Goal: Communication & Community: Answer question/provide support

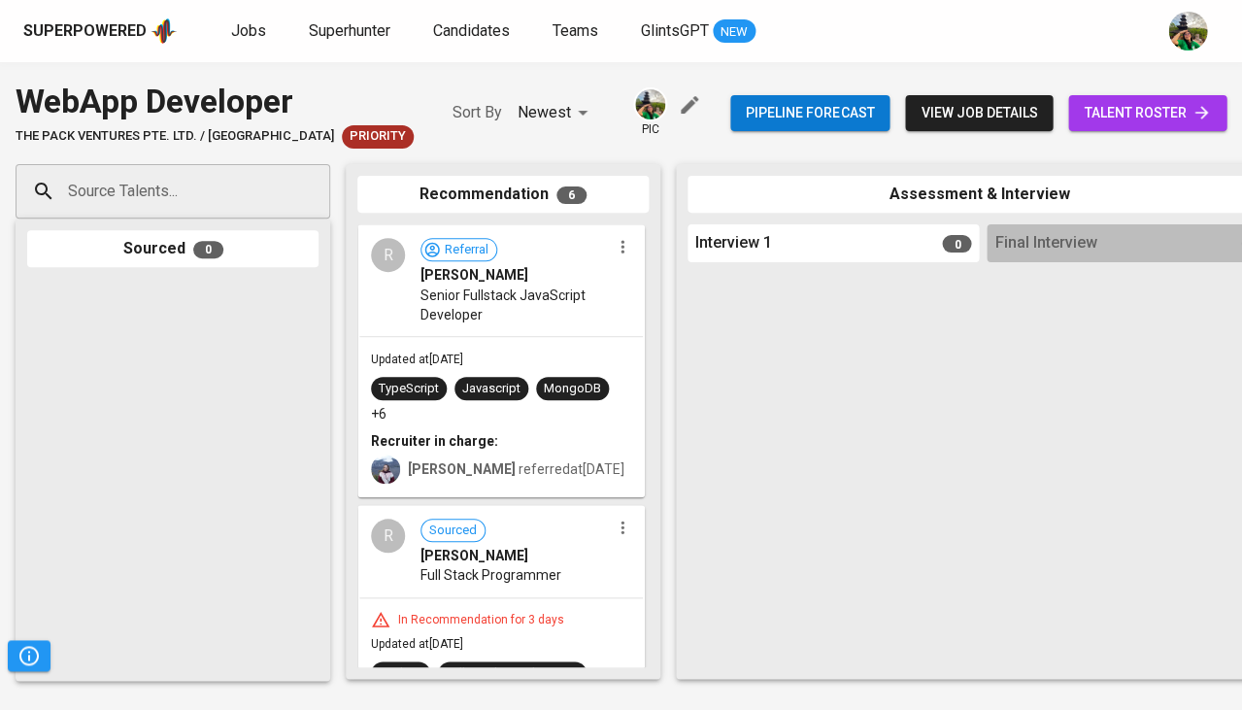
scroll to position [97, 0]
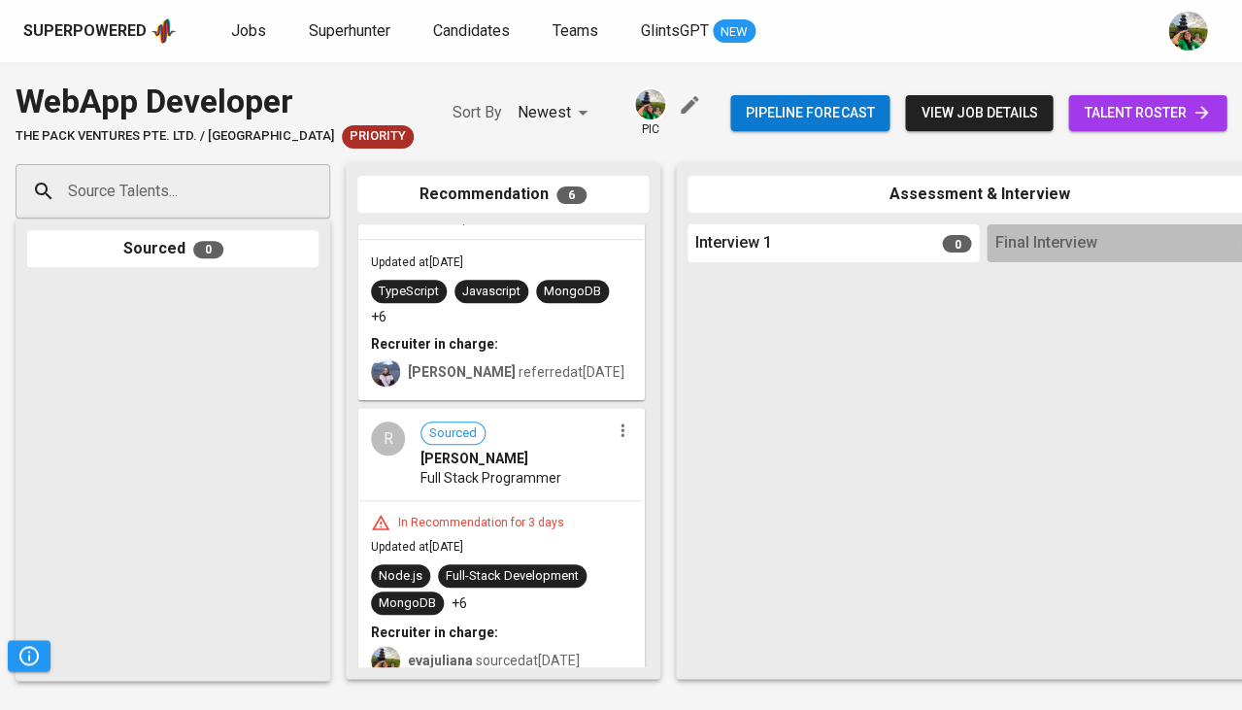
click at [537, 468] on span "Full Stack Programmer" at bounding box center [491, 477] width 141 height 19
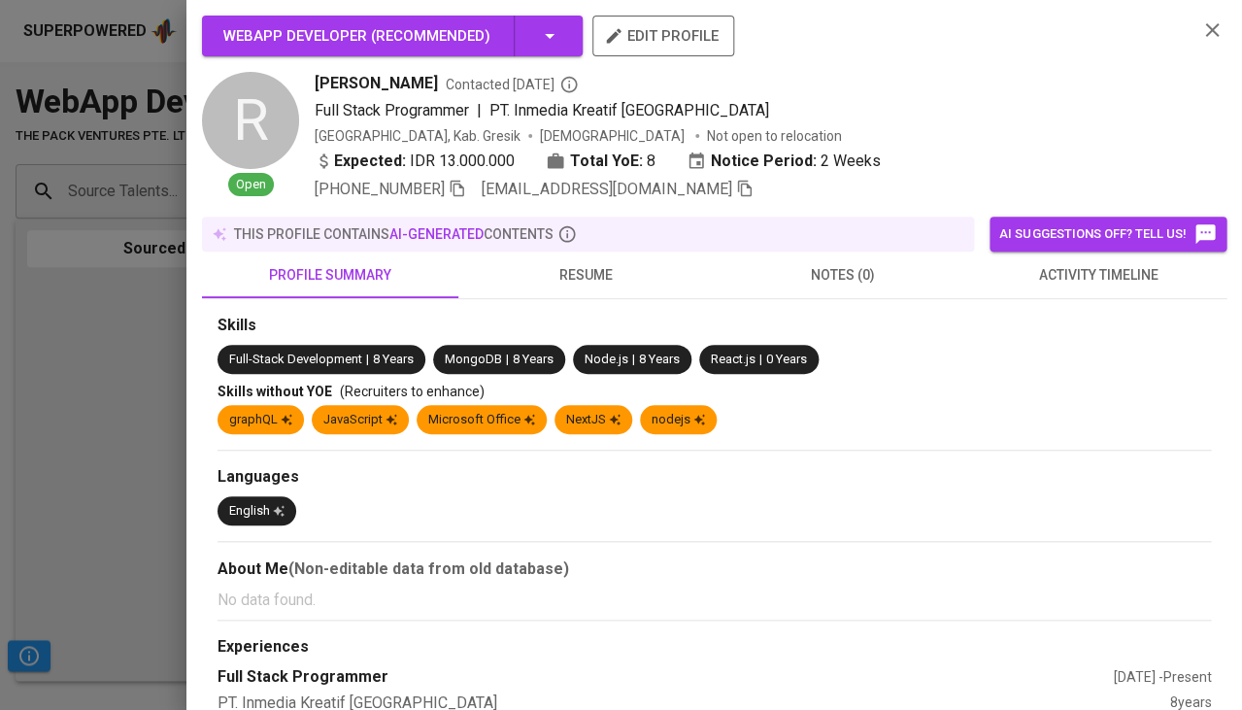
click at [589, 267] on span "resume" at bounding box center [586, 275] width 233 height 24
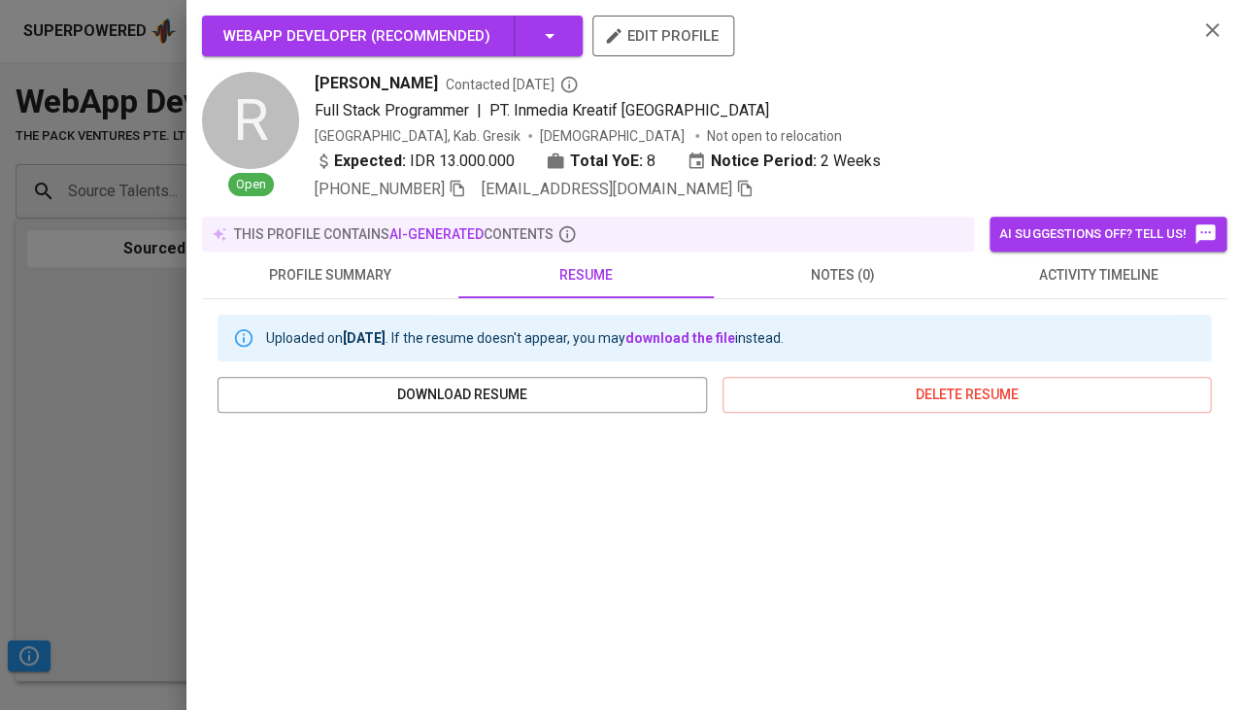
click at [129, 495] on div at bounding box center [621, 355] width 1242 height 710
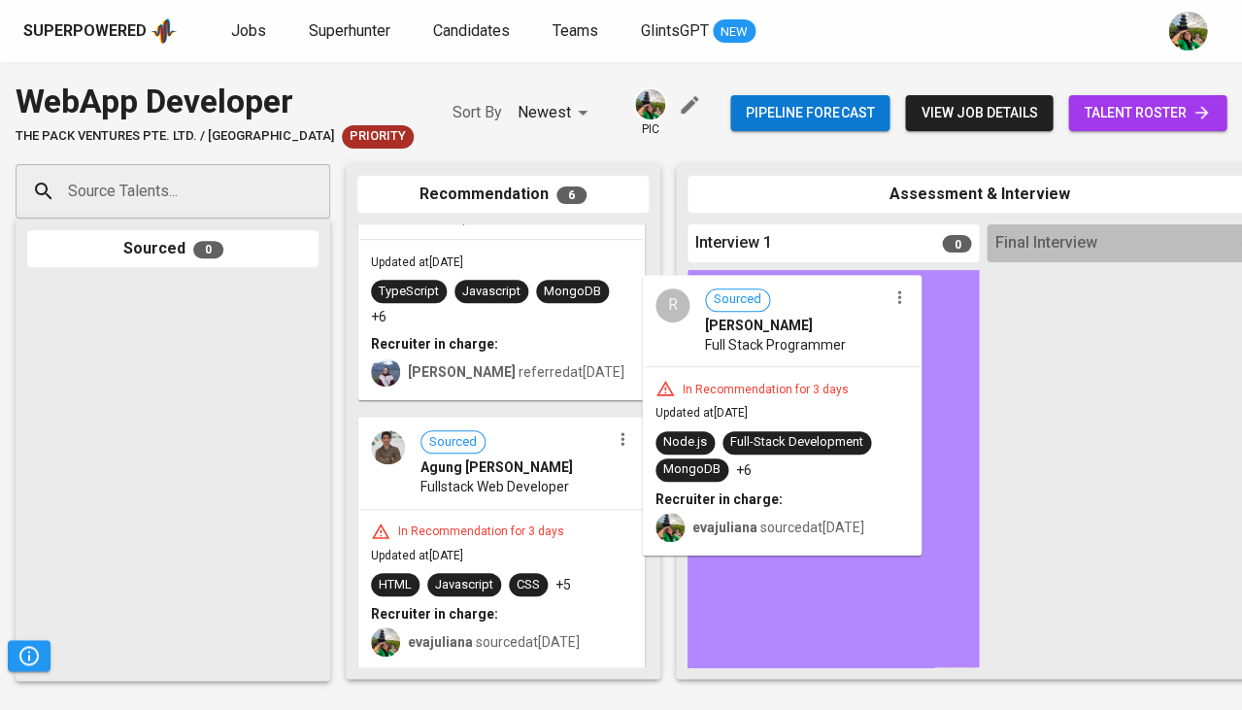
drag, startPoint x: 523, startPoint y: 494, endPoint x: 840, endPoint y: 329, distance: 357.1
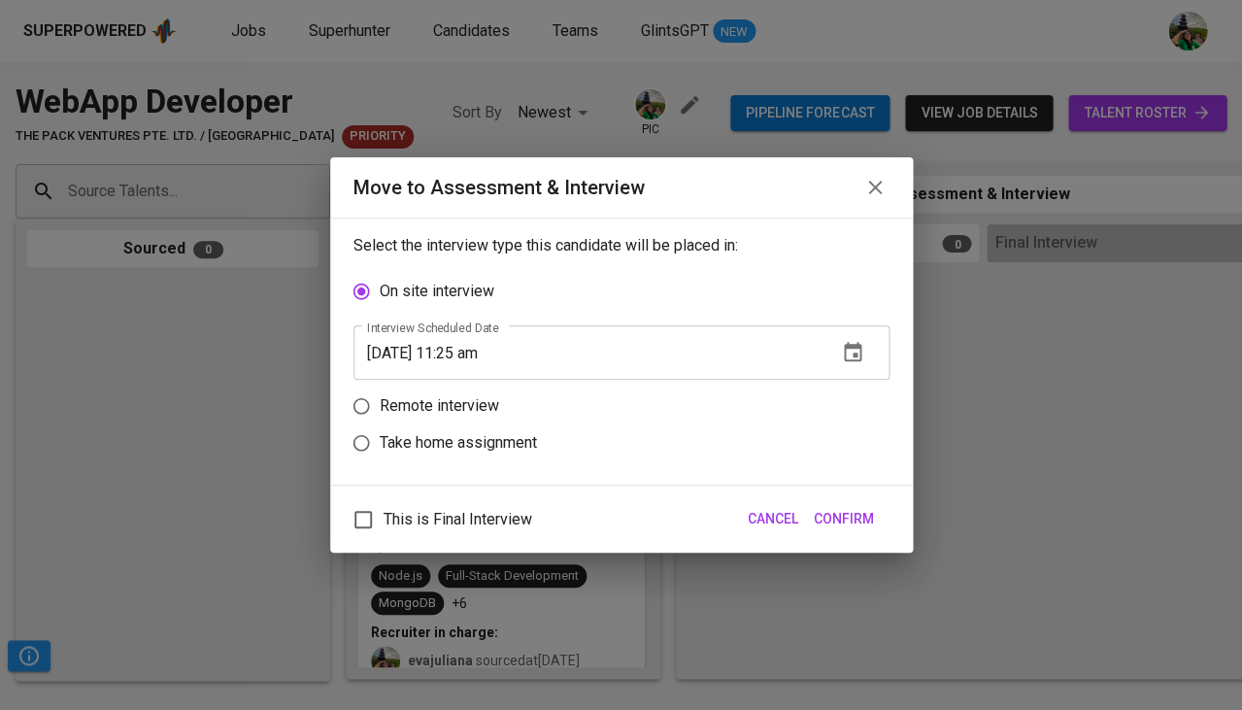
click at [820, 384] on div "On site interview Interview scheduled Date [DATE] 11:25 am Interview scheduled …" at bounding box center [622, 367] width 536 height 188
click at [781, 408] on label "Remote interview" at bounding box center [608, 406] width 531 height 37
click at [380, 408] on input "Remote interview" at bounding box center [361, 406] width 37 height 37
radio input "true"
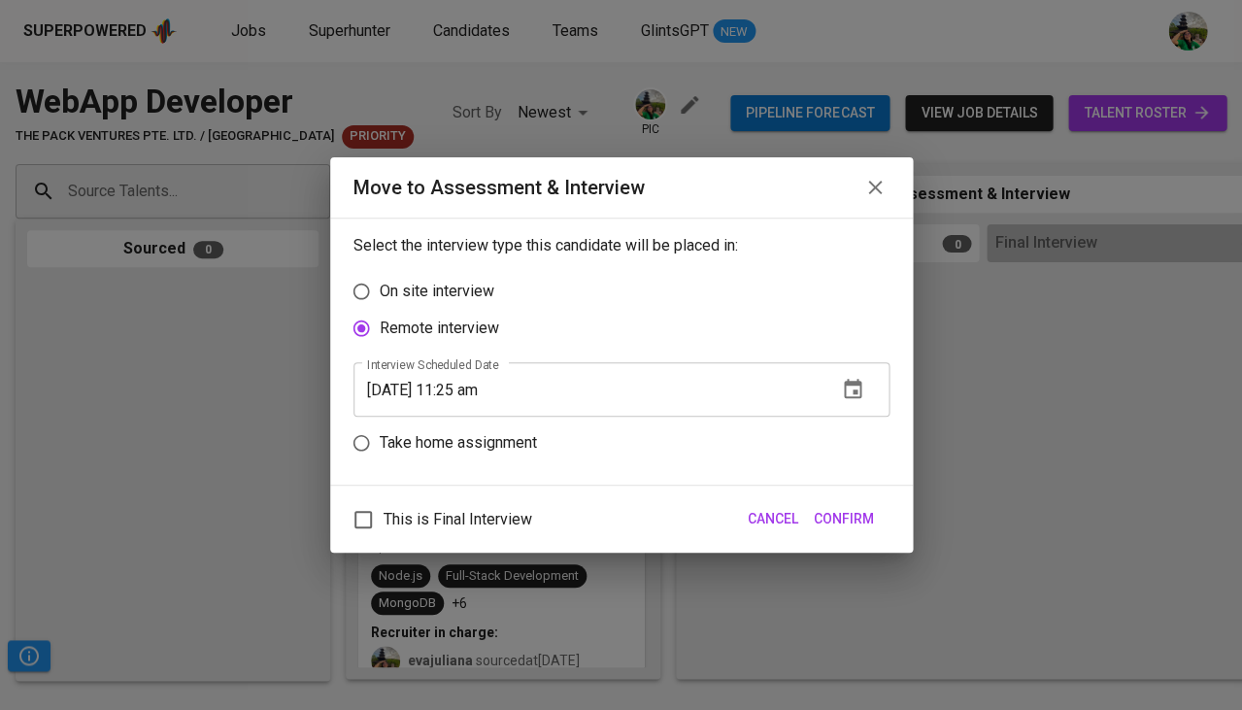
click at [878, 389] on div "[DATE] 11:25 am Interview scheduled Date" at bounding box center [622, 389] width 536 height 54
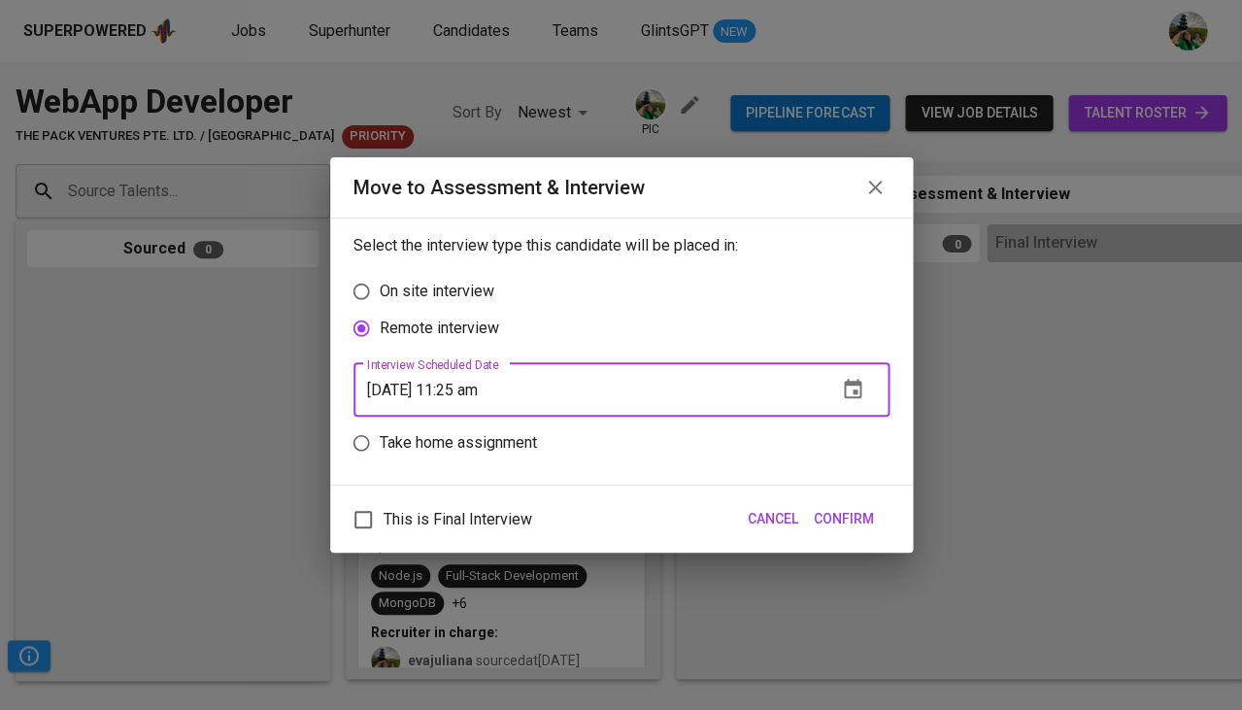
click at [858, 388] on icon "button" at bounding box center [852, 389] width 23 height 23
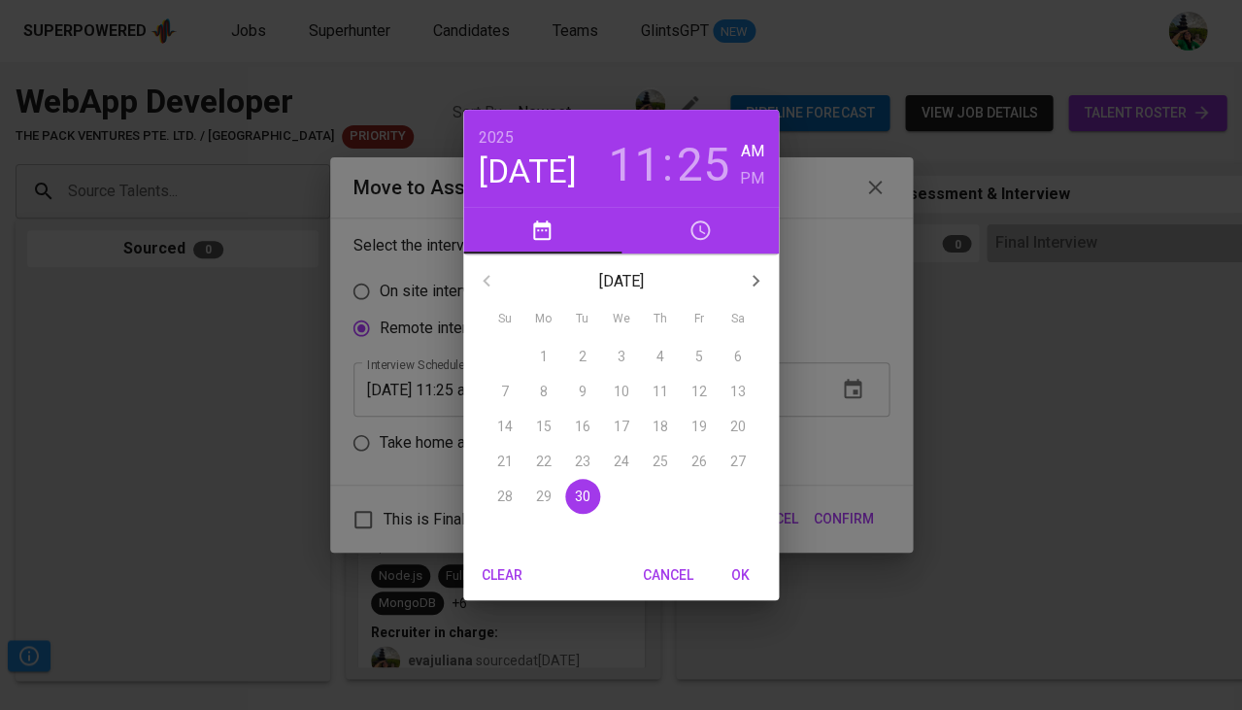
click at [751, 275] on icon "button" at bounding box center [755, 280] width 23 height 23
click at [627, 355] on span "1" at bounding box center [621, 356] width 35 height 19
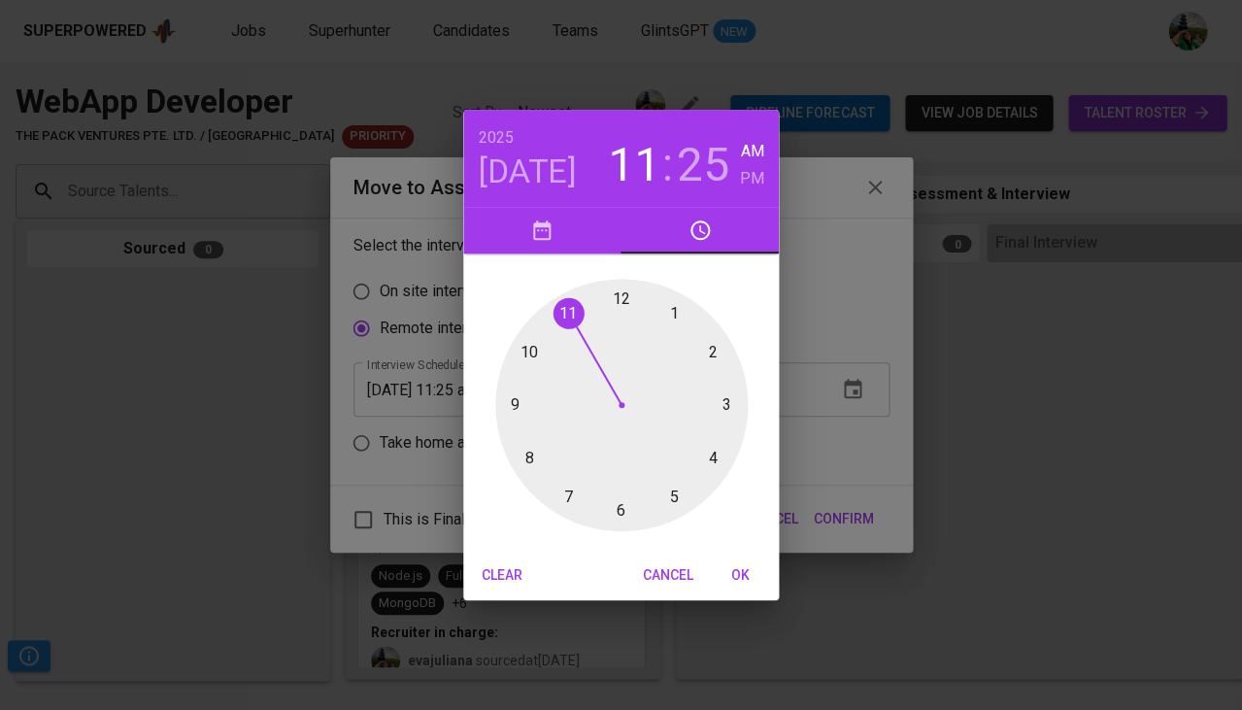
click at [509, 168] on h4 "Oct 1" at bounding box center [528, 172] width 98 height 41
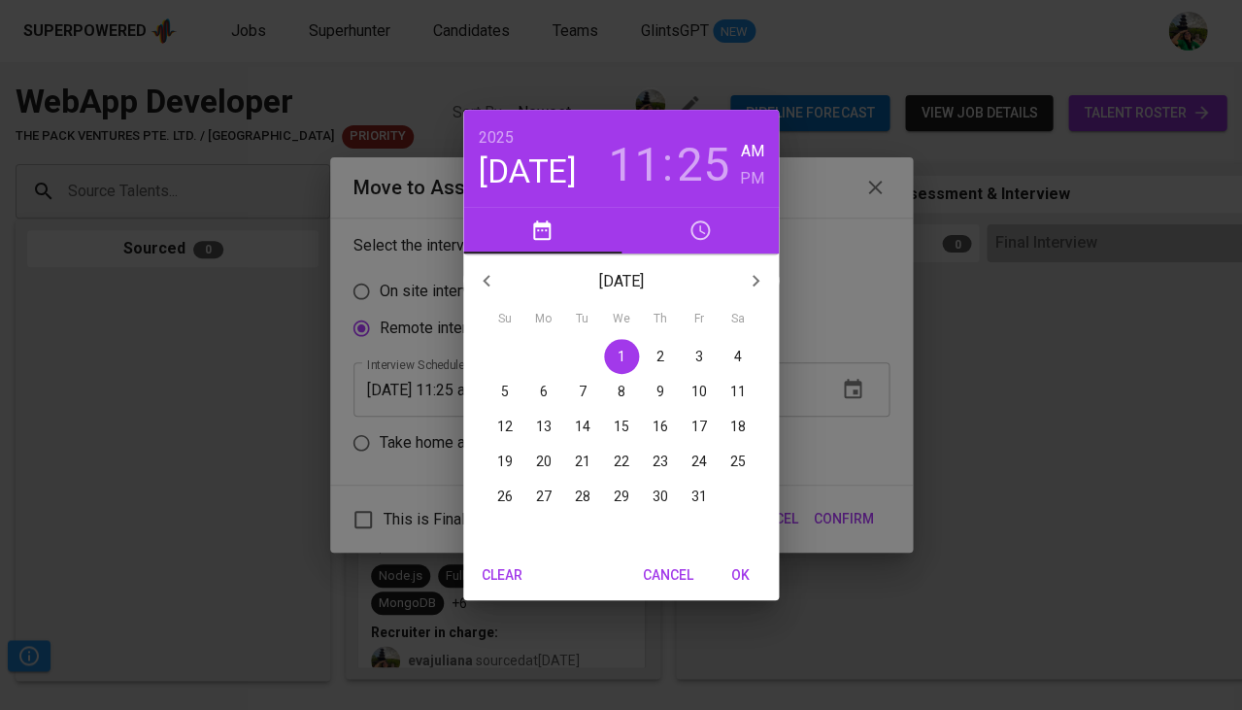
click at [651, 347] on span "2" at bounding box center [660, 356] width 35 height 19
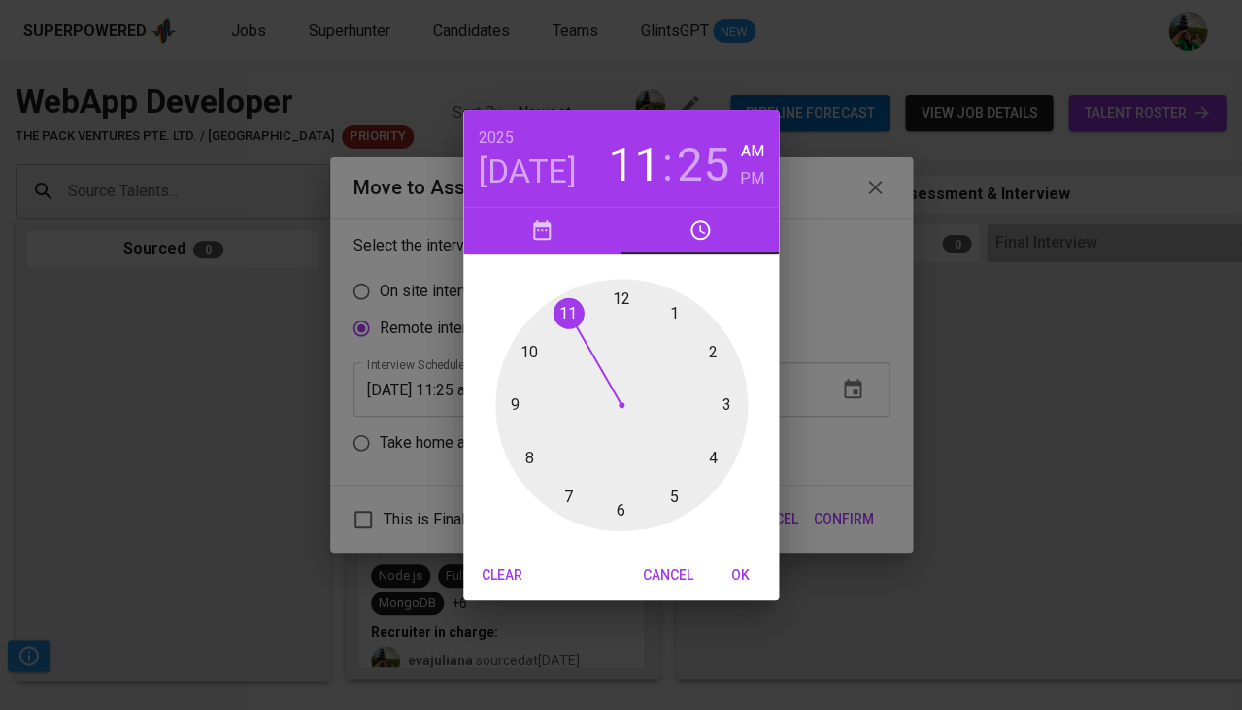
click at [712, 446] on div at bounding box center [621, 405] width 253 height 253
click at [622, 300] on div at bounding box center [621, 405] width 253 height 253
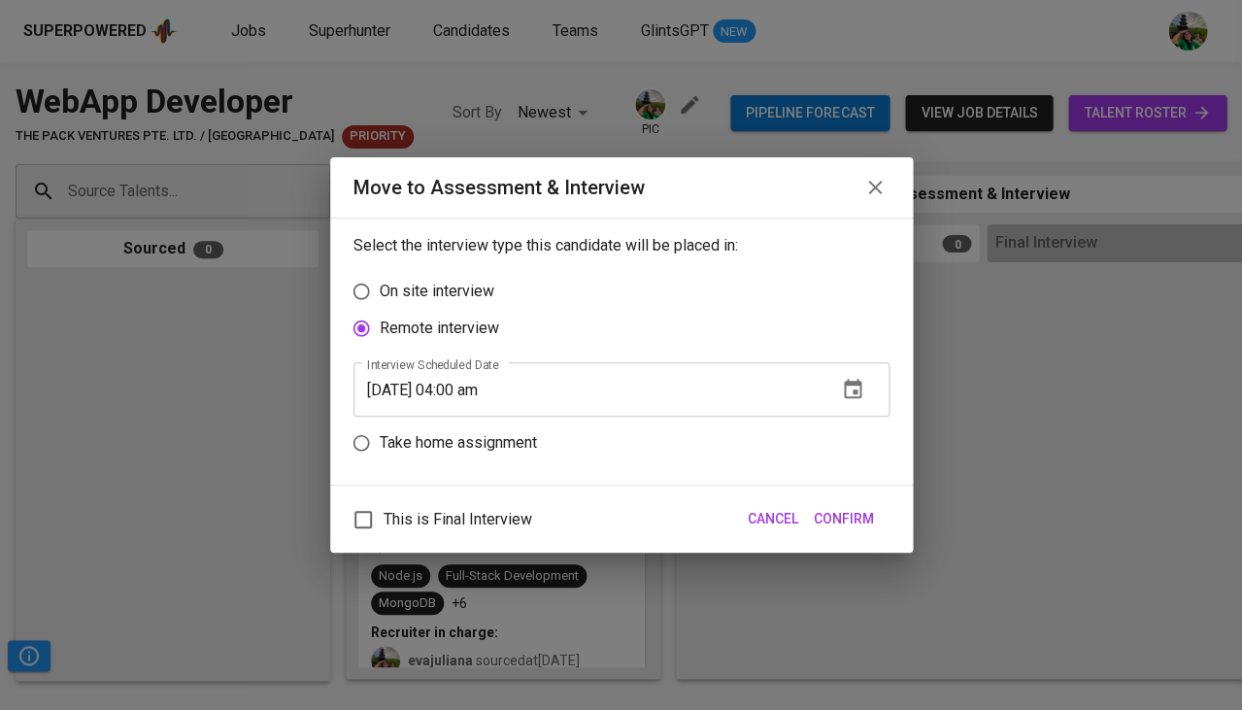
click at [500, 388] on input "10/02/2025 04:00 am" at bounding box center [588, 389] width 468 height 54
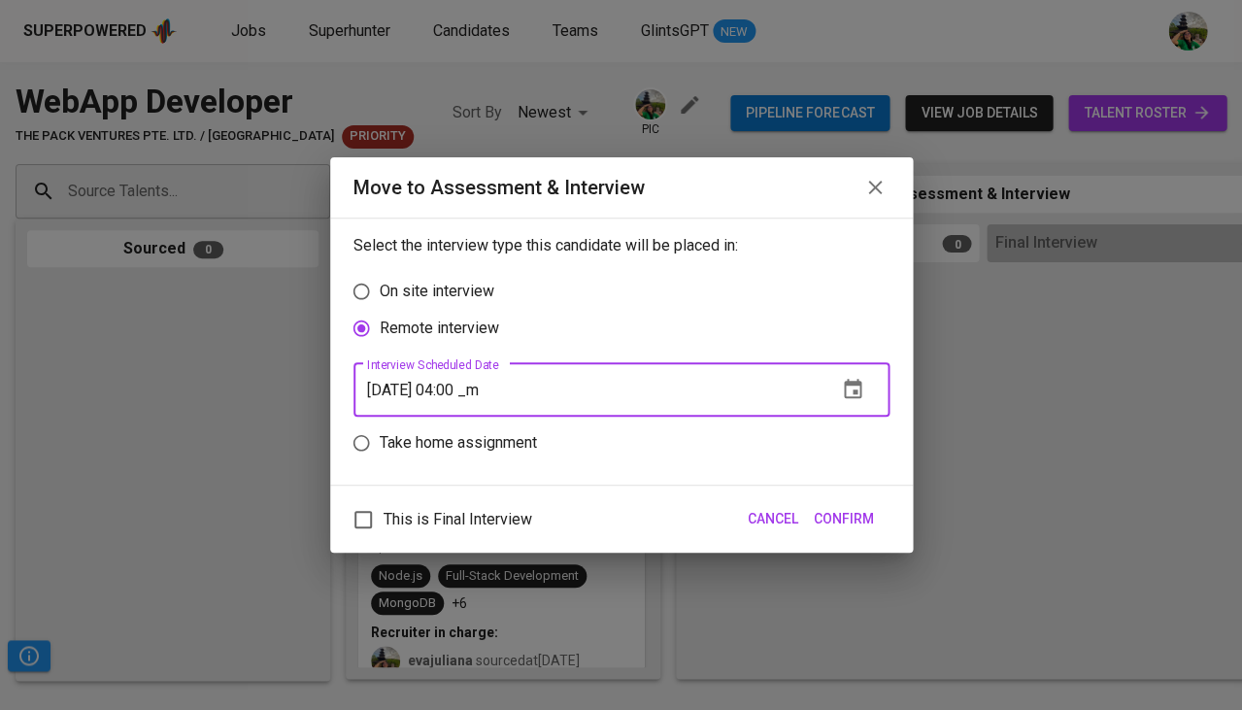
type input "10/02/2025 04:00 pm"
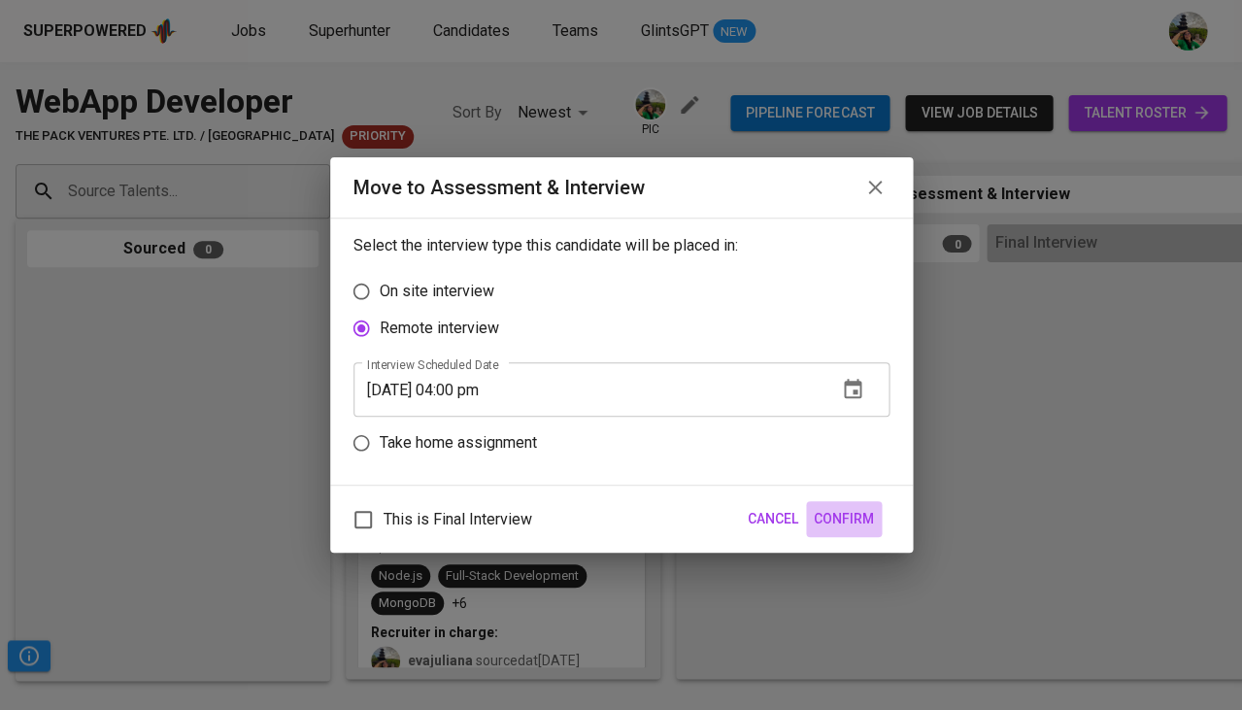
click at [857, 509] on span "Confirm" at bounding box center [844, 519] width 60 height 24
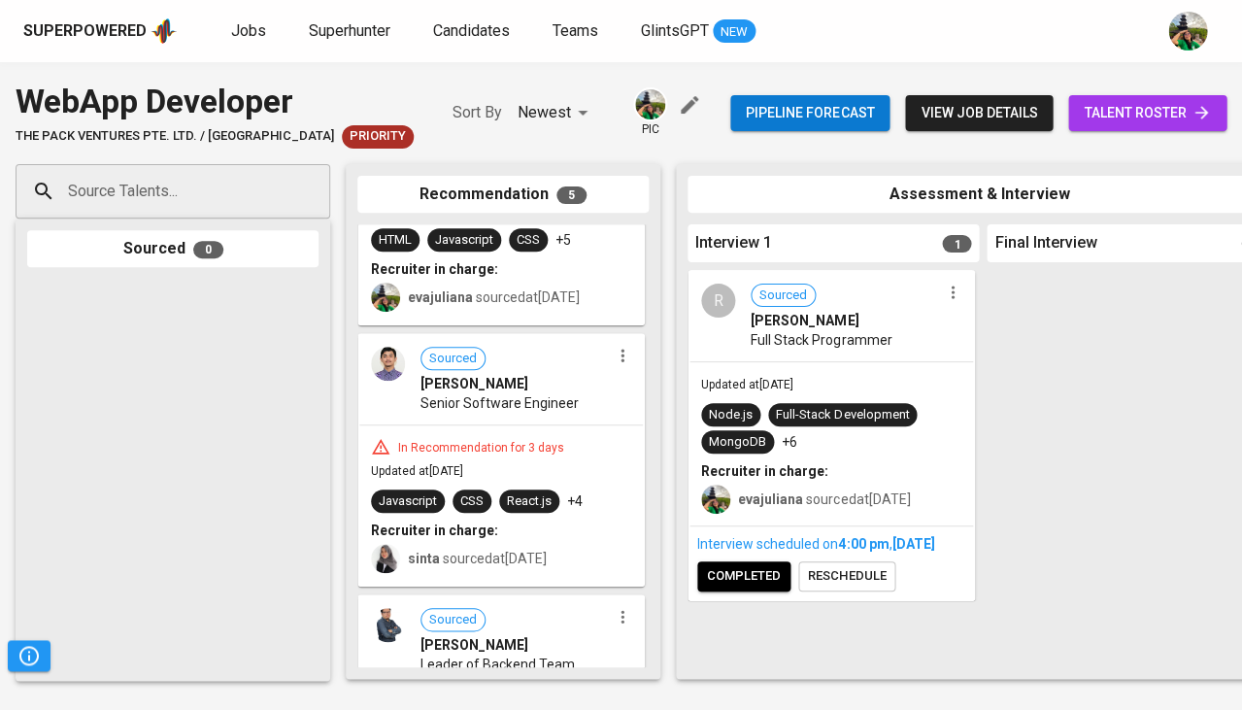
scroll to position [421, 0]
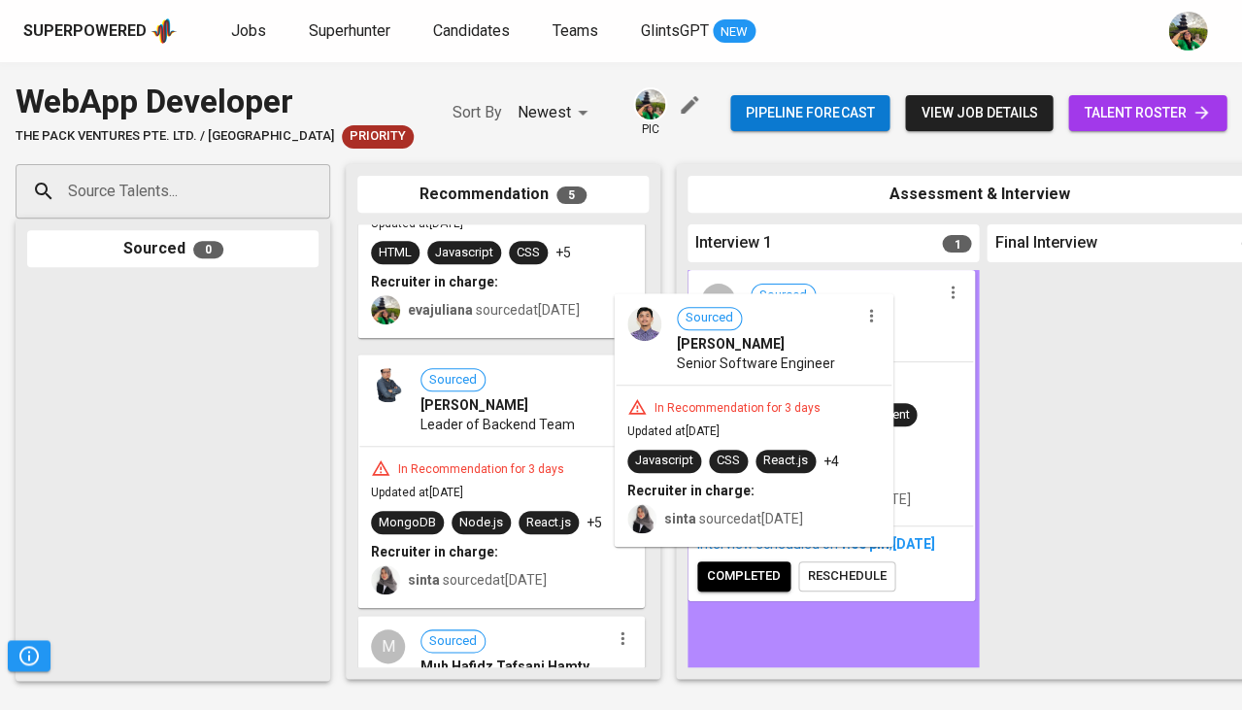
drag, startPoint x: 511, startPoint y: 425, endPoint x: 803, endPoint y: 368, distance: 297.9
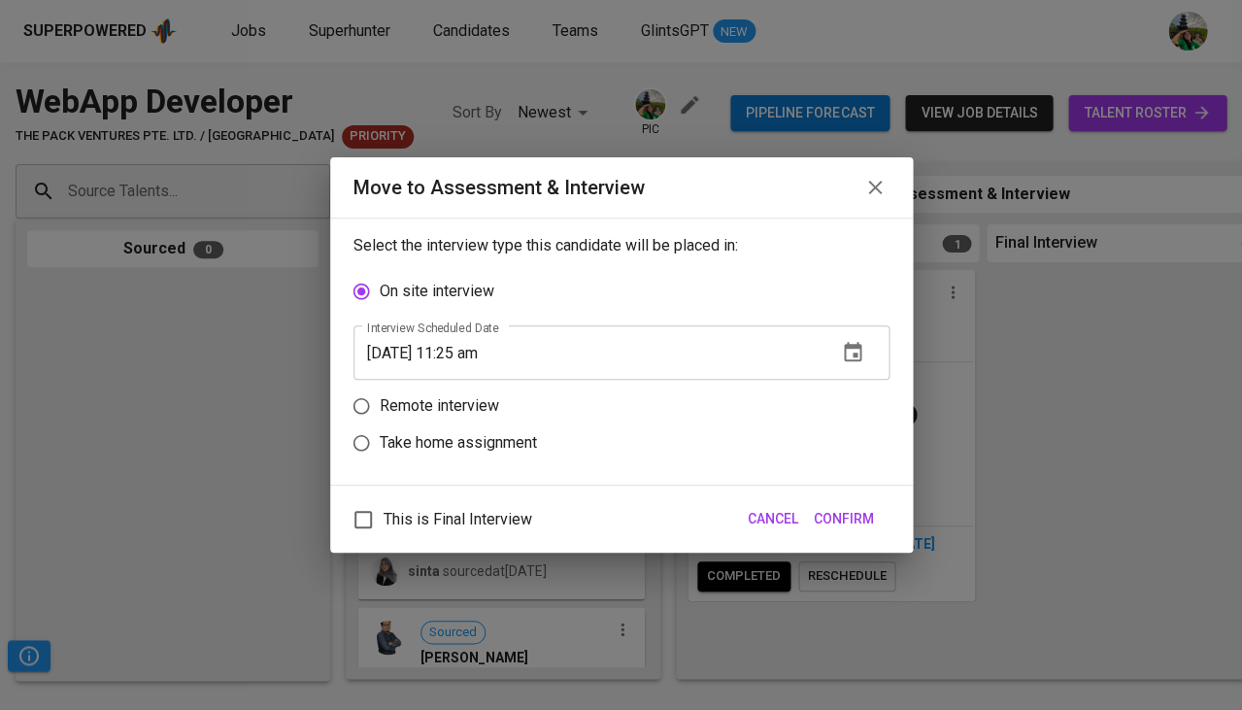
click at [853, 396] on label "Remote interview" at bounding box center [608, 406] width 531 height 37
click at [380, 396] on input "Remote interview" at bounding box center [361, 406] width 37 height 37
radio input "true"
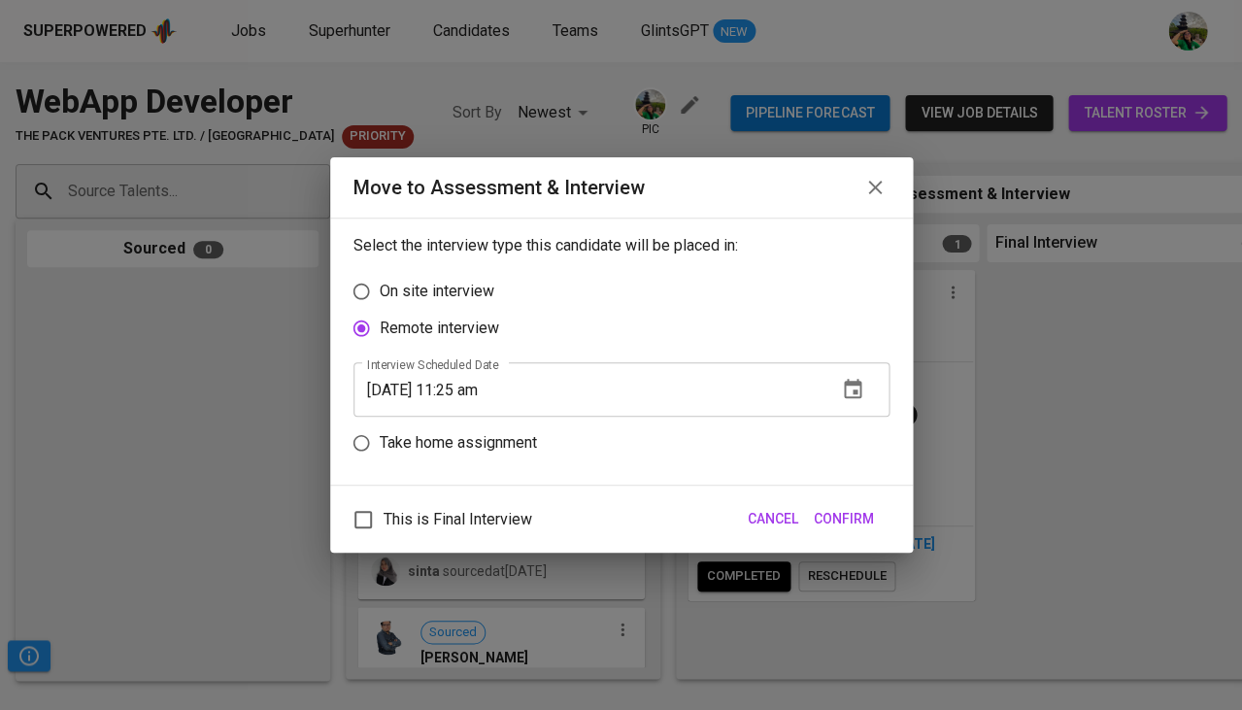
click at [861, 384] on icon "button" at bounding box center [852, 389] width 23 height 23
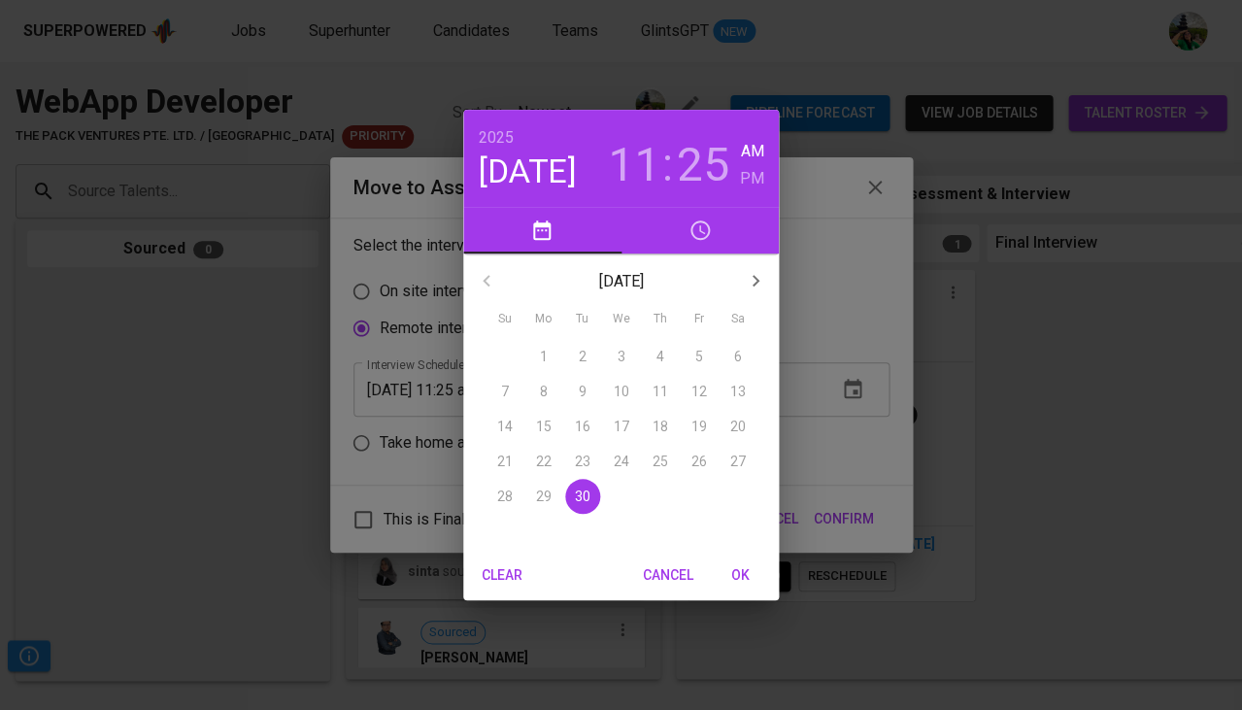
click at [748, 280] on icon "button" at bounding box center [755, 280] width 23 height 23
click at [613, 354] on span "1" at bounding box center [621, 356] width 35 height 19
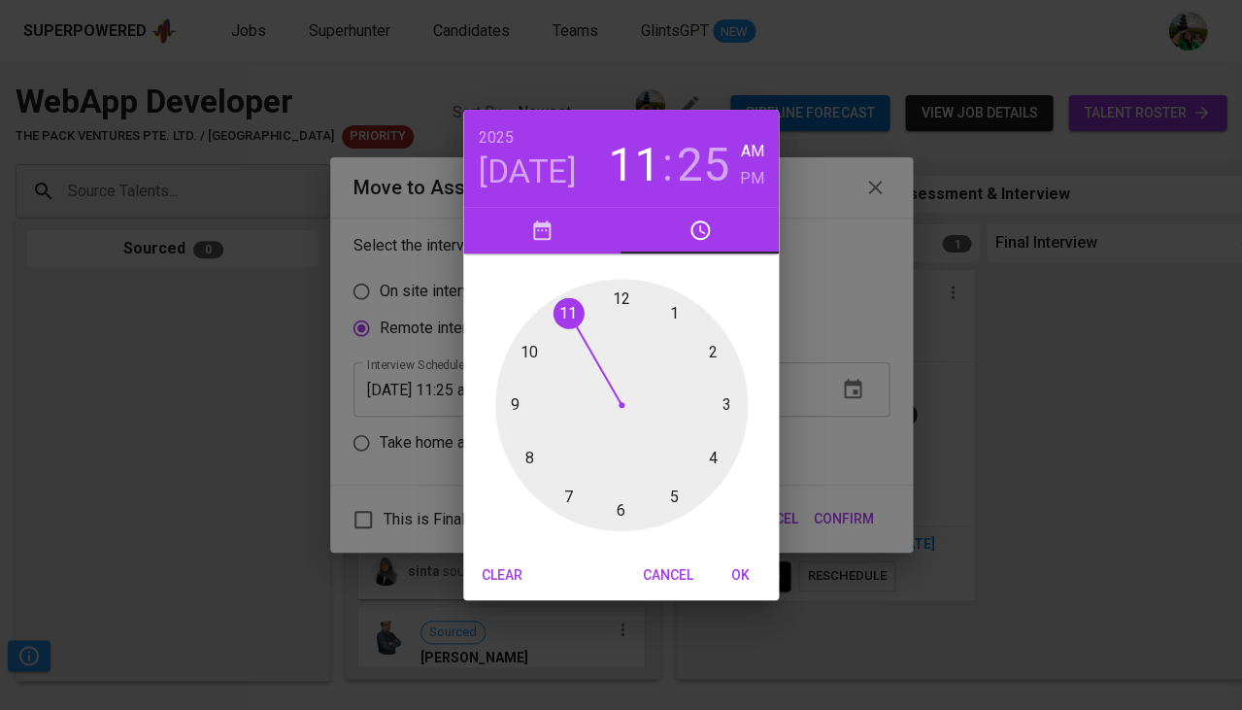
click at [514, 400] on div at bounding box center [621, 405] width 253 height 253
click at [621, 512] on div at bounding box center [621, 405] width 253 height 253
type input "10/01/2025 09:30 am"
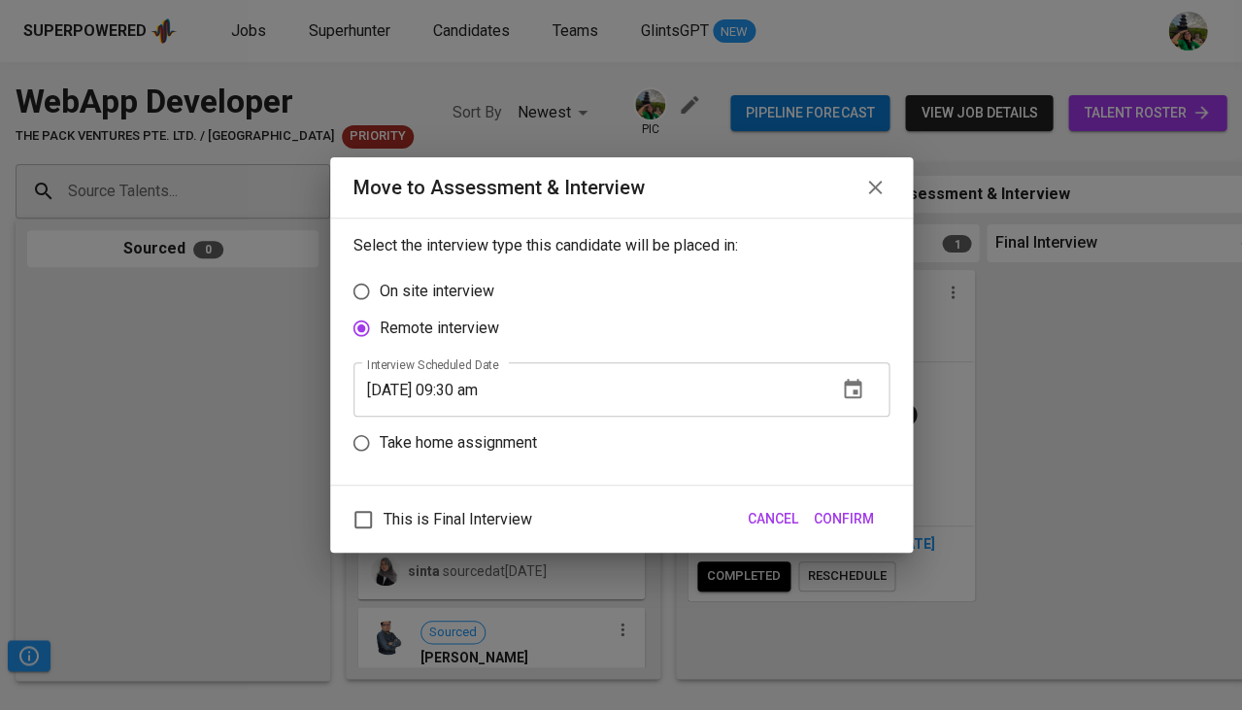
click at [844, 512] on span "Confirm" at bounding box center [844, 519] width 60 height 24
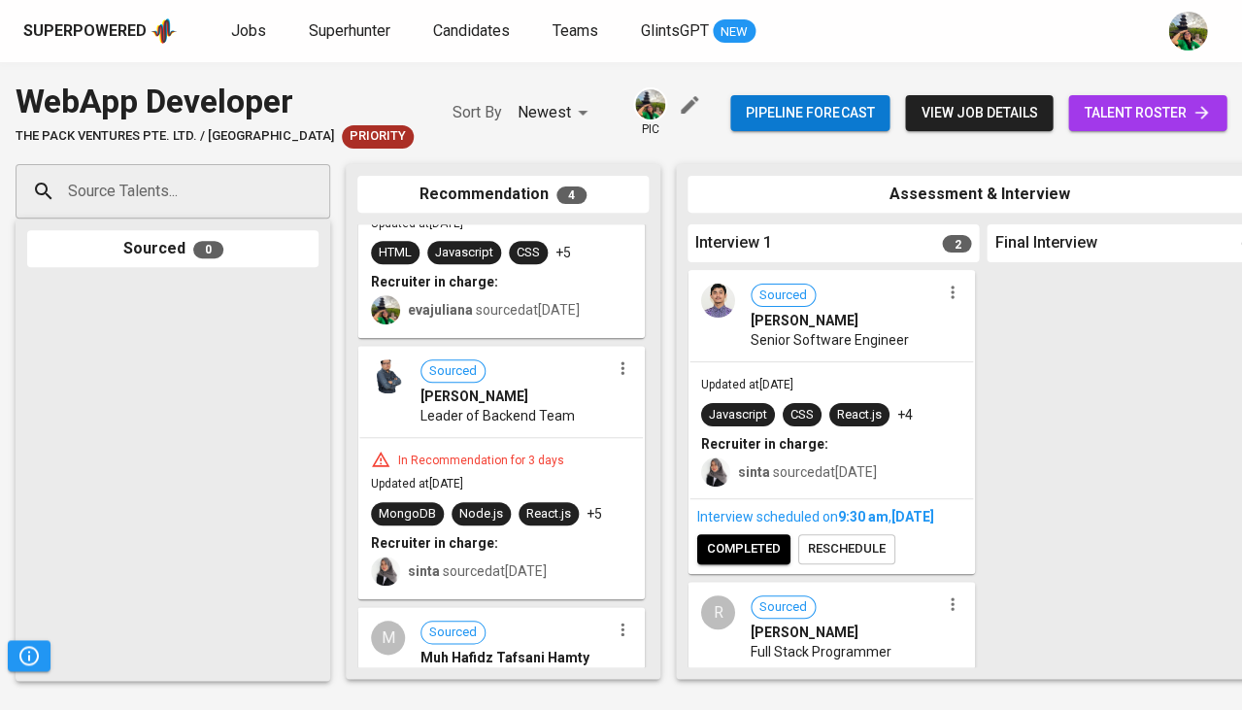
scroll to position [0, 0]
click at [253, 28] on span "Jobs" at bounding box center [248, 30] width 35 height 18
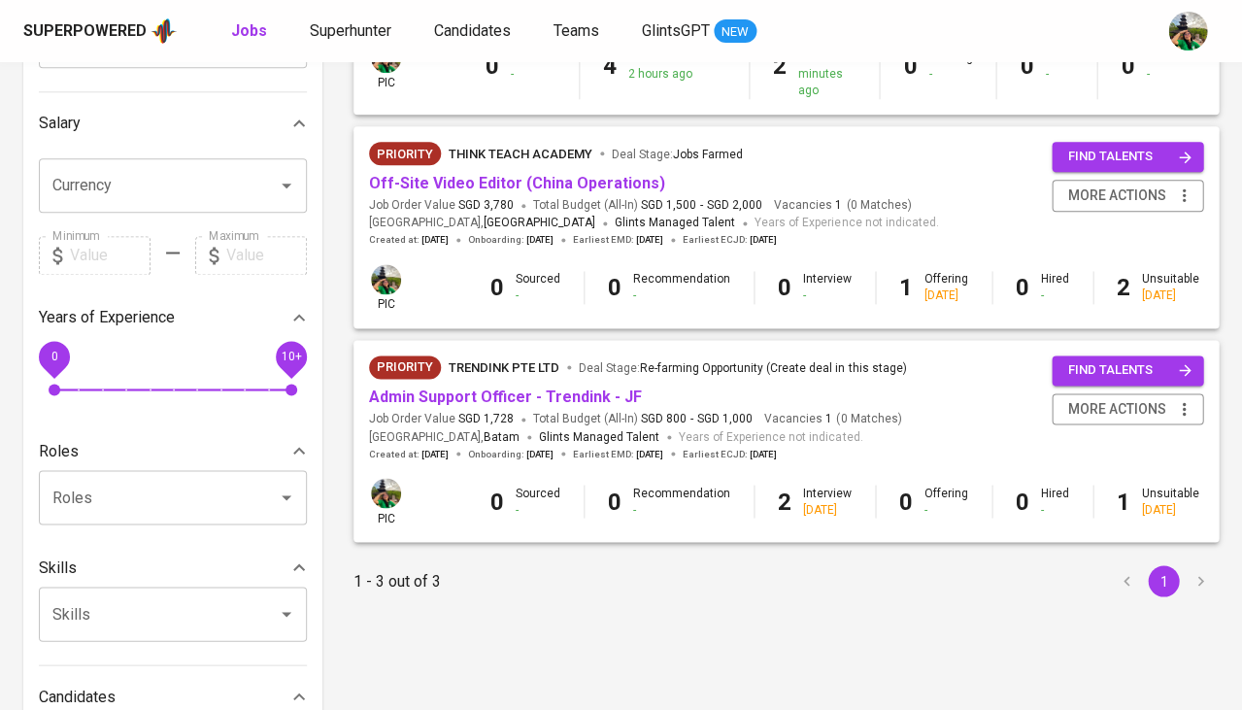
scroll to position [488, 0]
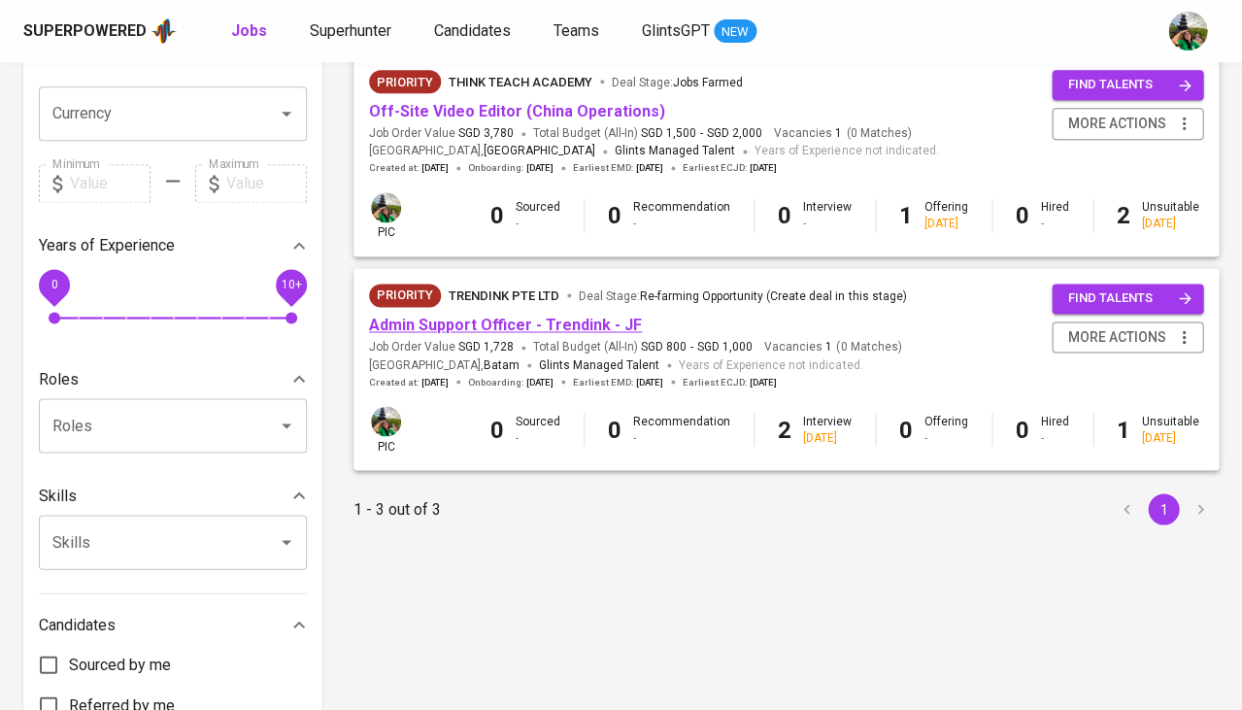
click at [483, 316] on link "Admin Support Officer - Trendink - JF" at bounding box center [505, 325] width 273 height 18
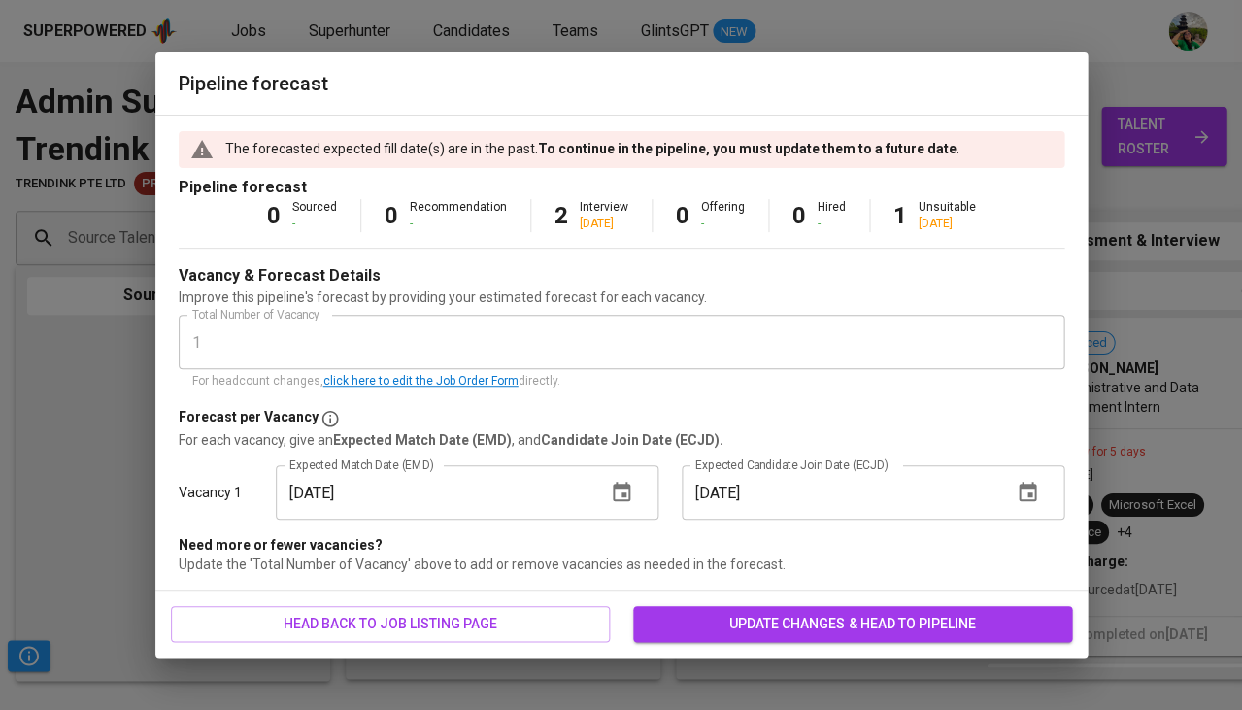
click at [737, 641] on div "head back to job listing page update changes & head to pipeline" at bounding box center [621, 624] width 932 height 67
click at [763, 632] on span "update changes & head to pipeline" at bounding box center [853, 624] width 408 height 24
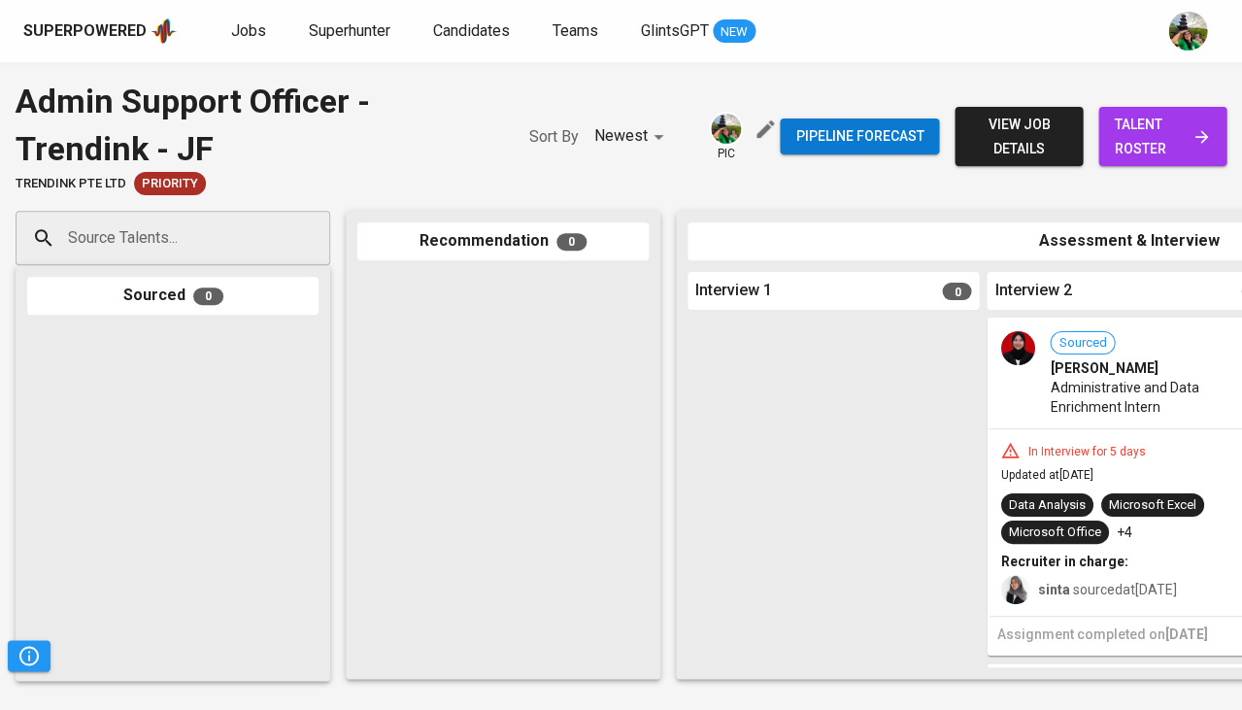
scroll to position [0, 58]
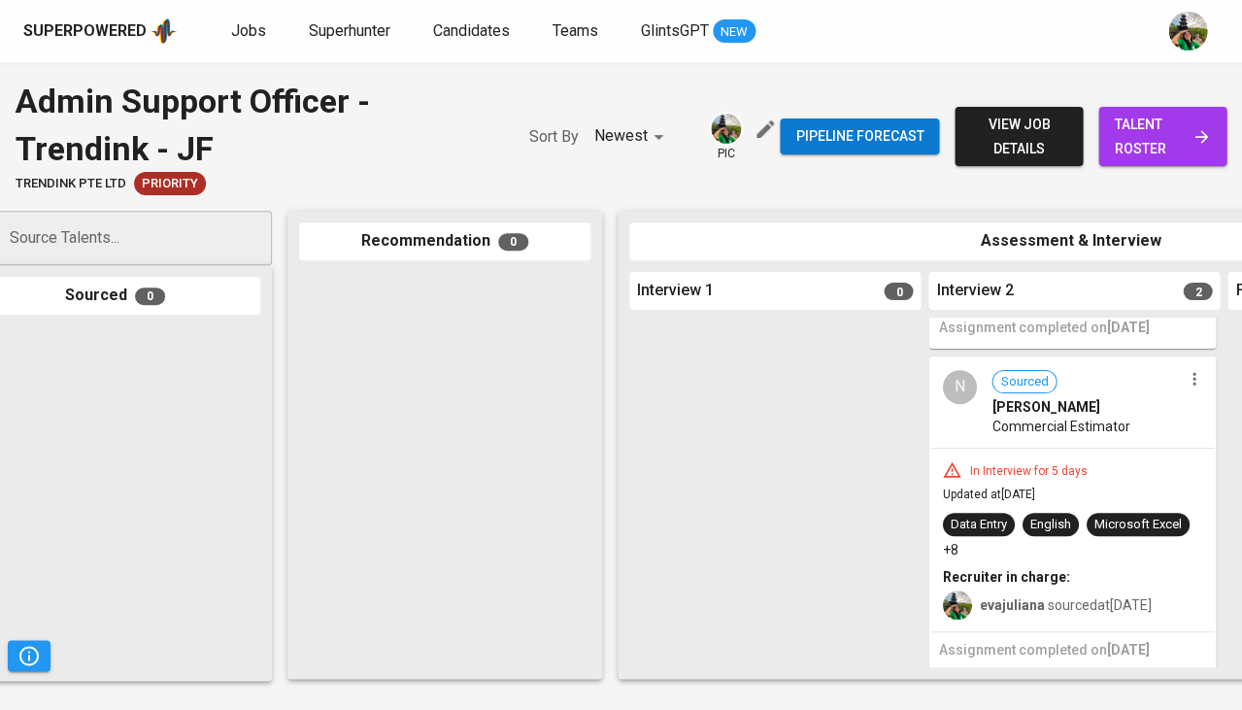
click at [1020, 519] on div "Data Entry English Microsoft Excel +8" at bounding box center [1072, 536] width 260 height 47
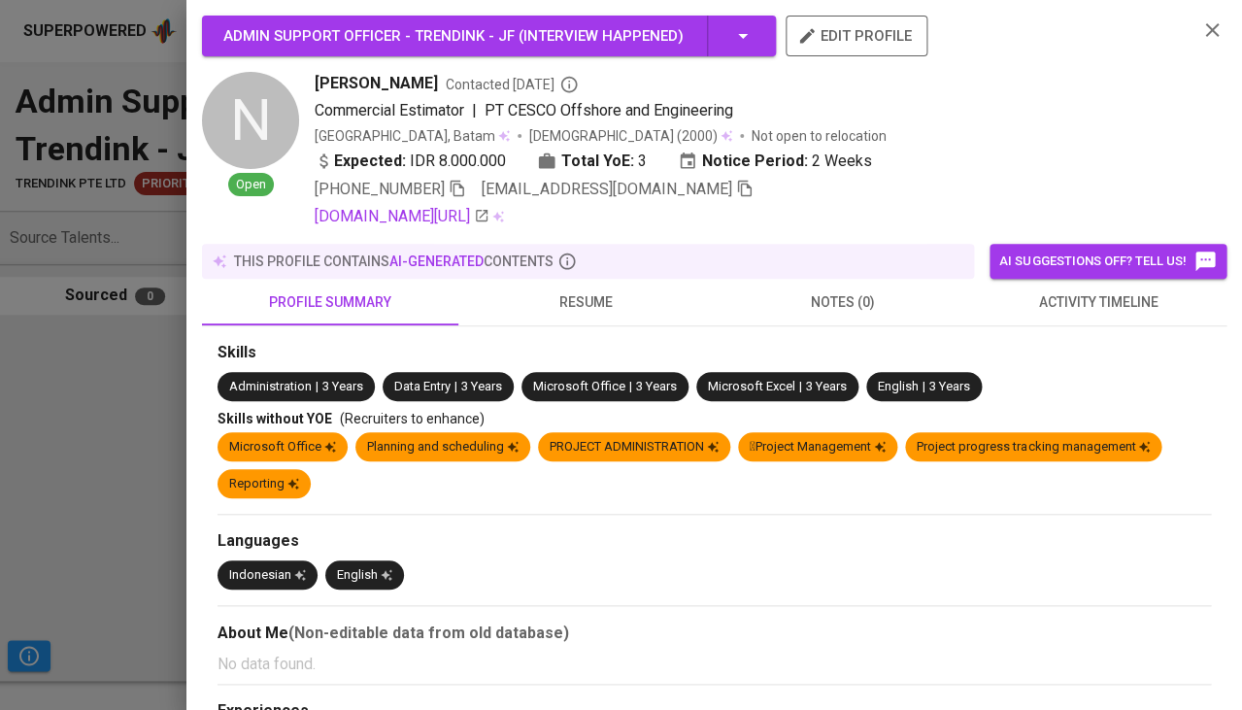
click at [577, 290] on span "resume" at bounding box center [586, 302] width 233 height 24
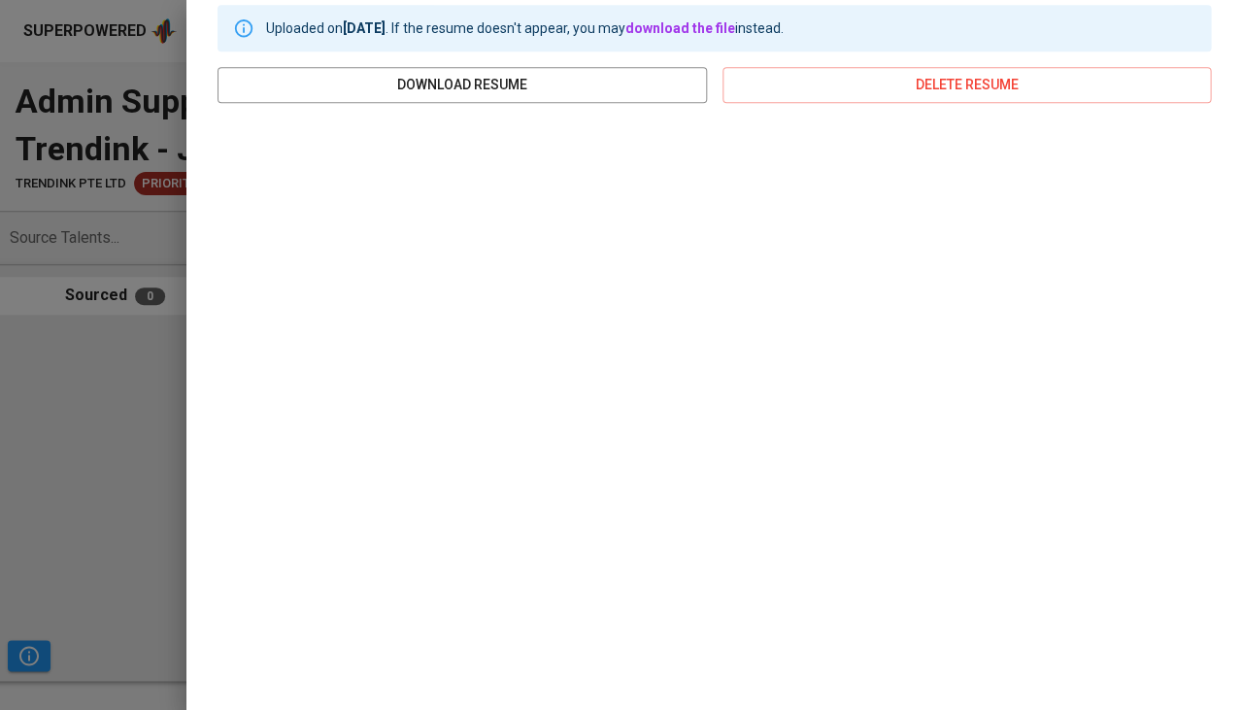
scroll to position [343, 0]
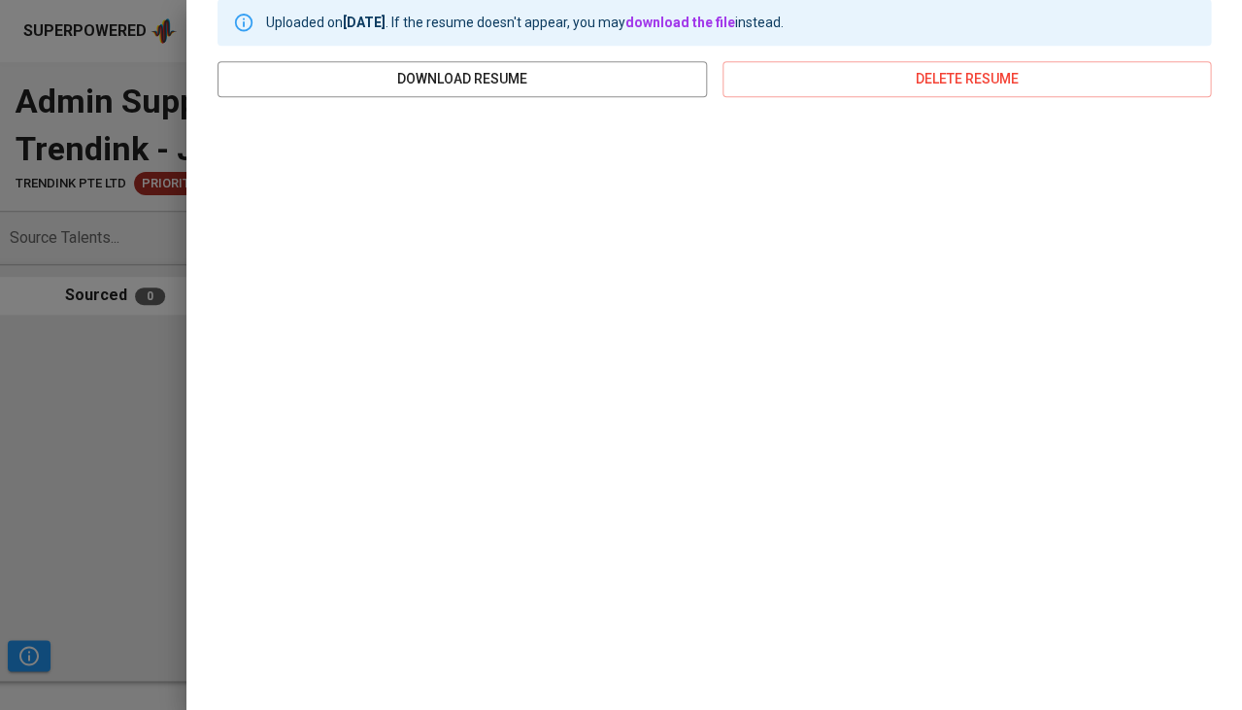
click at [19, 496] on div at bounding box center [621, 355] width 1242 height 710
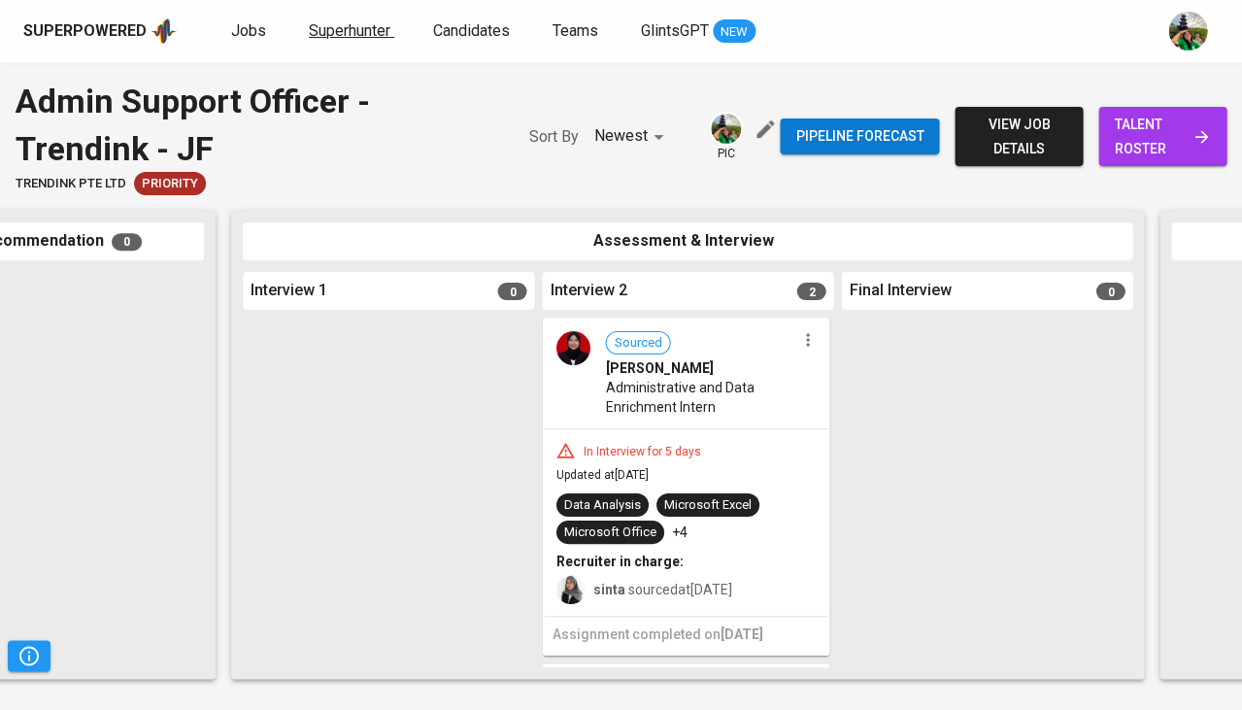
scroll to position [0, 0]
click at [361, 40] on link "Superhunter" at bounding box center [351, 31] width 85 height 24
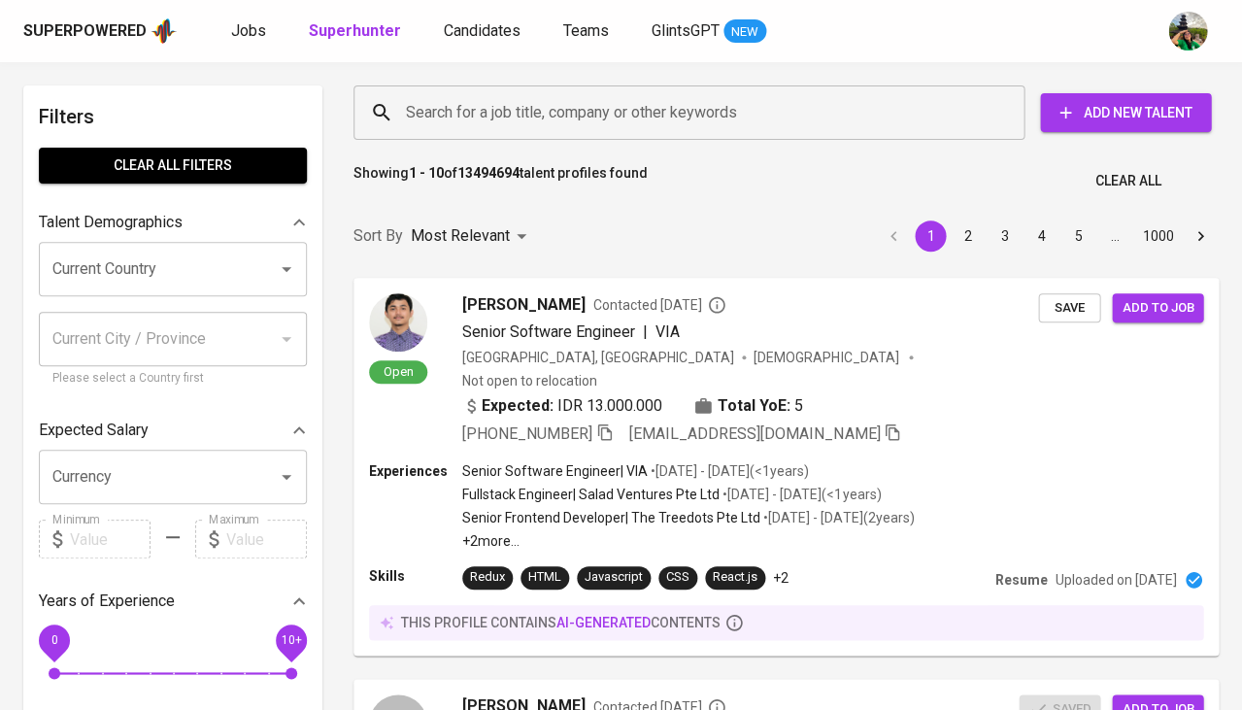
click at [422, 212] on div "Sort By Most Relevant MOST_RELEVANT 1 2 3 4 5 … 1000" at bounding box center [786, 236] width 889 height 59
click at [249, 32] on span "Jobs" at bounding box center [248, 30] width 35 height 18
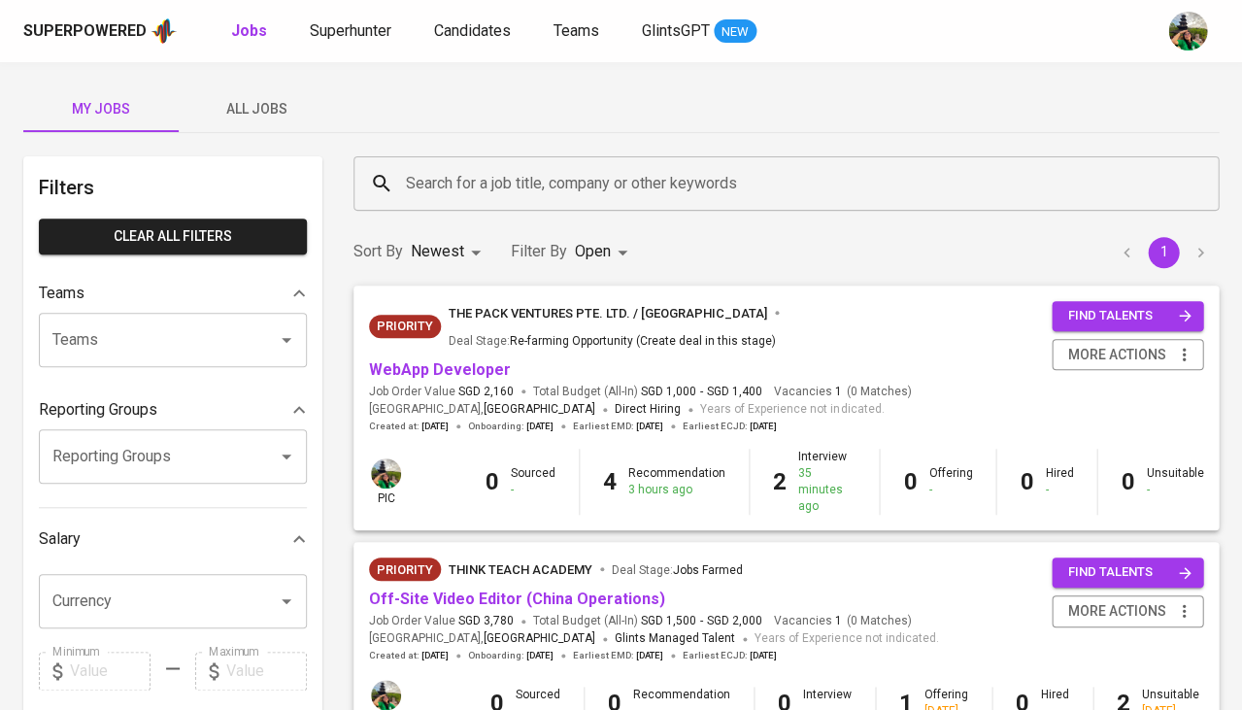
click at [595, 246] on body "Superpowered Jobs Superhunter Candidates Teams GlintsGPT NEW My Jobs All Jobs F…" at bounding box center [621, 663] width 1242 height 1326
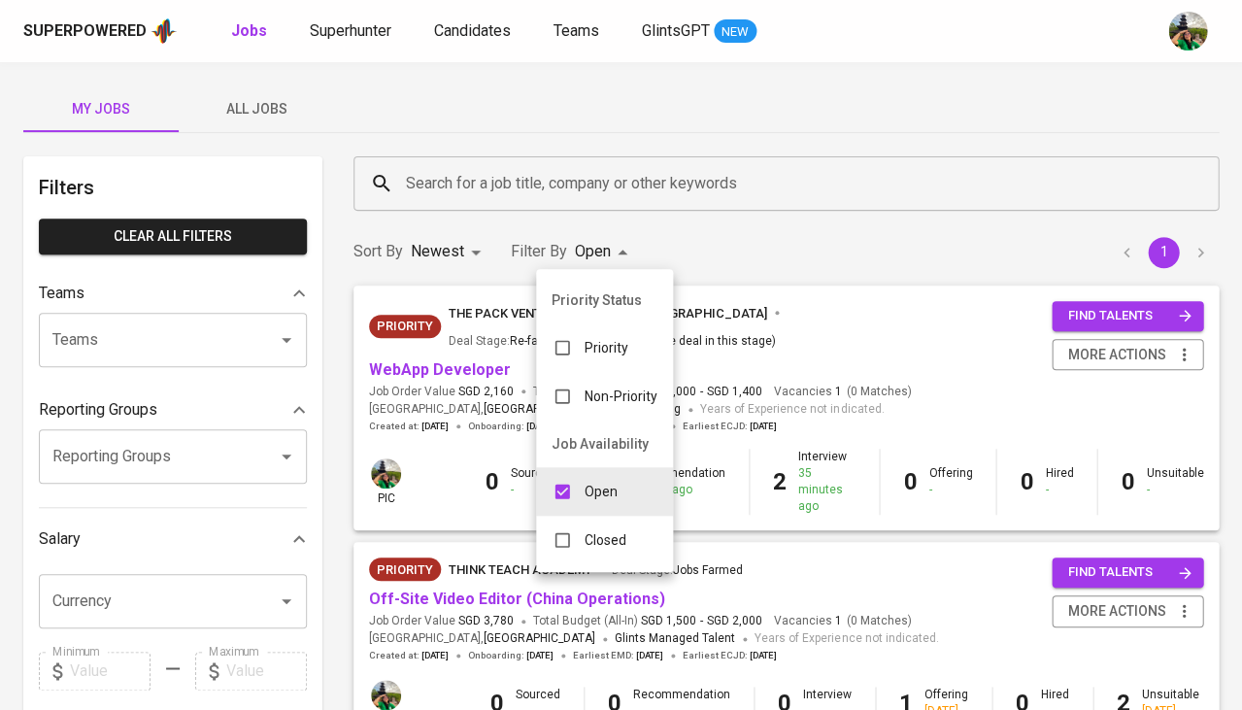
click at [594, 531] on p "Closed" at bounding box center [606, 539] width 42 height 19
type input "OPEN,CLOSE"
checkbox input "true"
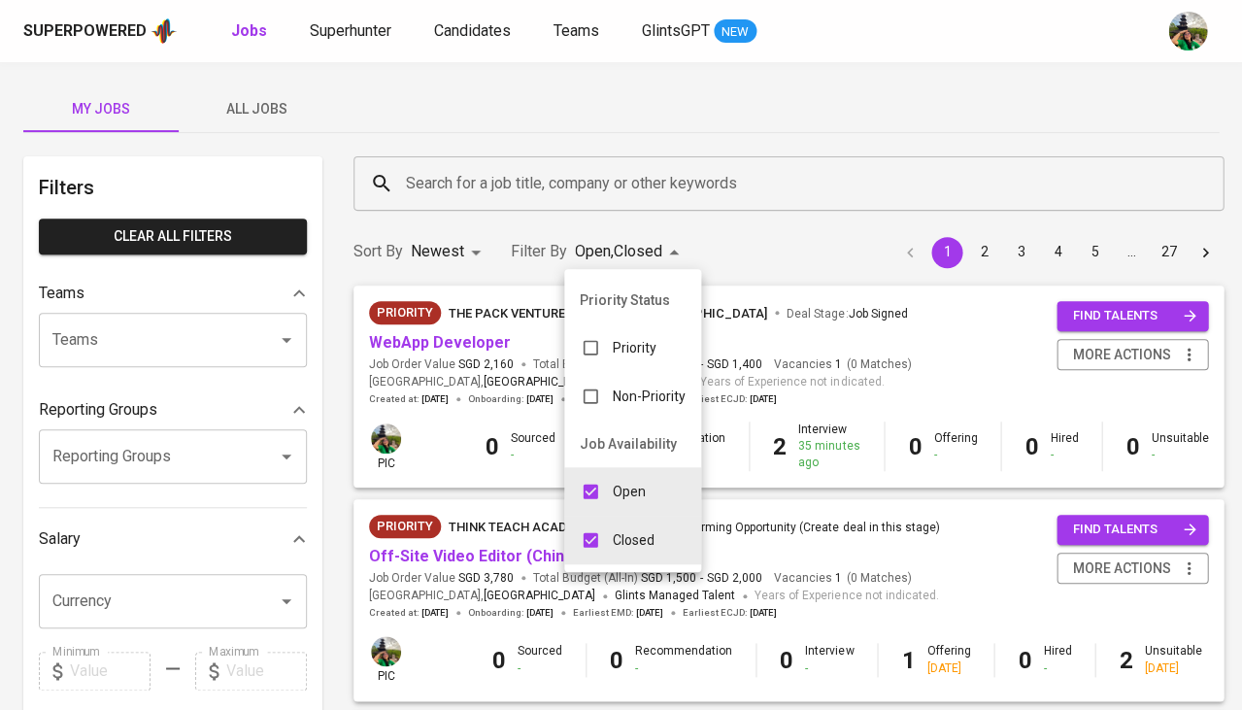
click at [622, 482] on p "Open" at bounding box center [629, 491] width 33 height 19
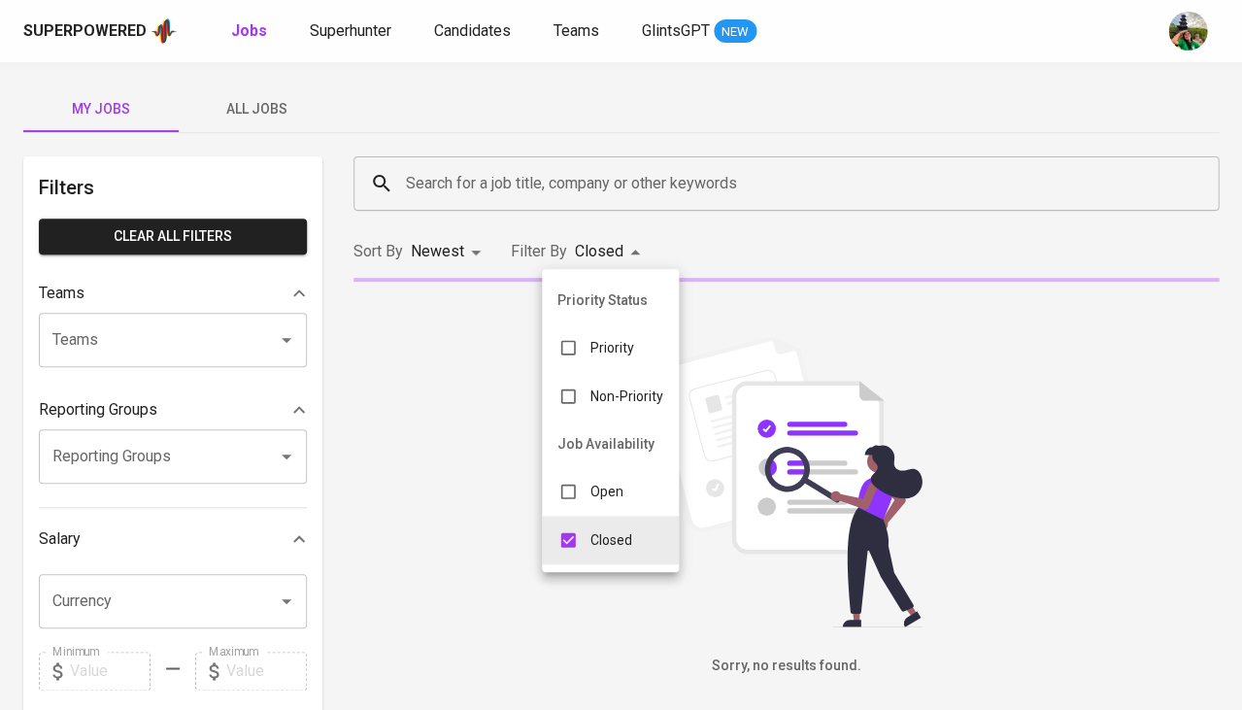
type input "CLOSE"
checkbox input "false"
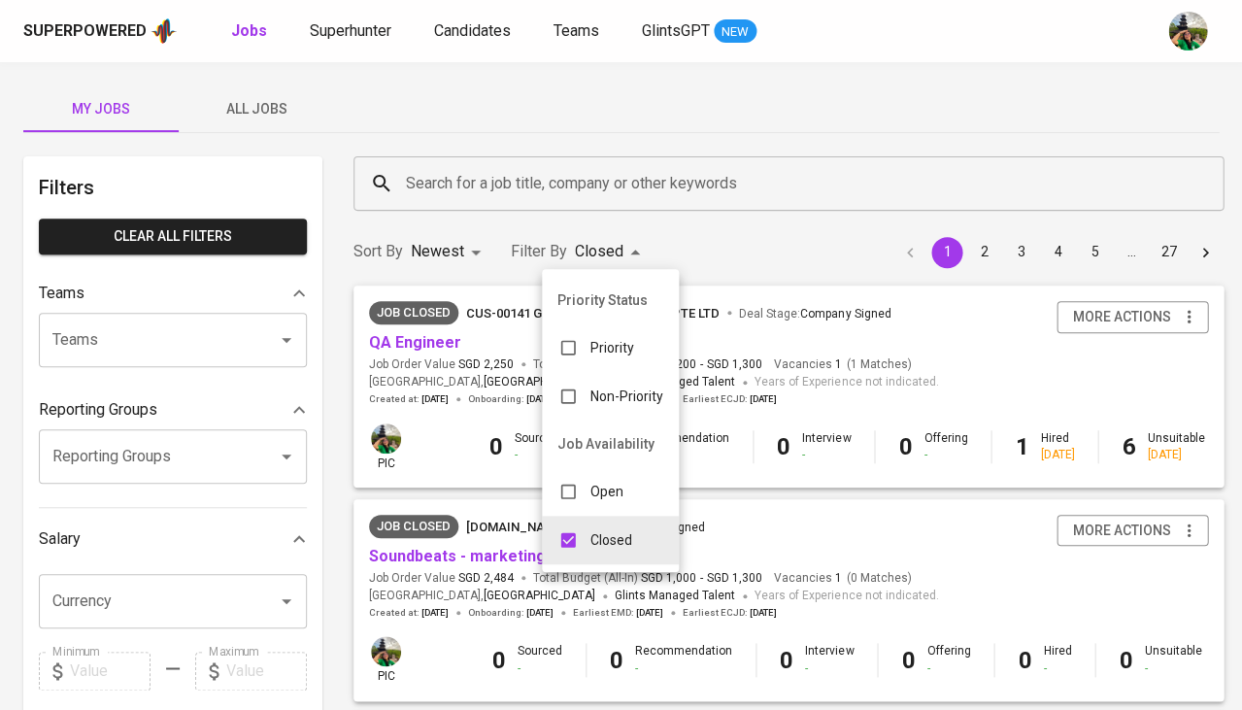
click at [595, 183] on div at bounding box center [621, 355] width 1242 height 710
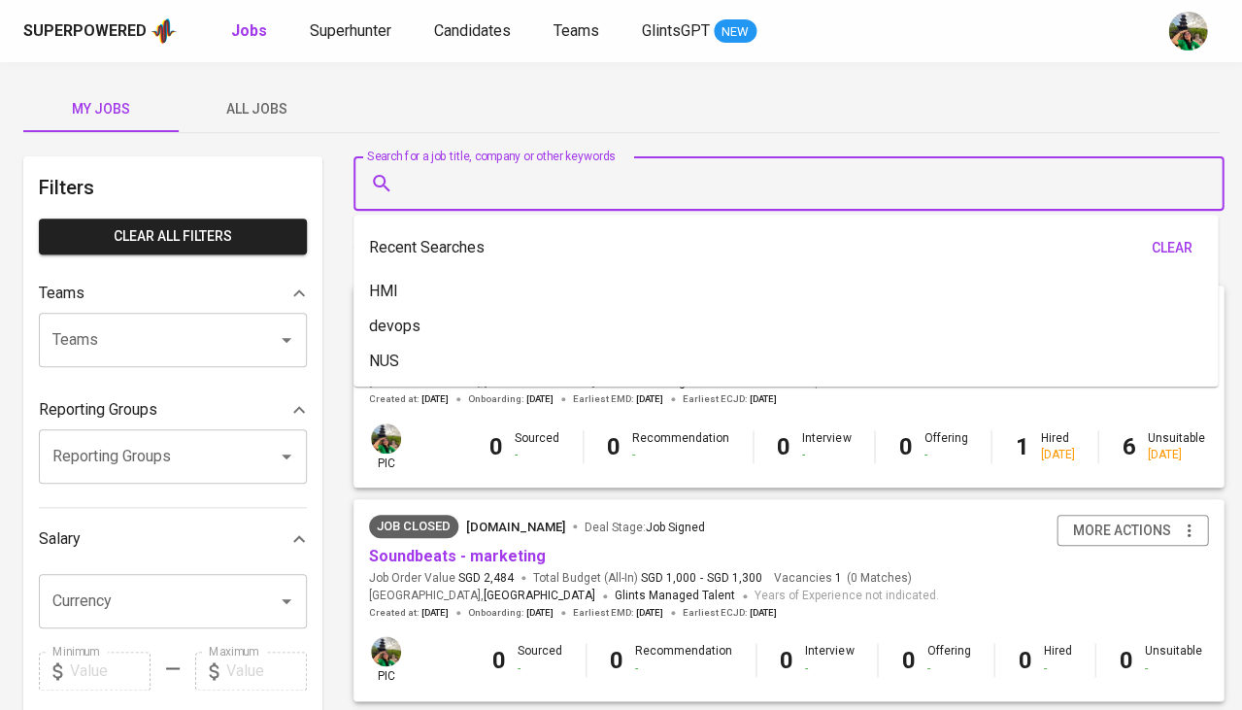
click at [595, 183] on input "Search for a job title, company or other keywords" at bounding box center [793, 183] width 785 height 37
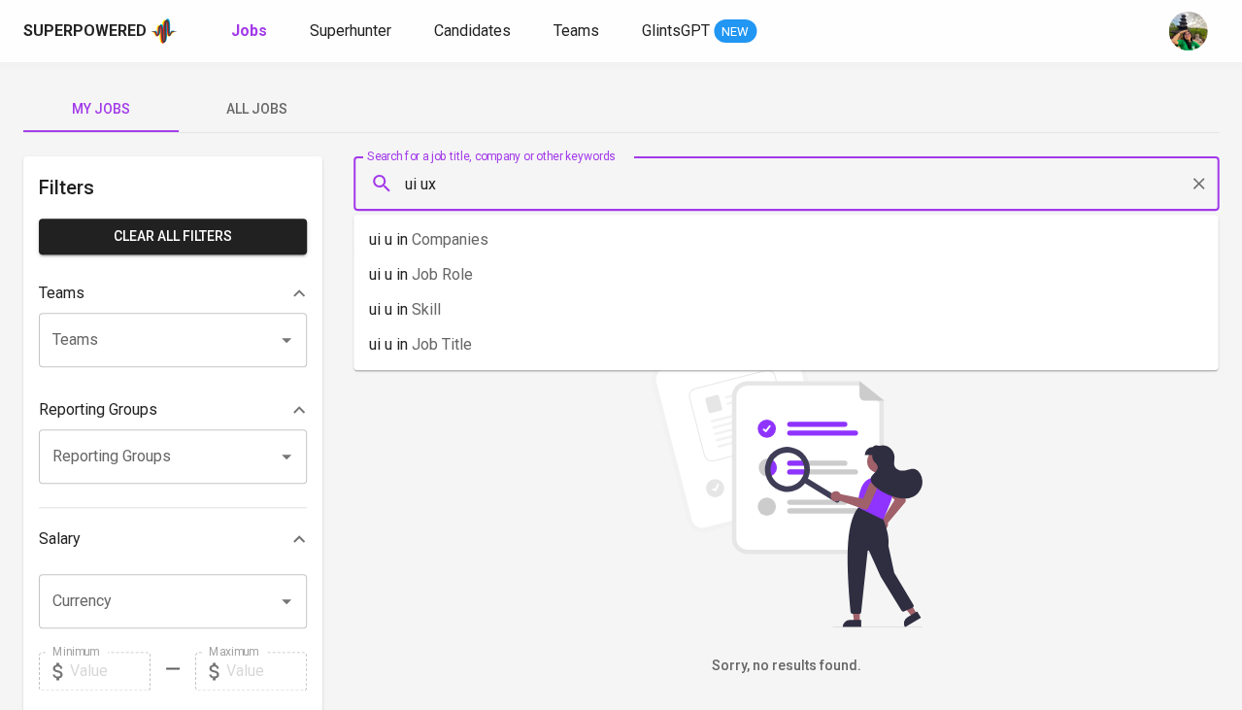
type input "ui ux"
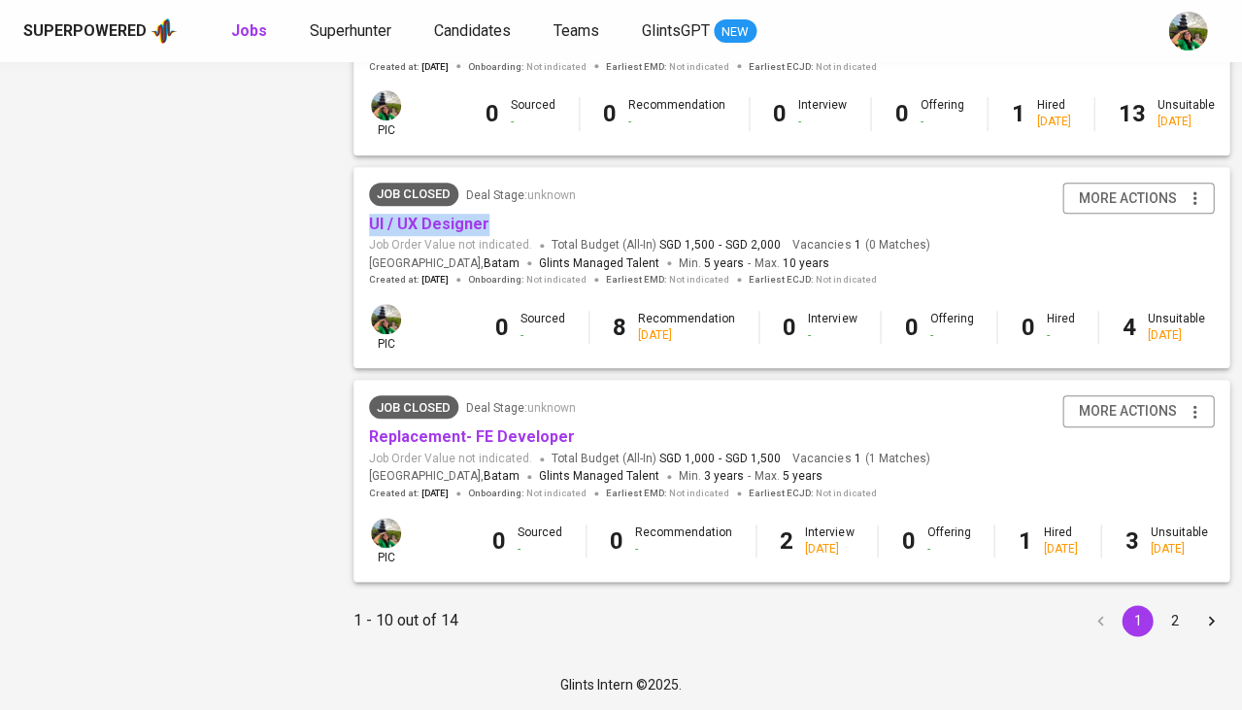
scroll to position [1831, 0]
click at [1163, 608] on button "2" at bounding box center [1174, 620] width 31 height 31
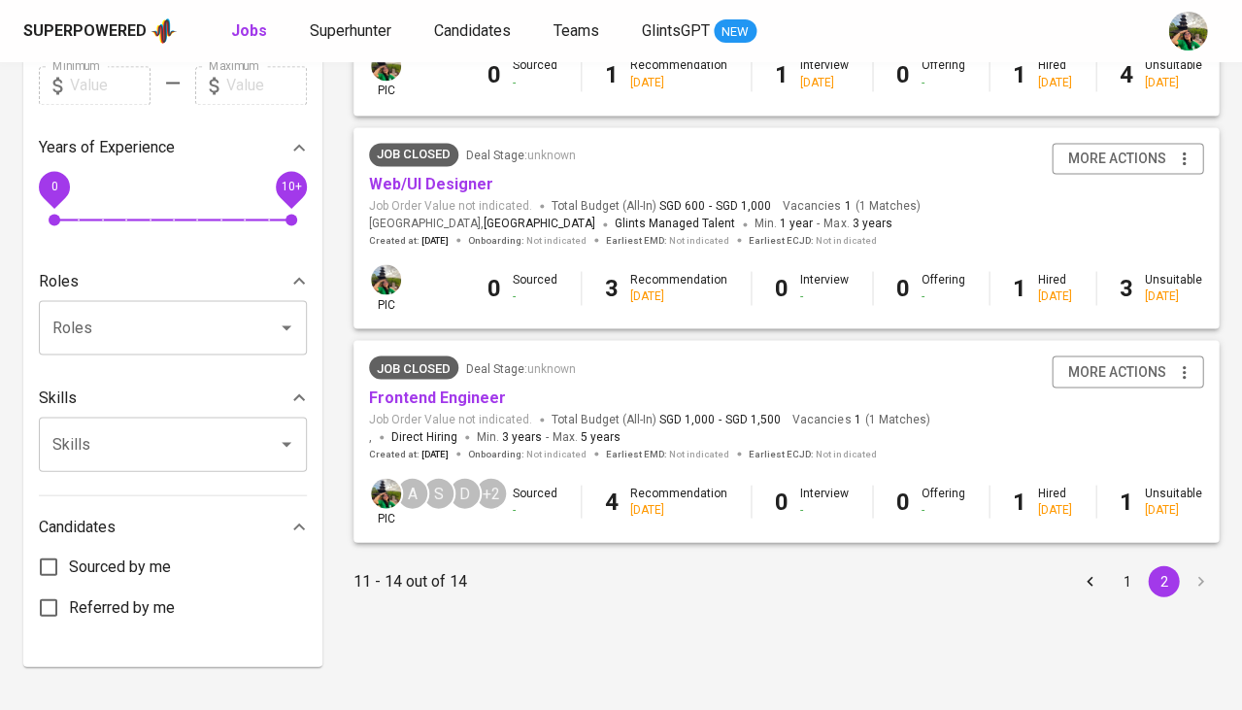
scroll to position [585, 0]
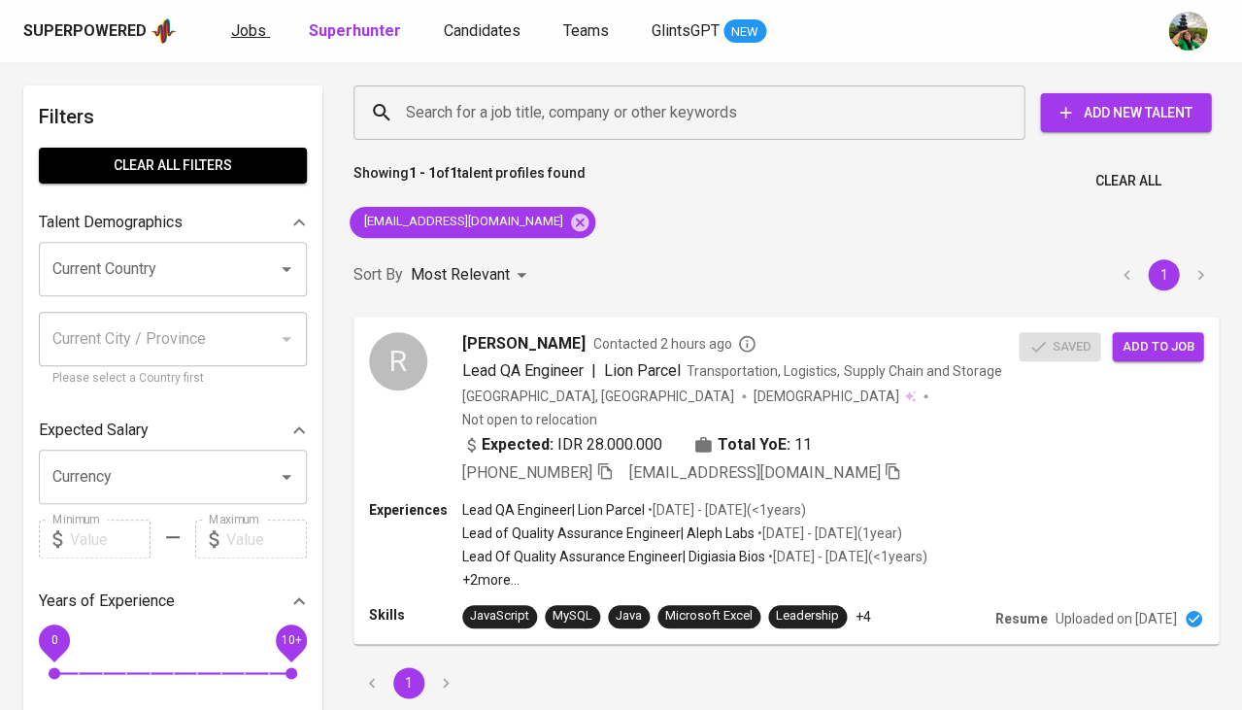
click at [253, 19] on link "Jobs" at bounding box center [250, 31] width 39 height 24
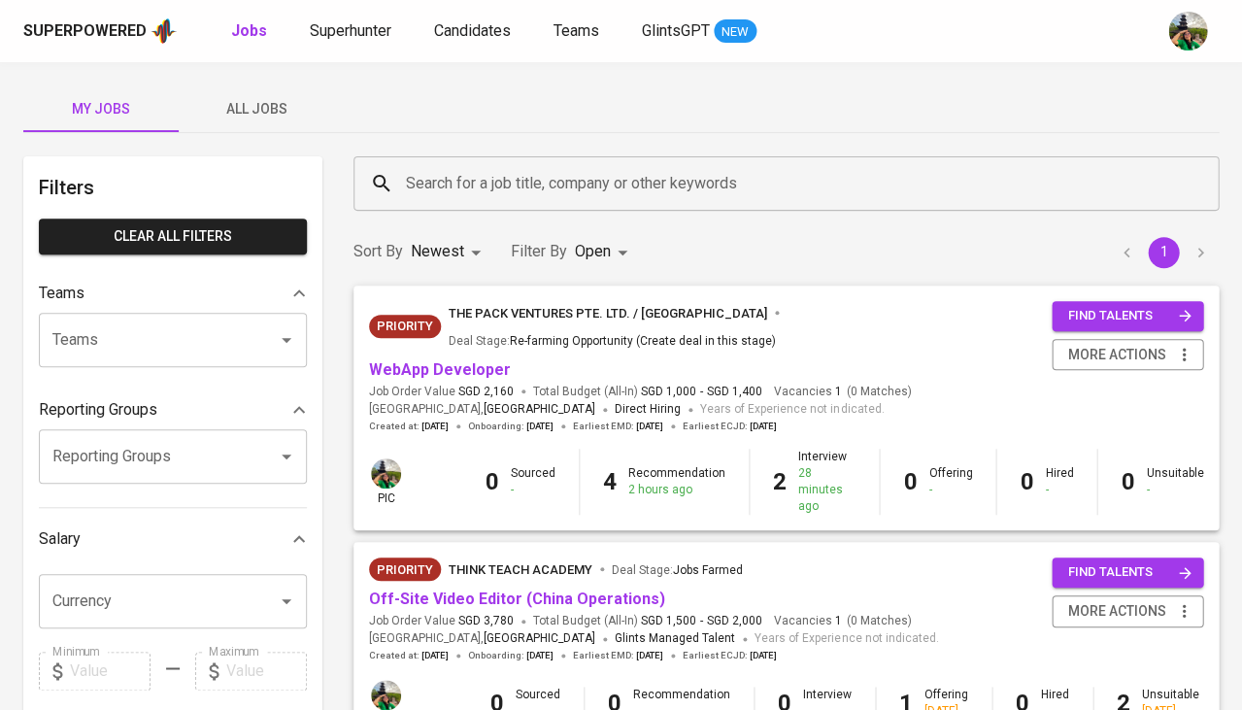
click at [265, 104] on span "All Jobs" at bounding box center [256, 109] width 132 height 24
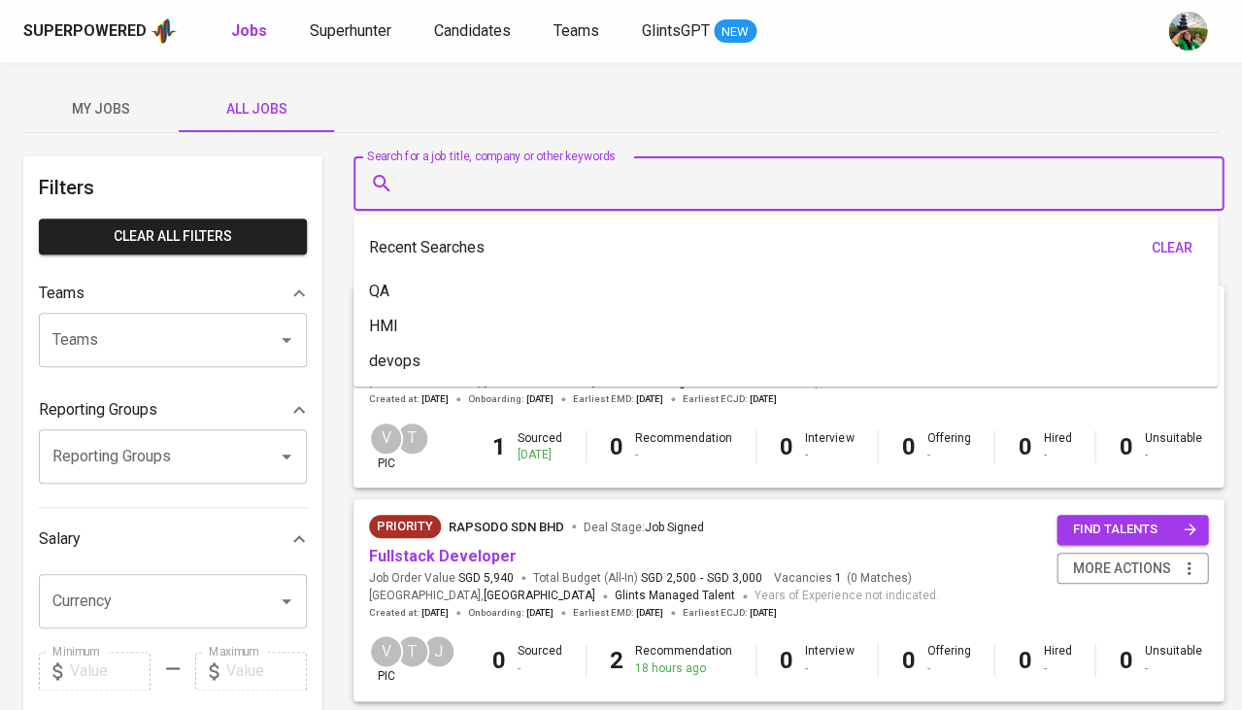
click at [444, 184] on input "Search for a job title, company or other keywords" at bounding box center [793, 183] width 785 height 37
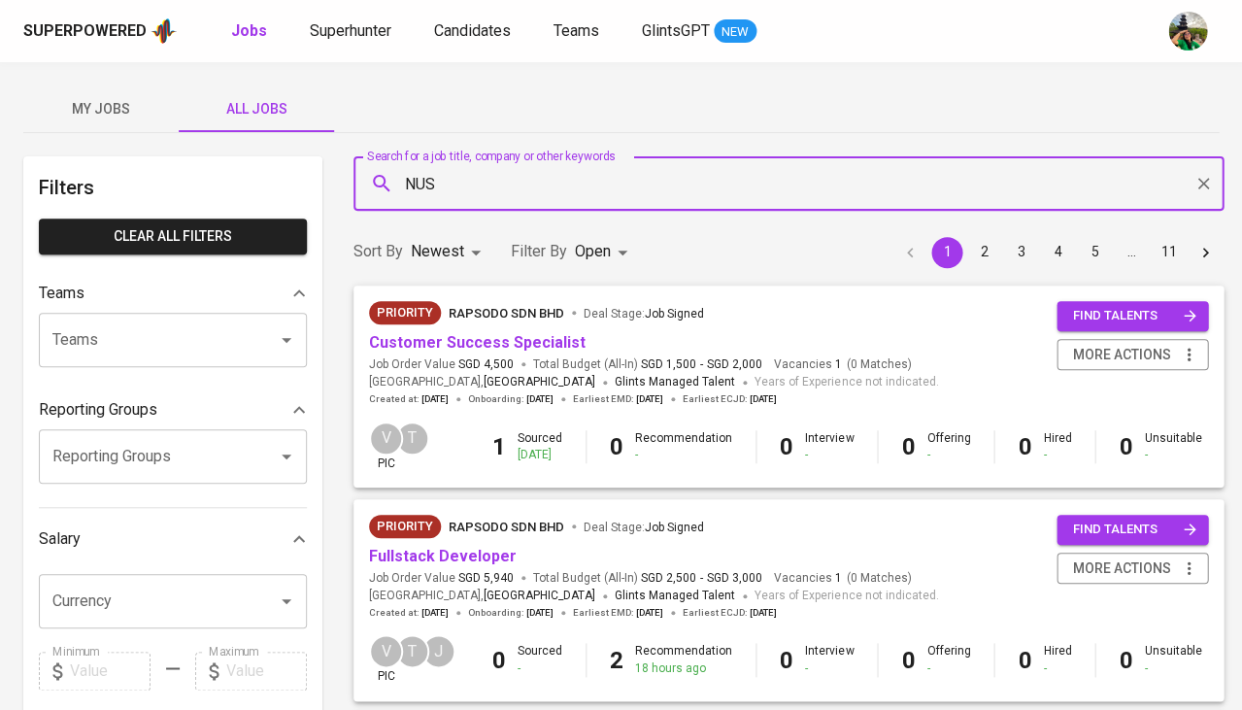
type input "NUS"
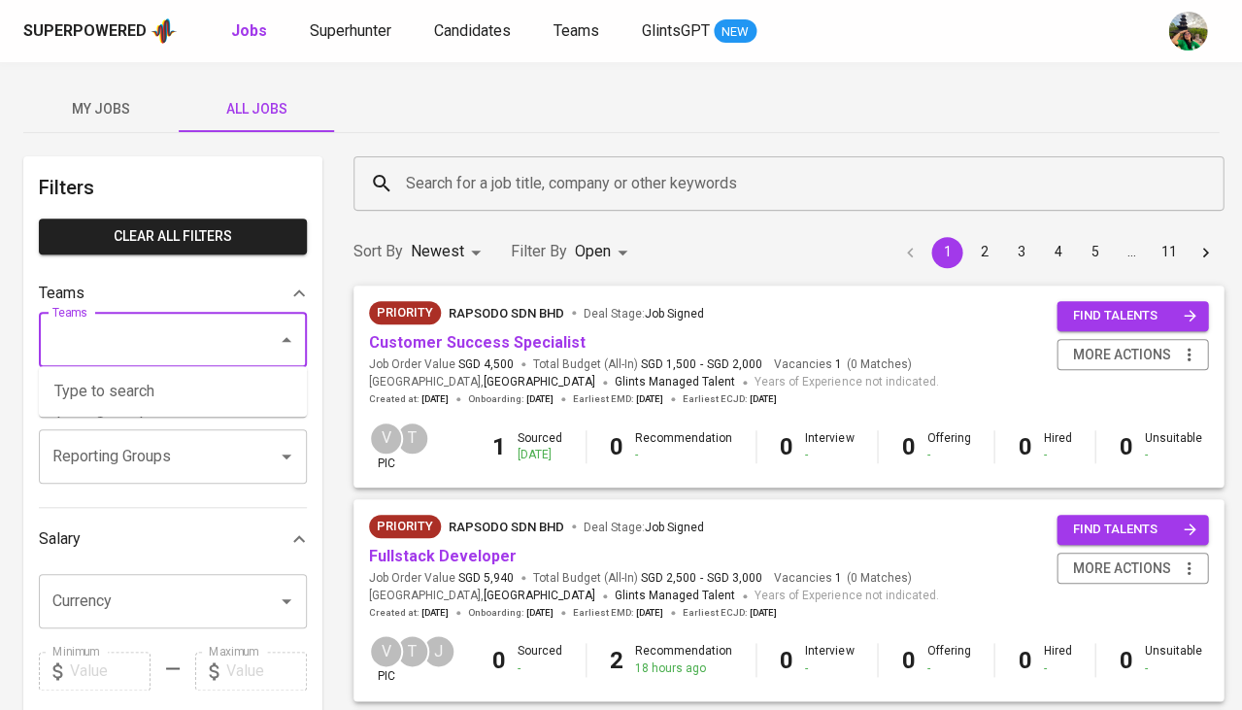
click at [146, 339] on input "Teams" at bounding box center [146, 339] width 196 height 37
click at [204, 390] on li "Pod Annisa" at bounding box center [173, 391] width 268 height 35
type input "annisa"
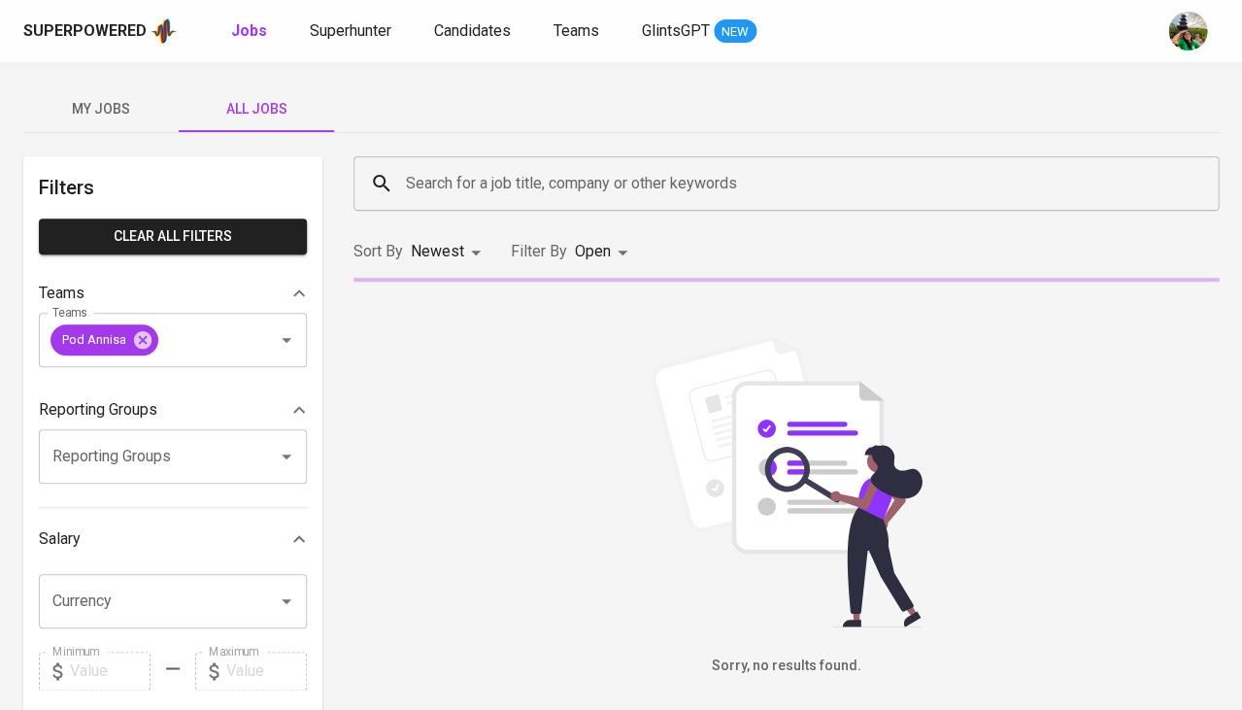
click at [204, 390] on div "Reporting Groups" at bounding box center [173, 409] width 268 height 39
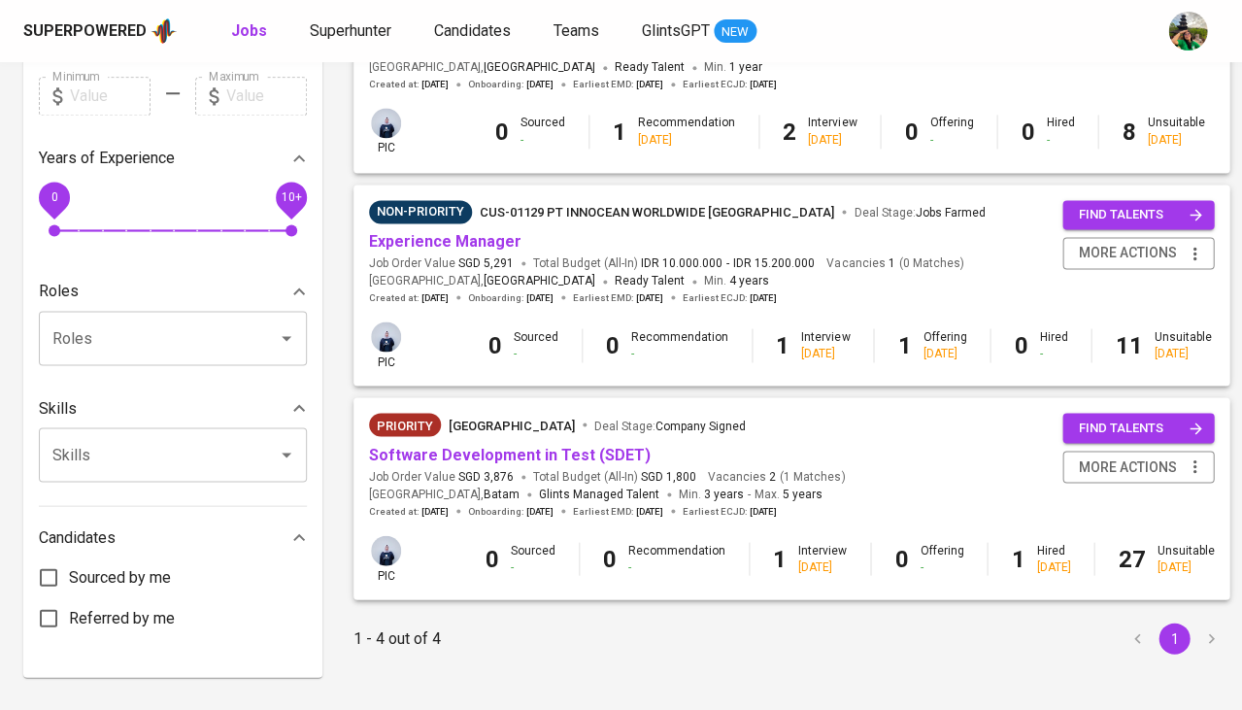
scroll to position [535, 0]
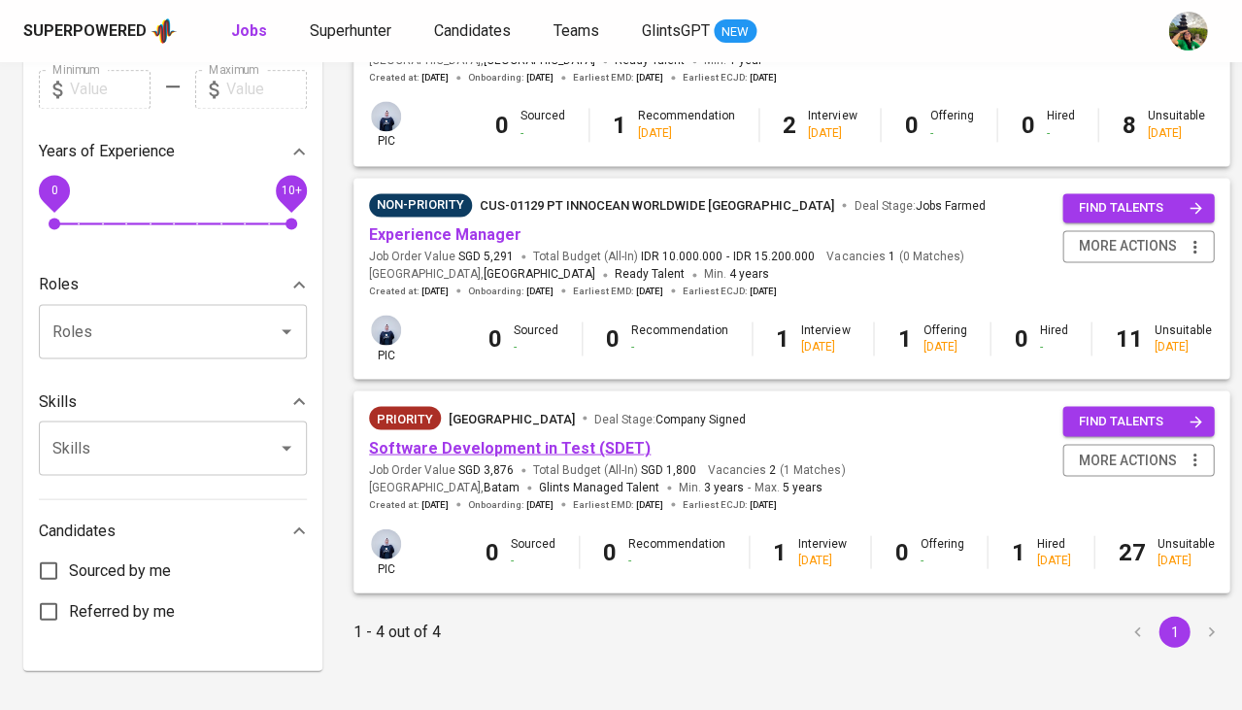
click at [494, 440] on link "Software Development in Test (SDET)" at bounding box center [510, 447] width 282 height 18
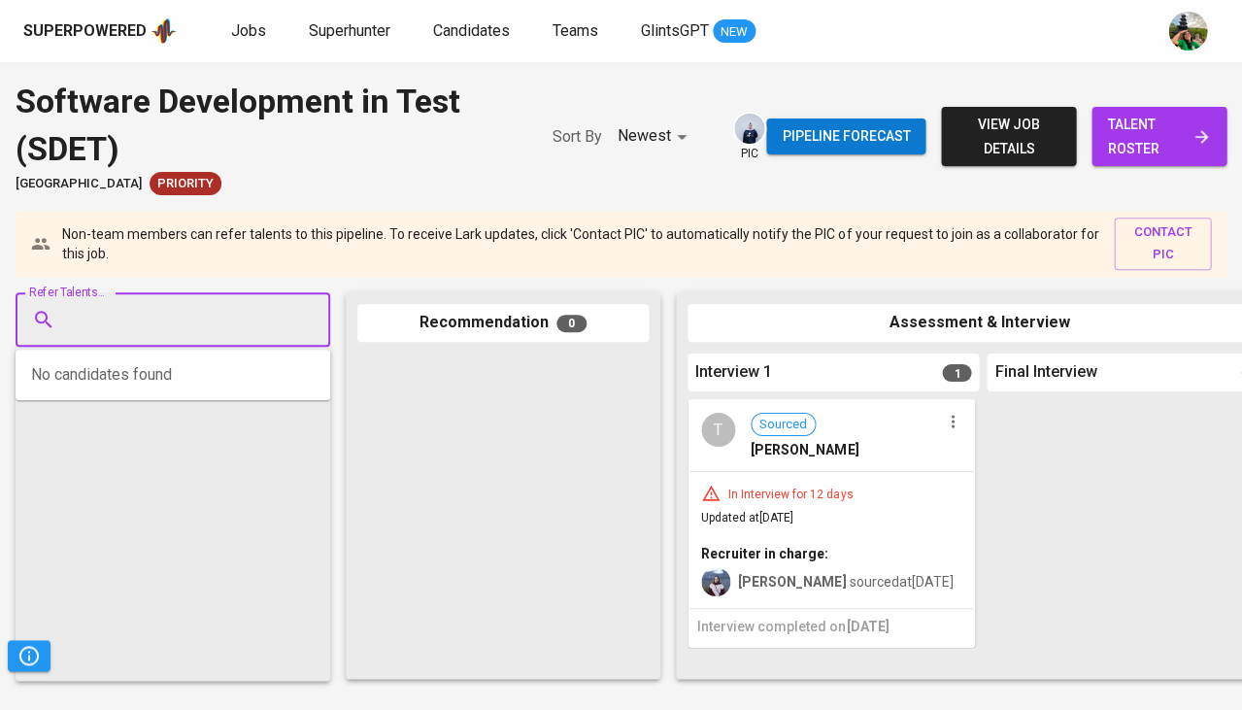
click at [167, 316] on input "Refer Talents..." at bounding box center [165, 319] width 204 height 37
paste input "alexandrosandro58@gmail.com"
type input "alexandrosandro58@gmail.com"
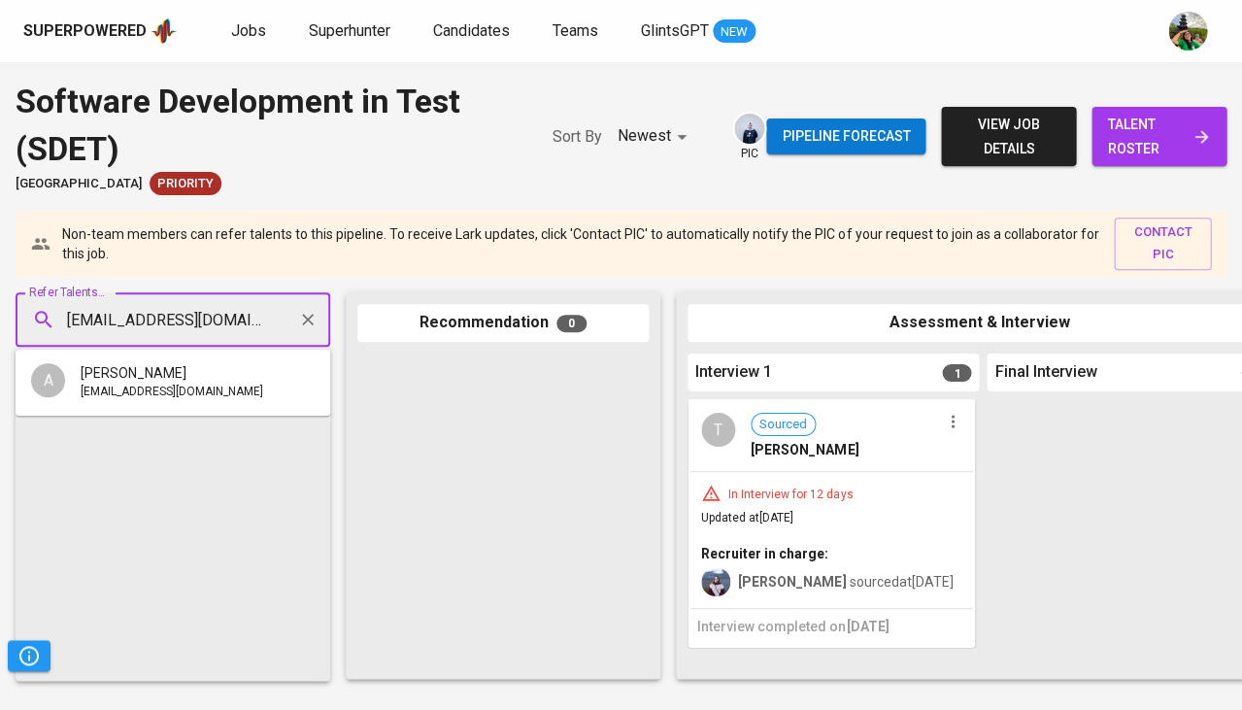
click at [186, 380] on span "Alexandro Aprilianto" at bounding box center [134, 372] width 106 height 19
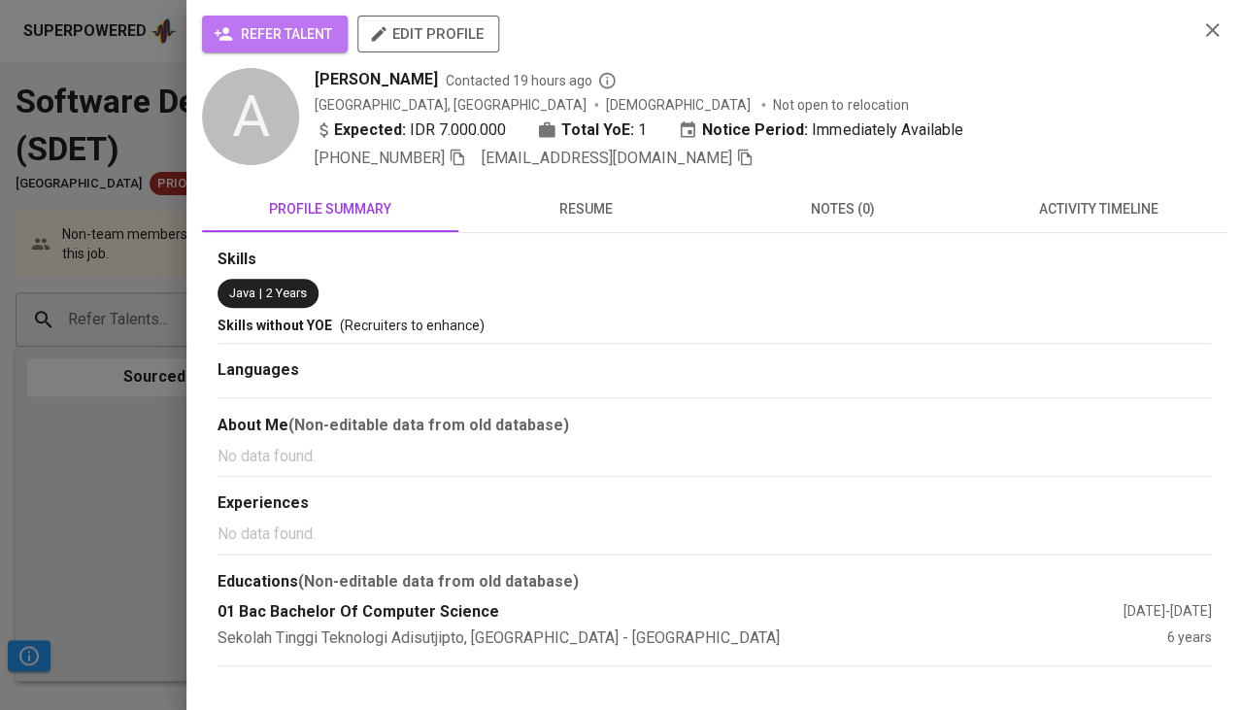
click at [314, 32] on span "refer talent" at bounding box center [275, 34] width 115 height 24
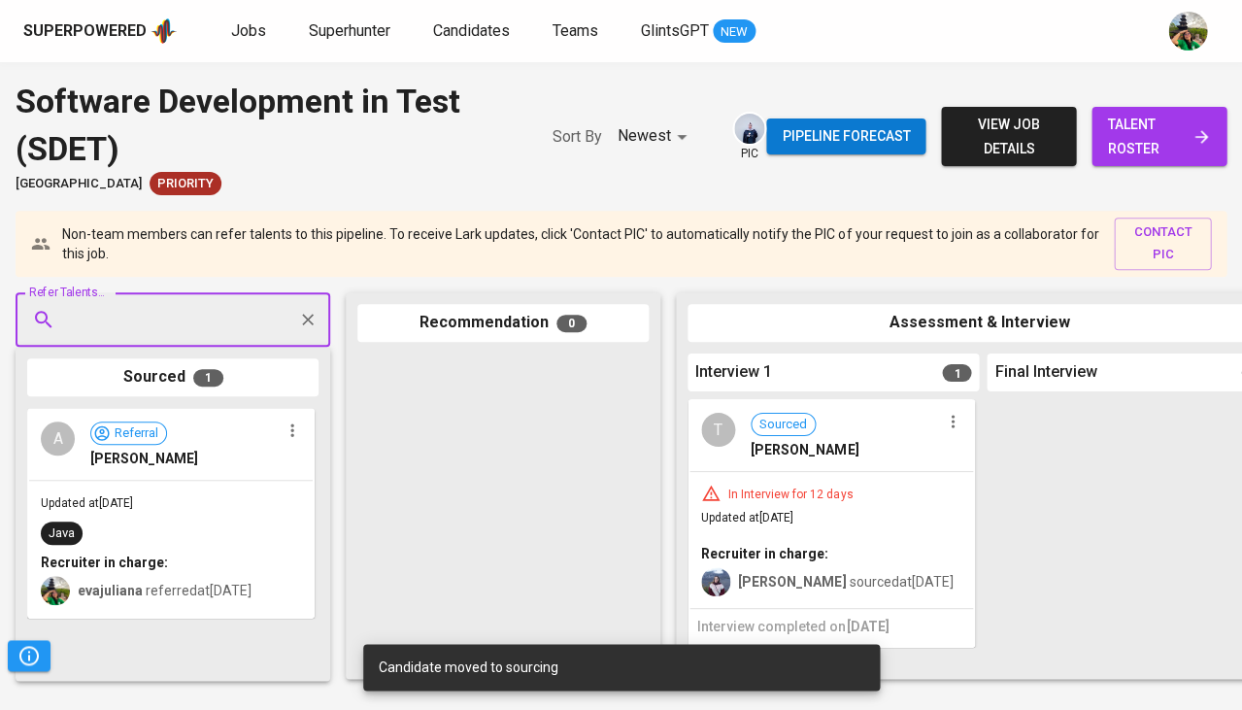
paste input "yahya_hafidz@yahoo.co.id"
type input "yahya_hafidz@yahoo.co.id"
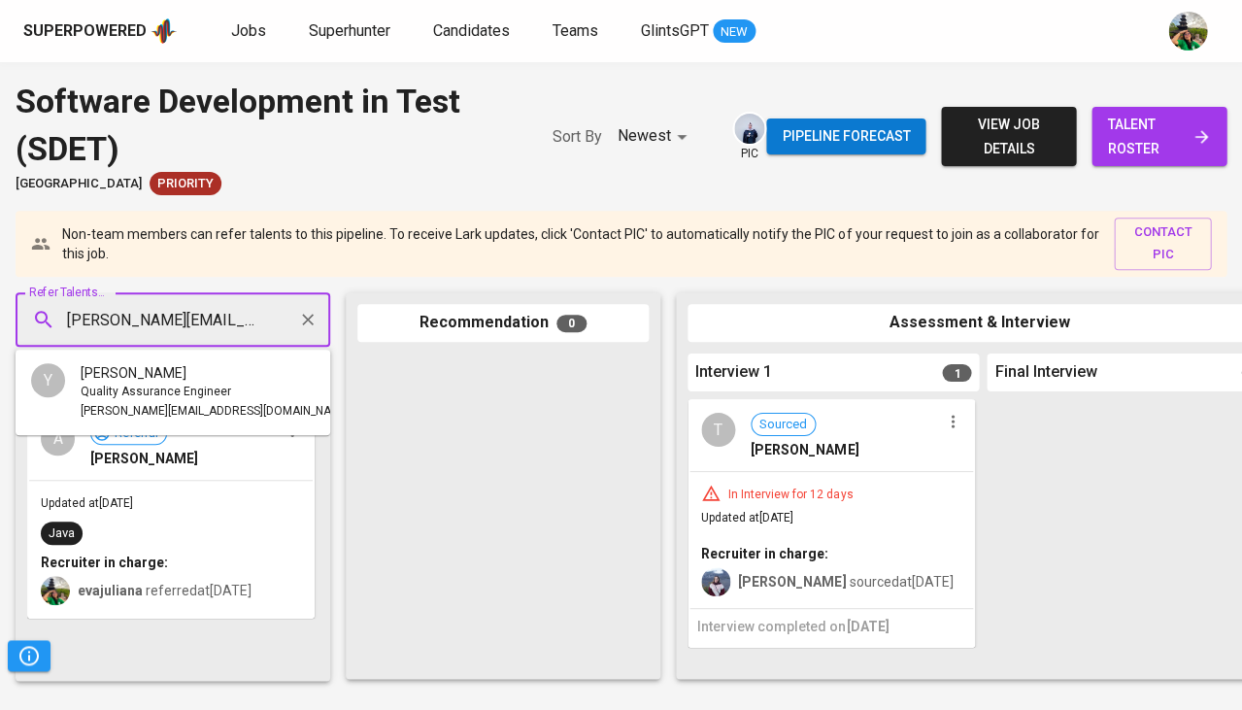
click at [160, 388] on span "Quality Assurance Engineer" at bounding box center [156, 392] width 151 height 19
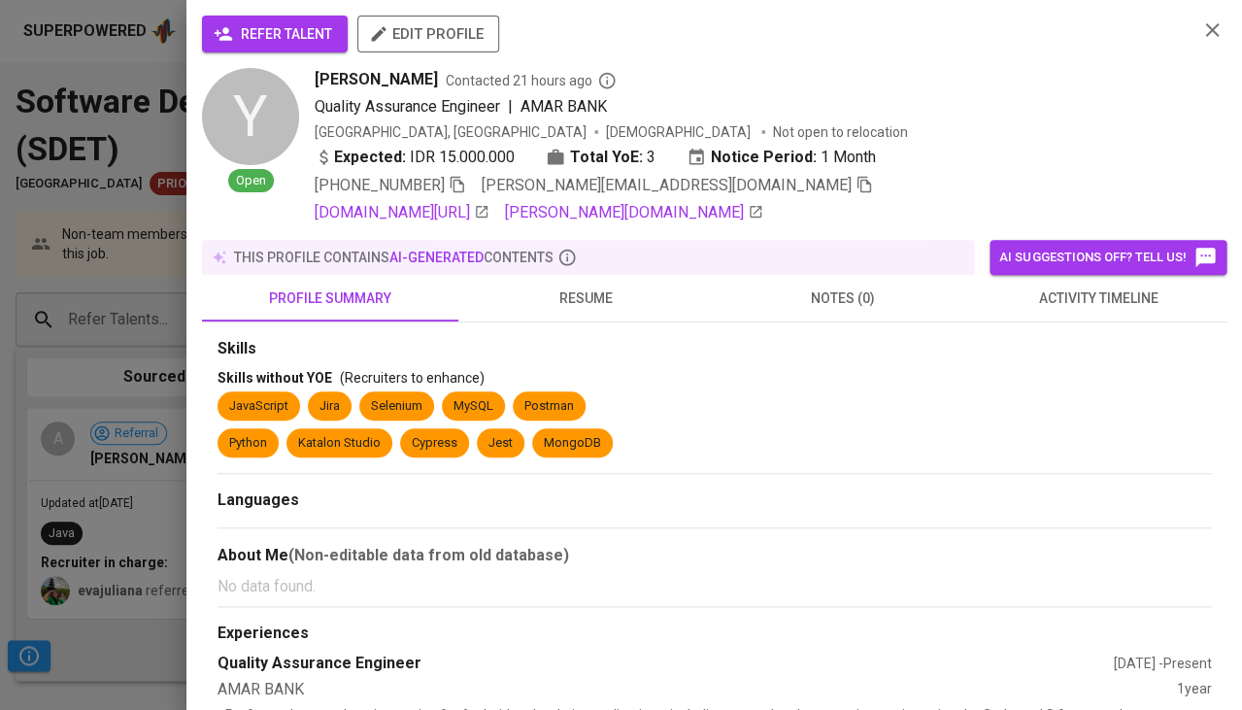
click at [323, 24] on span "refer talent" at bounding box center [275, 34] width 115 height 24
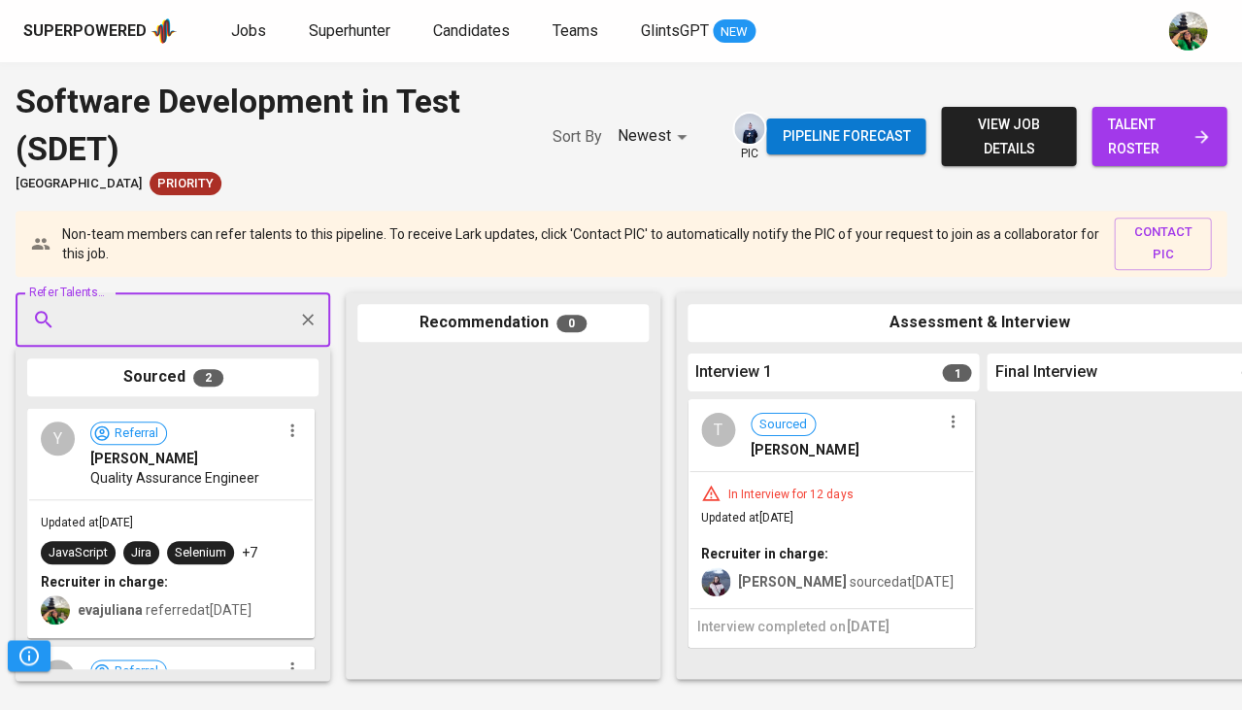
click at [569, 414] on div at bounding box center [502, 511] width 291 height 314
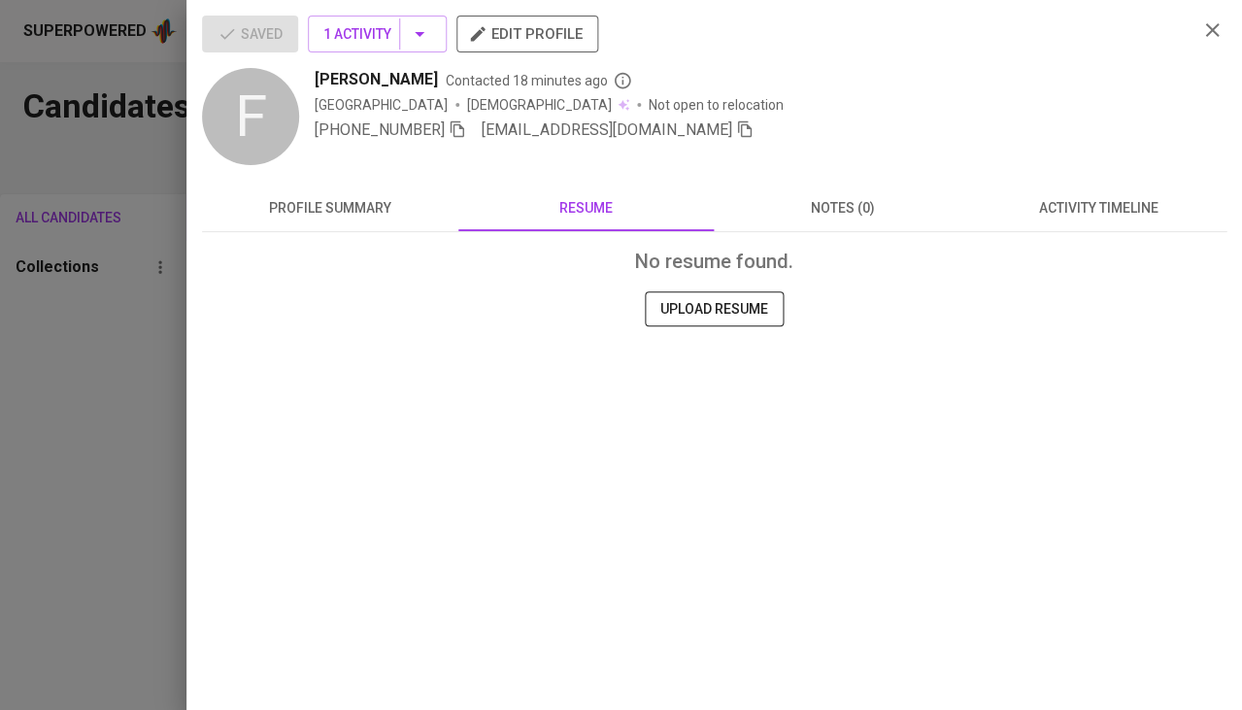
click at [56, 370] on div at bounding box center [621, 355] width 1242 height 710
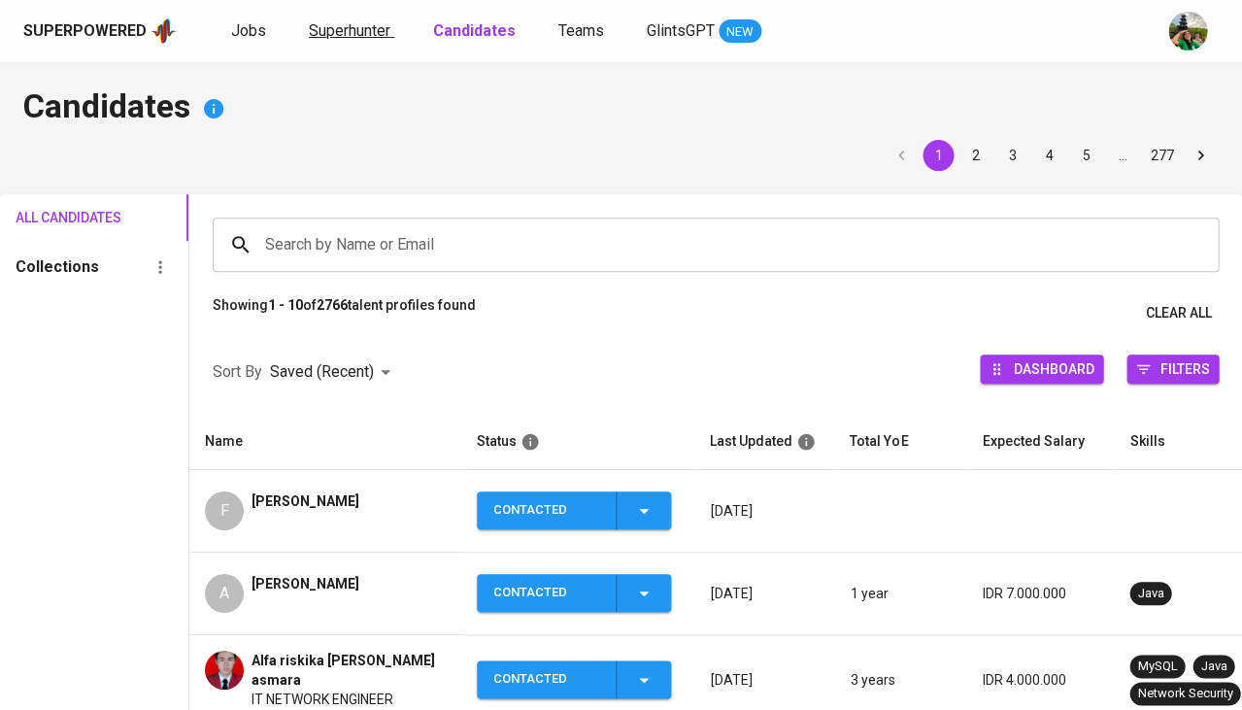
click at [335, 39] on link "Superhunter" at bounding box center [351, 31] width 85 height 24
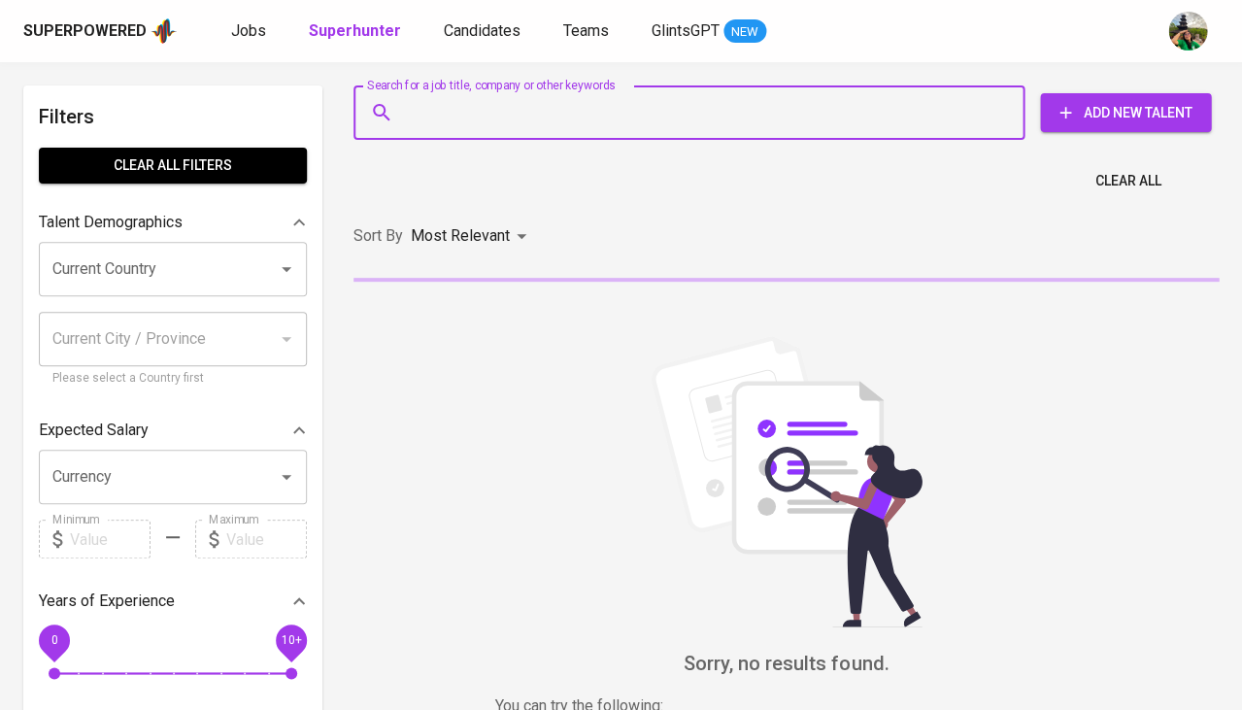
click at [425, 122] on input "Search for a job title, company or other keywords" at bounding box center [694, 112] width 586 height 37
paste input "6002noniwulandari@gmail.com"
type input "6002noniwulandari@gmail.com"
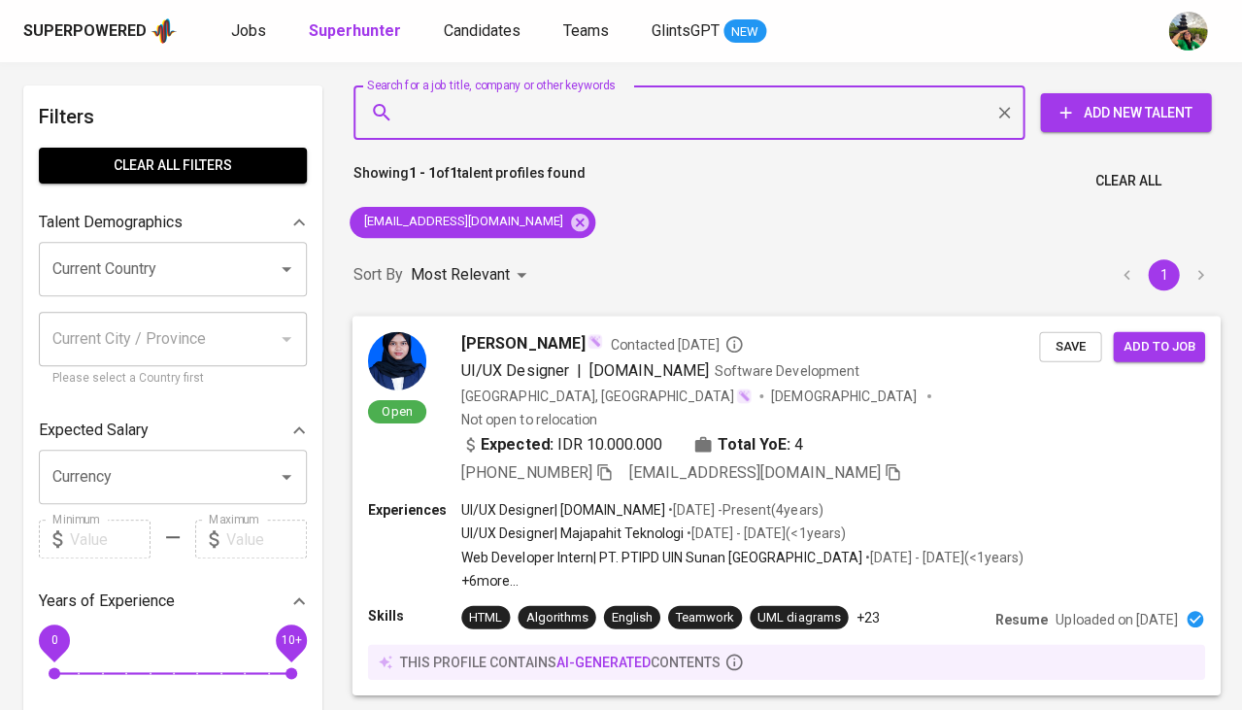
click at [1083, 338] on span "Save" at bounding box center [1070, 346] width 43 height 22
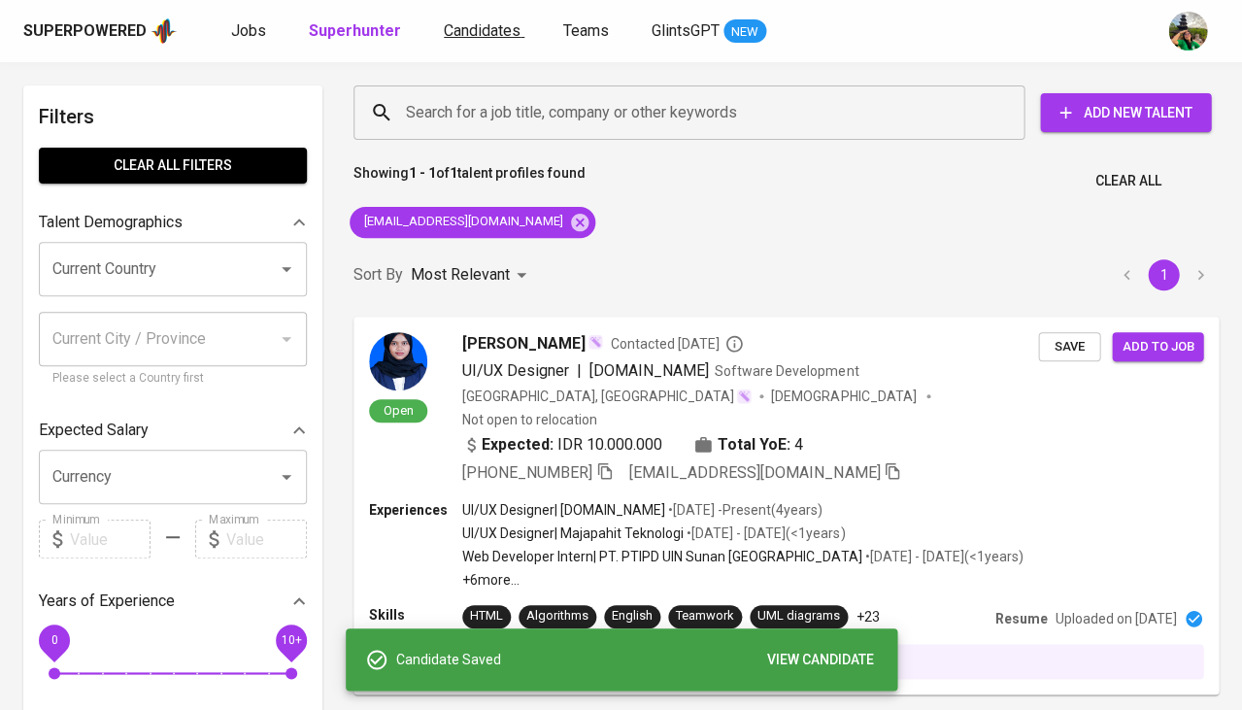
click at [486, 39] on span "Candidates" at bounding box center [482, 30] width 77 height 18
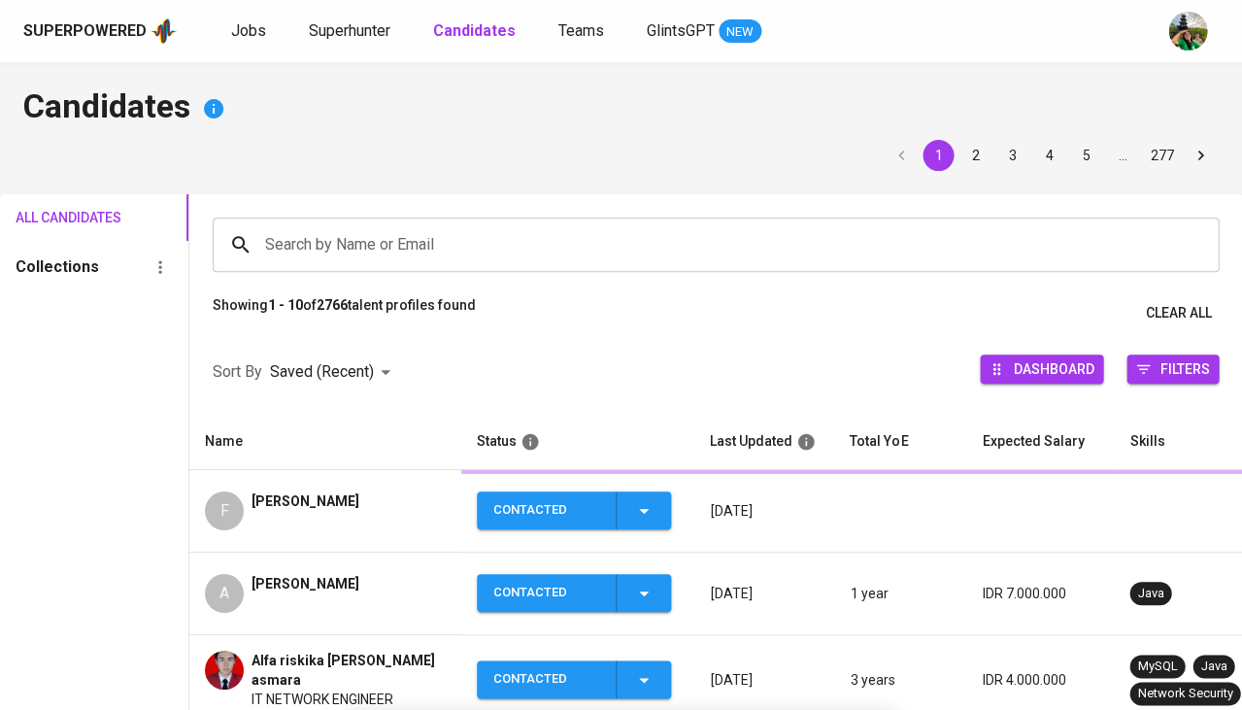
click at [486, 39] on b "Candidates" at bounding box center [474, 30] width 83 height 18
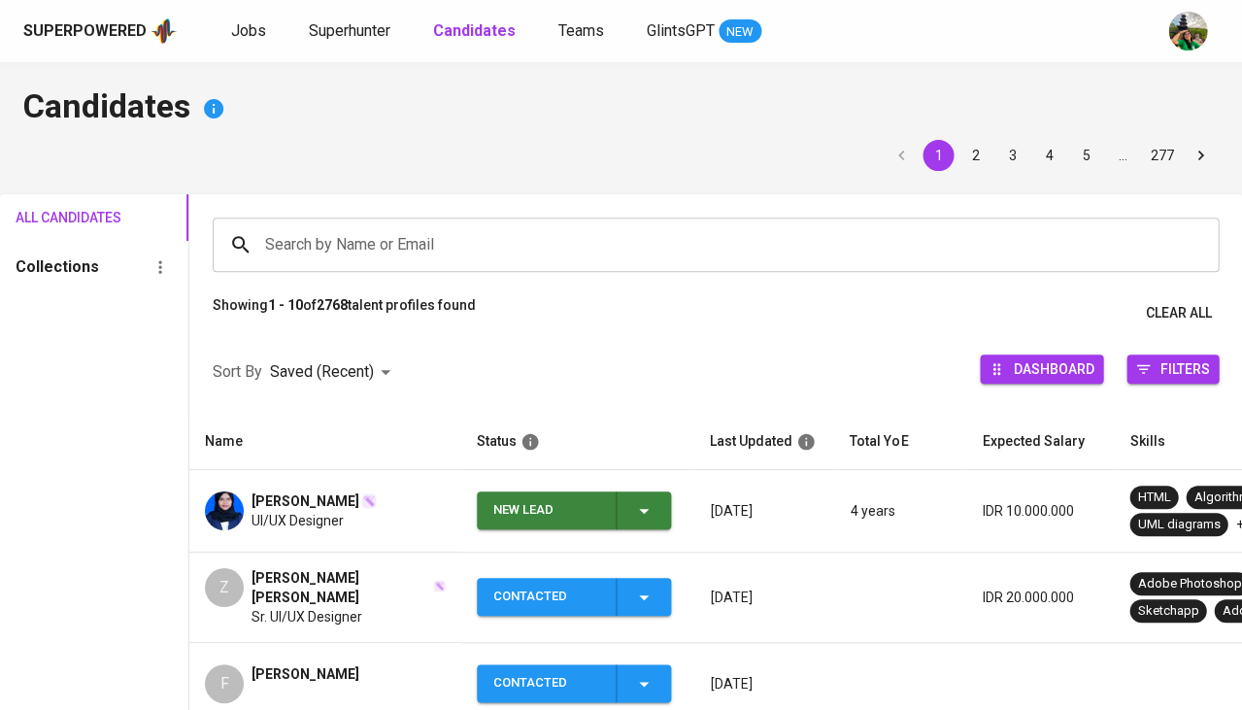
click at [647, 509] on icon "button" at bounding box center [644, 511] width 10 height 5
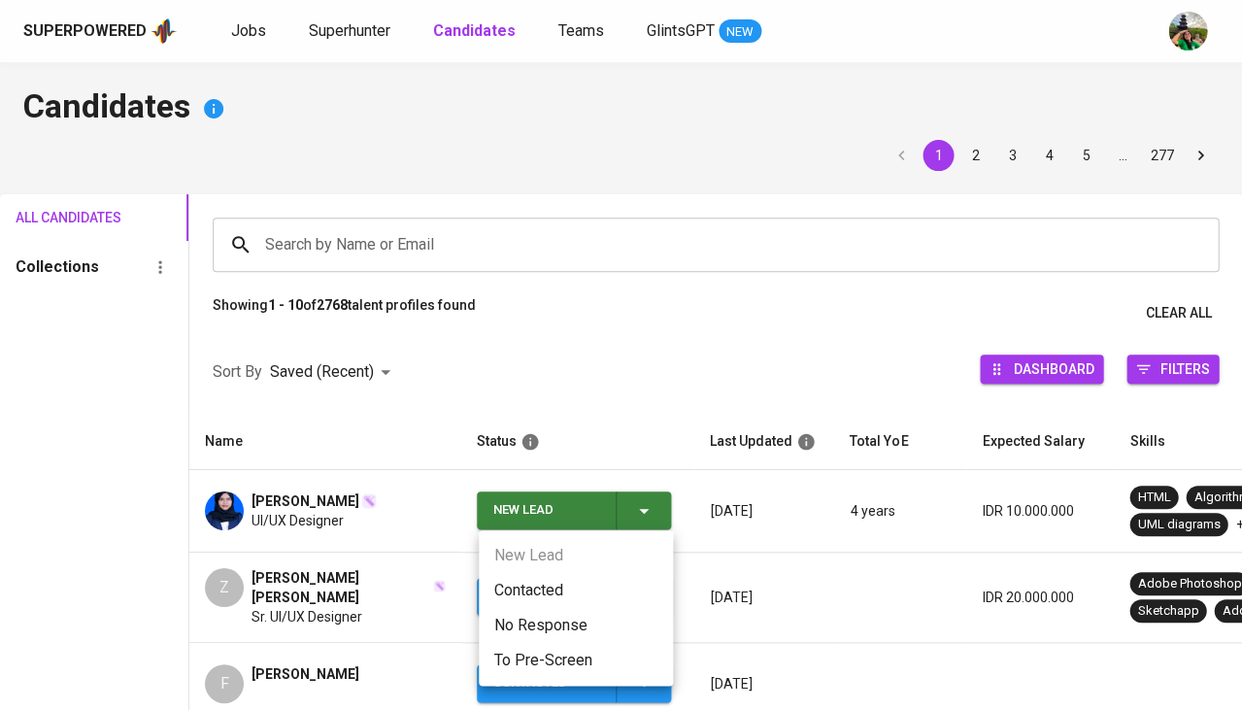
click at [557, 586] on li "Contacted" at bounding box center [576, 590] width 194 height 35
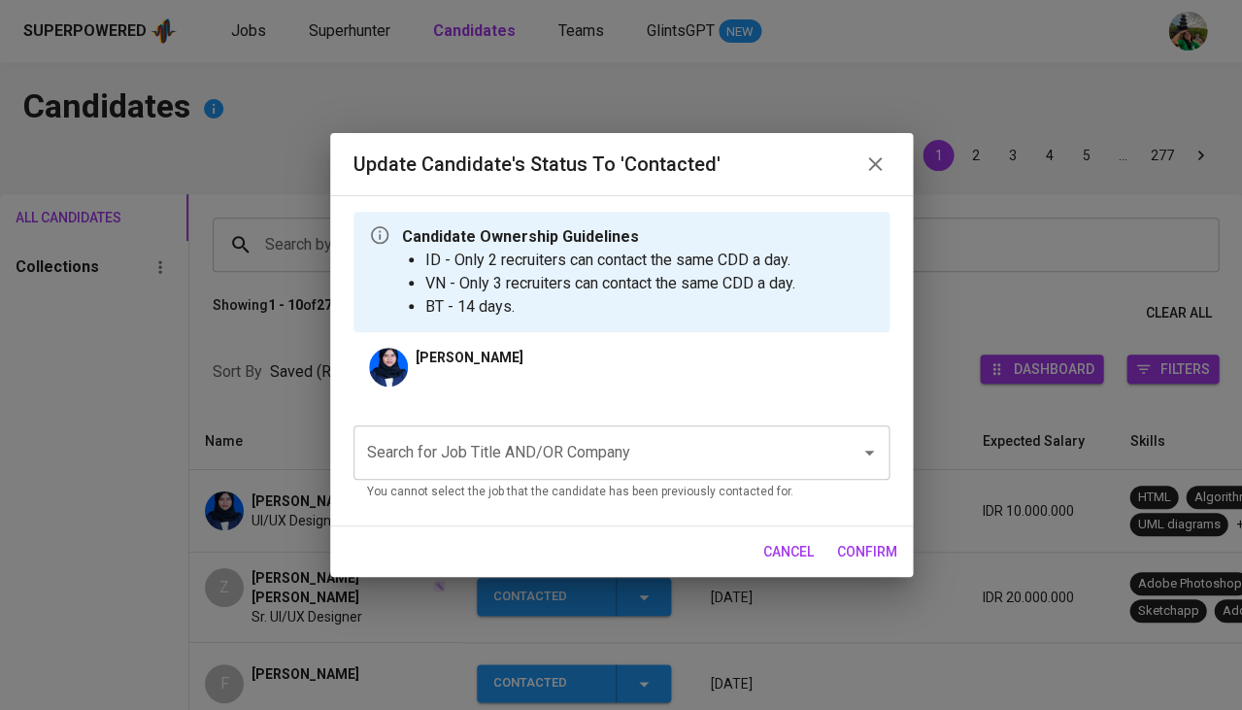
click at [505, 469] on input "Search for Job Title AND/OR Company" at bounding box center [594, 452] width 464 height 37
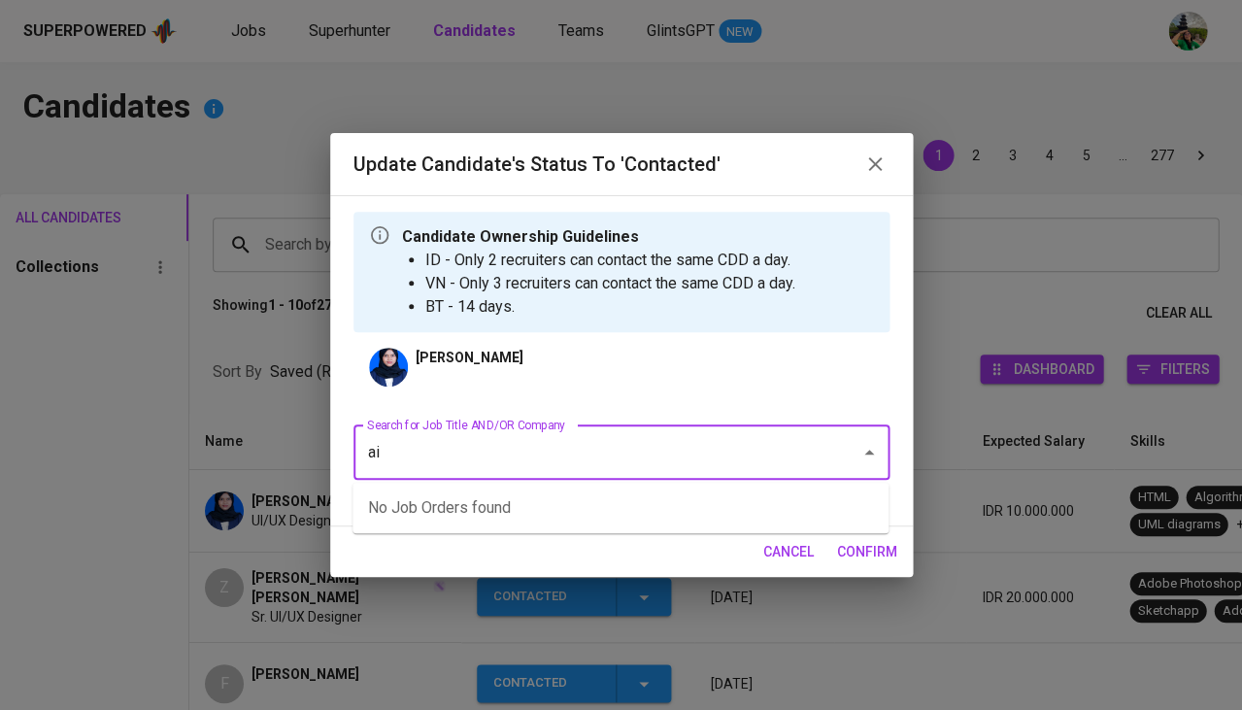
type input "aia"
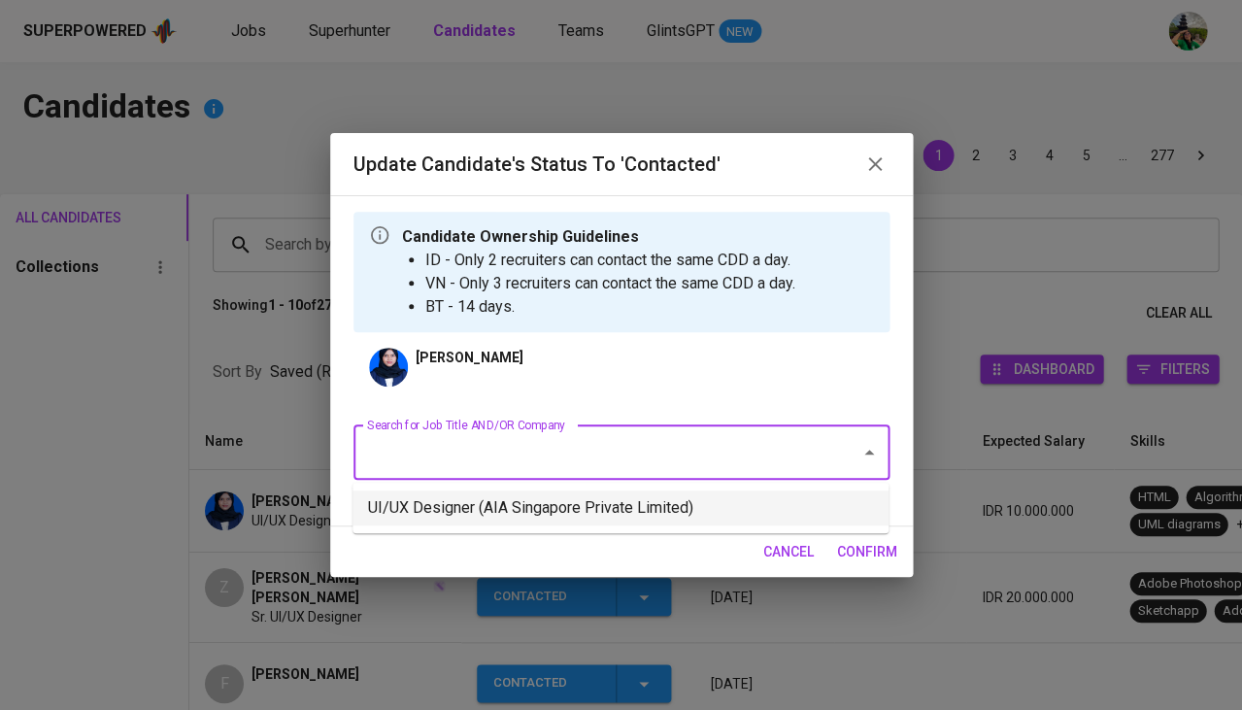
click at [446, 516] on li "UI/UX Designer (AIA Singapore Private Limited)" at bounding box center [621, 507] width 536 height 35
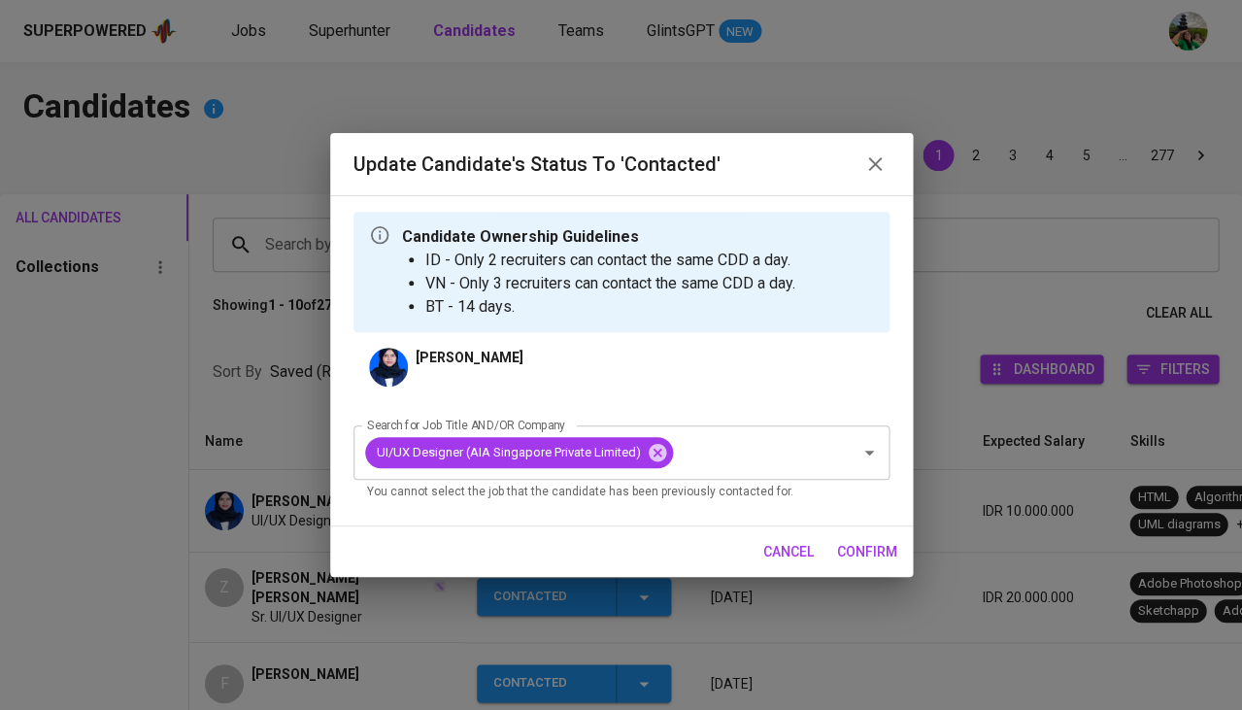
click at [867, 551] on span "confirm" at bounding box center [867, 552] width 60 height 24
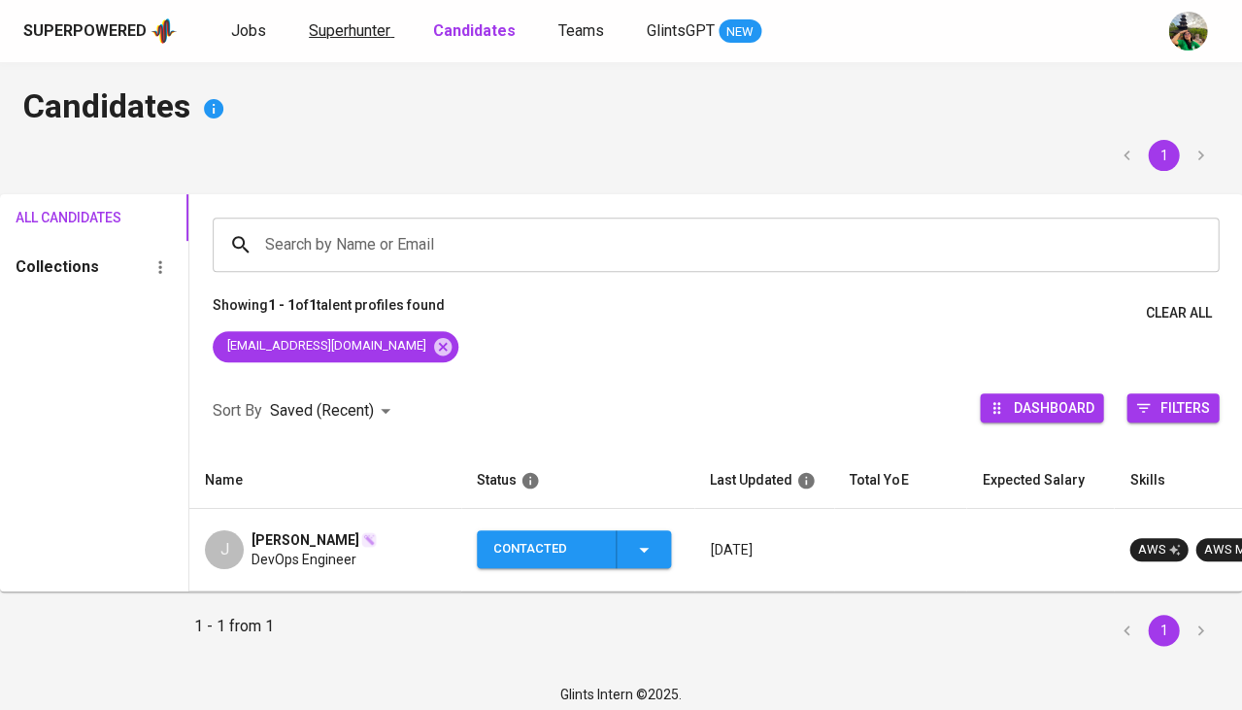
click at [370, 23] on span "Superhunter" at bounding box center [350, 30] width 82 height 18
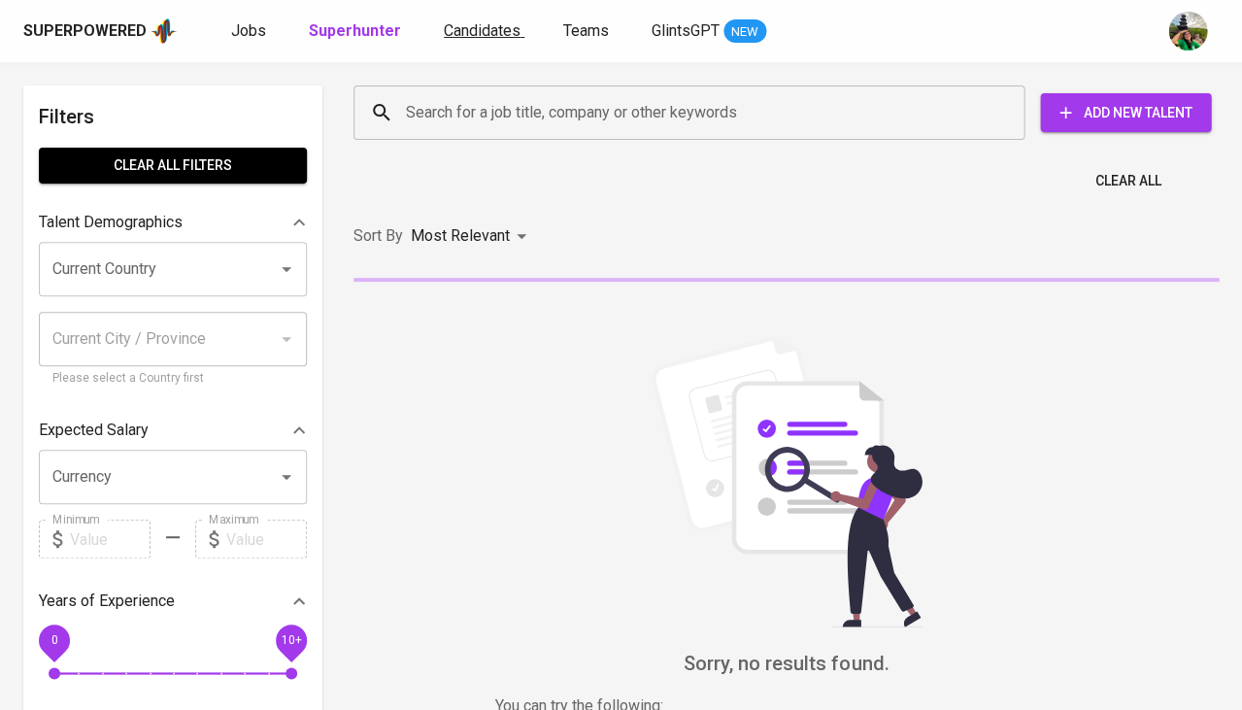
click at [459, 24] on span "Candidates" at bounding box center [482, 30] width 77 height 18
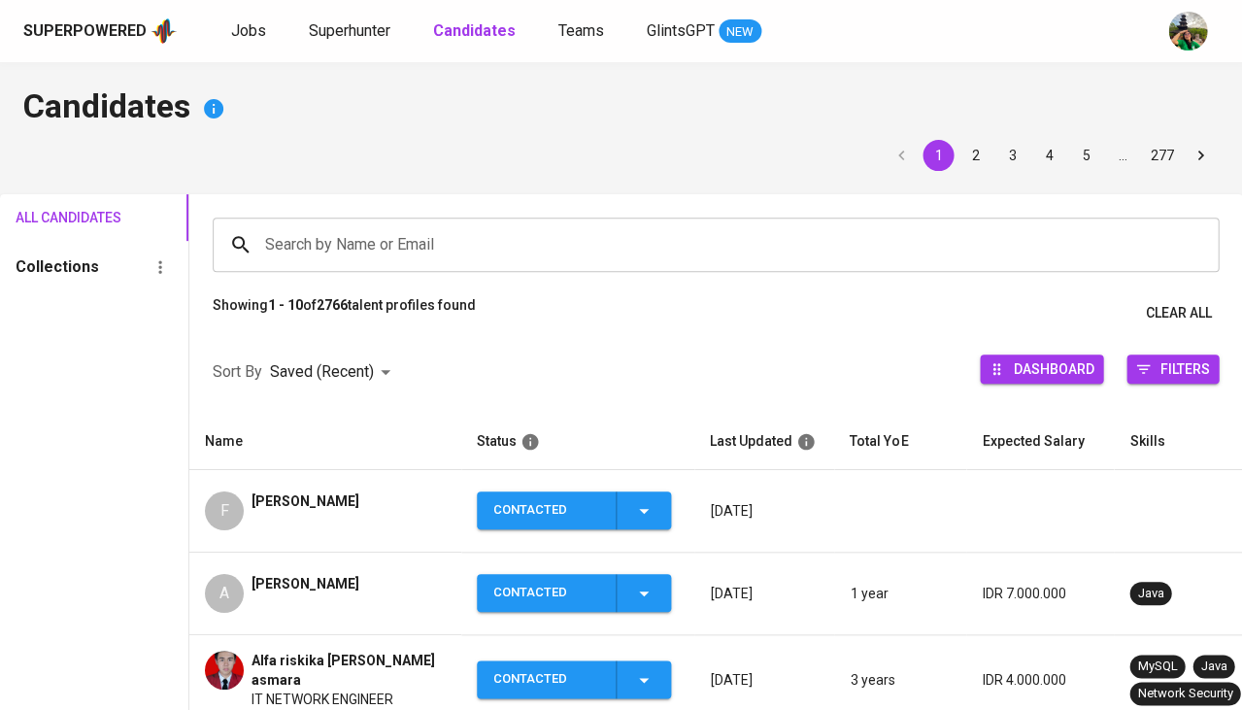
click at [327, 606] on div "Alexandro Aprilianto" at bounding box center [306, 593] width 108 height 39
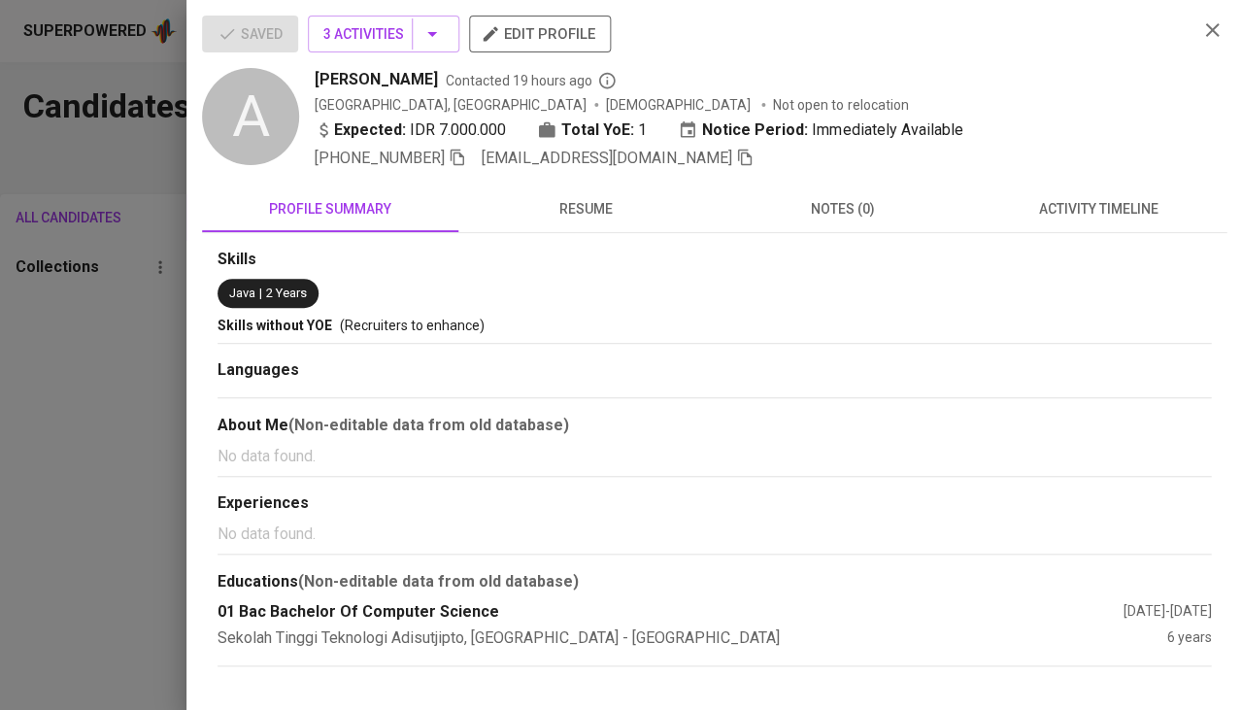
click at [725, 155] on div "+62 851-5672-2807 alexandrosandro58@gmail.com" at bounding box center [748, 158] width 867 height 23
click at [736, 154] on icon "button" at bounding box center [744, 157] width 17 height 17
click at [172, 486] on div at bounding box center [621, 355] width 1242 height 710
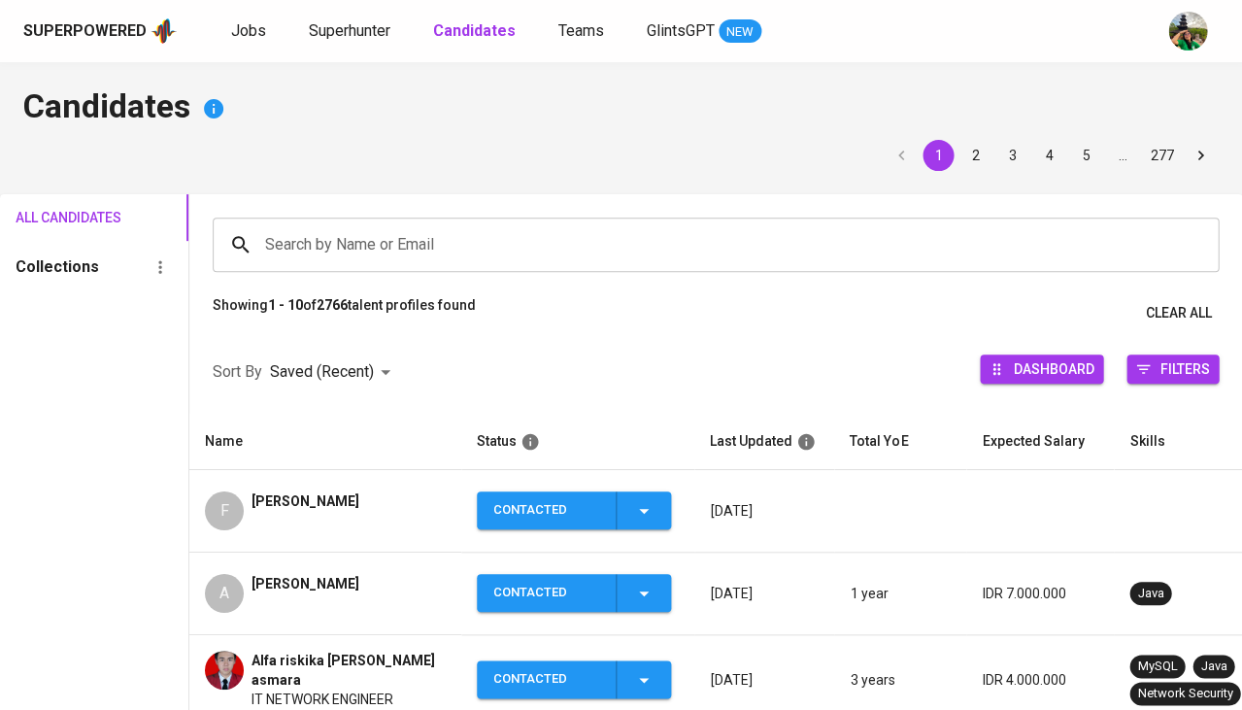
click at [361, 257] on input "Search by Name or Email" at bounding box center [720, 244] width 921 height 37
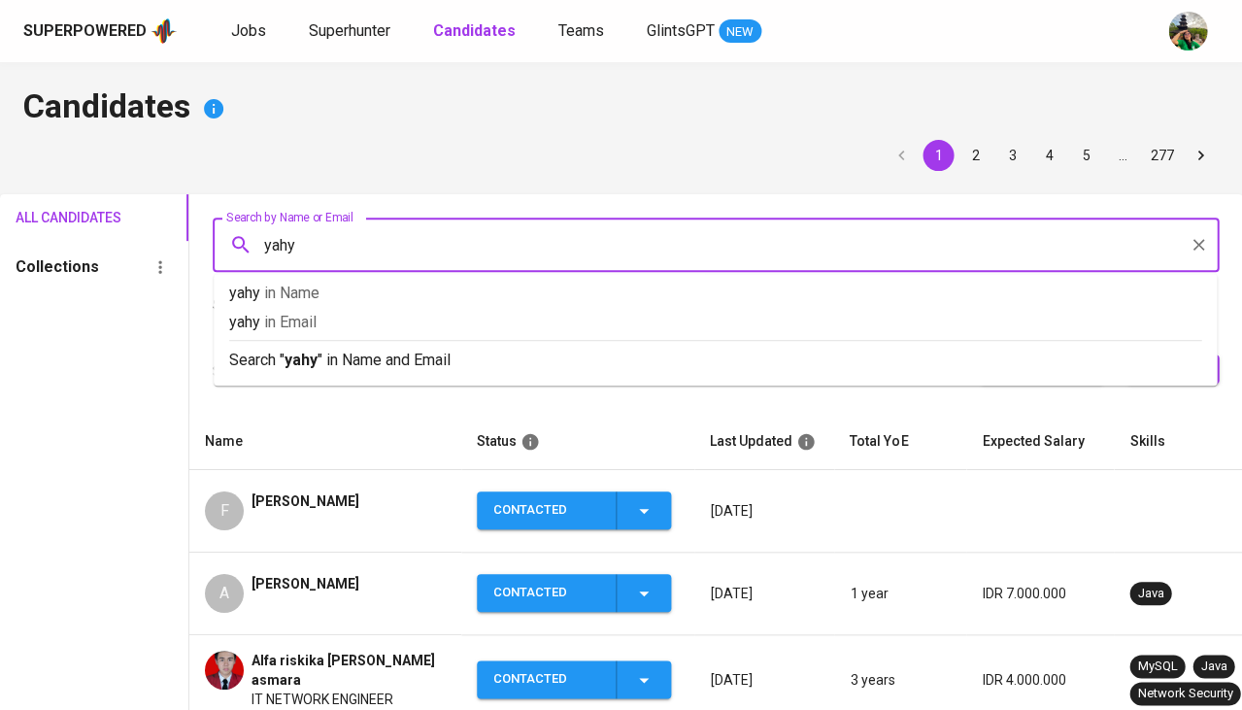
type input "yahya"
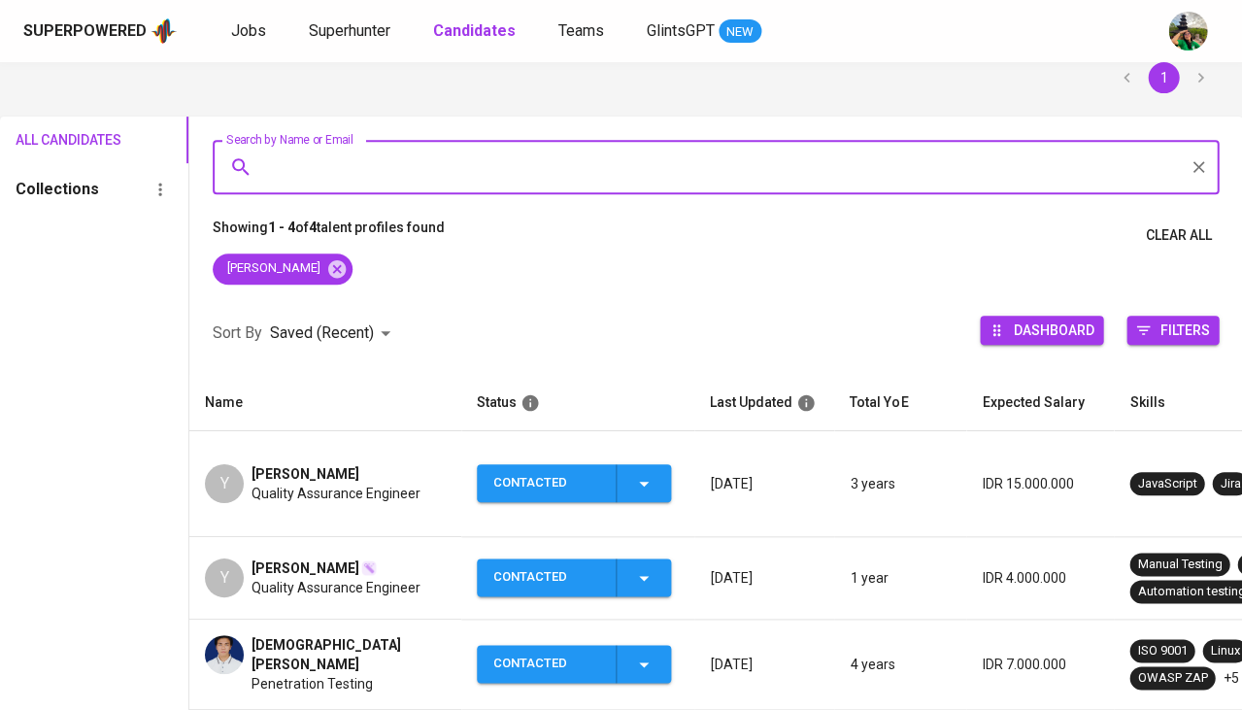
scroll to position [89, 0]
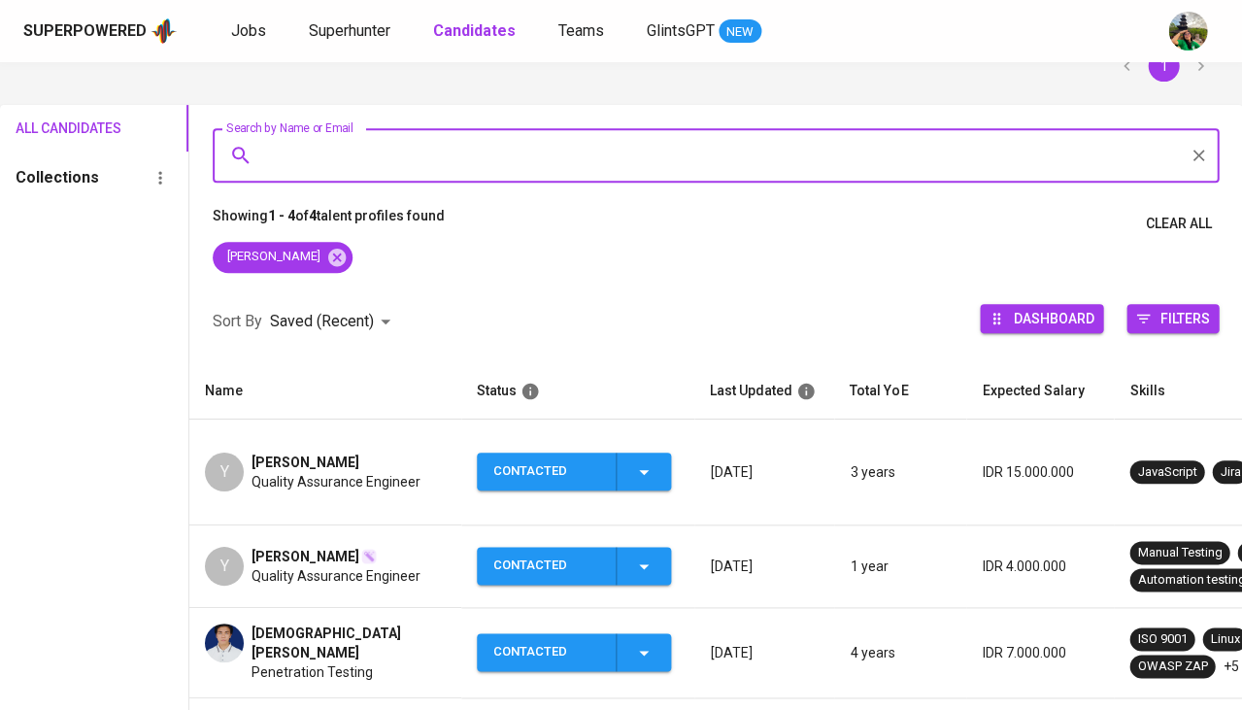
click at [336, 472] on span "Quality Assurance Engineer" at bounding box center [336, 481] width 169 height 19
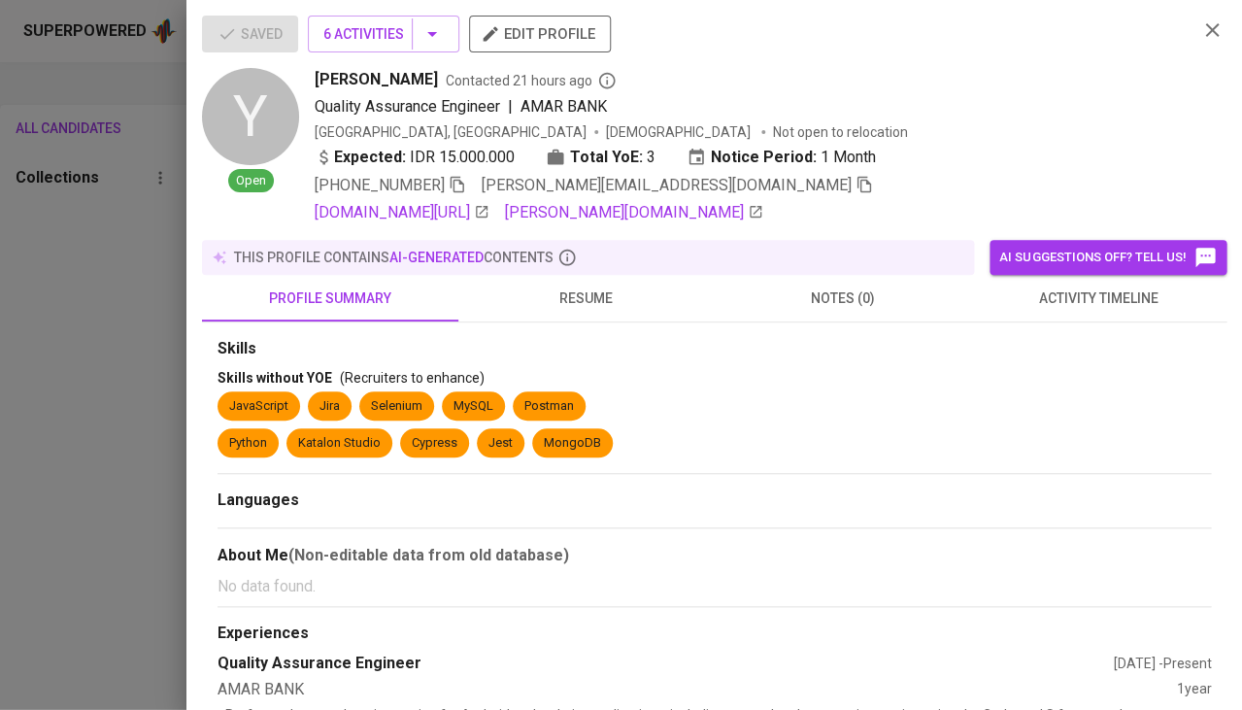
click at [1079, 293] on span "activity timeline" at bounding box center [1098, 299] width 233 height 24
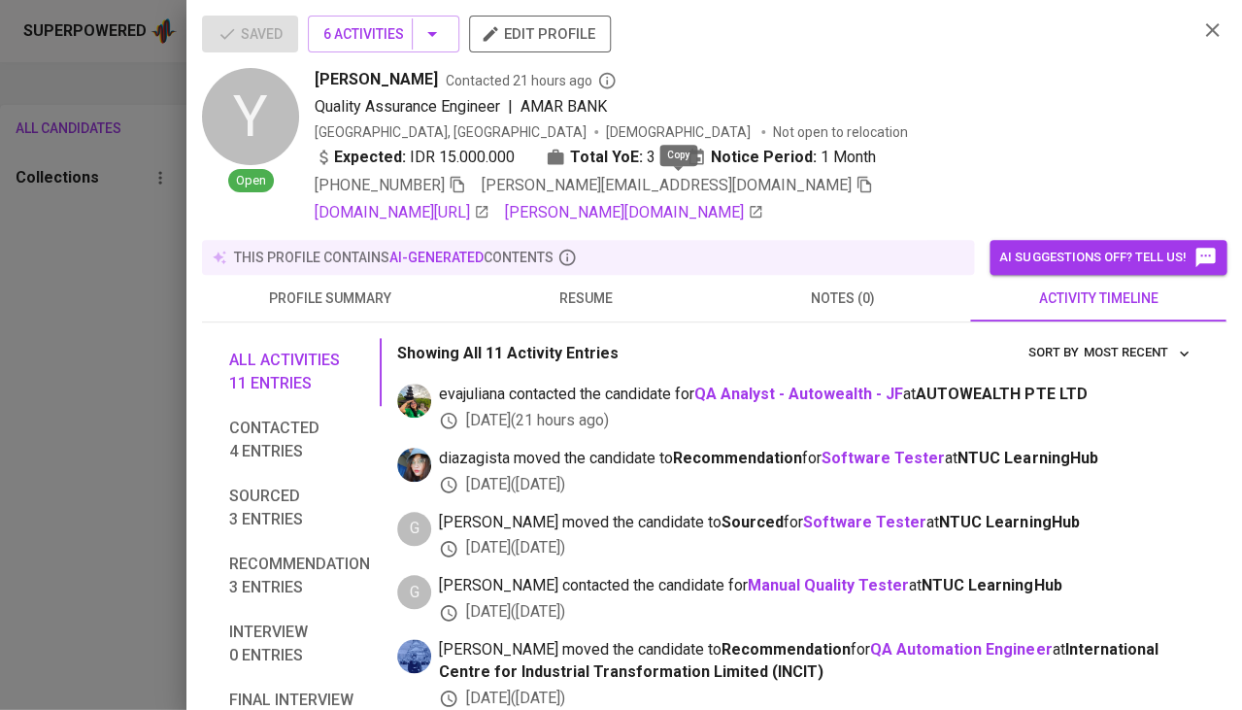
click at [856, 177] on icon "button" at bounding box center [864, 184] width 17 height 17
click at [163, 372] on div at bounding box center [621, 355] width 1242 height 710
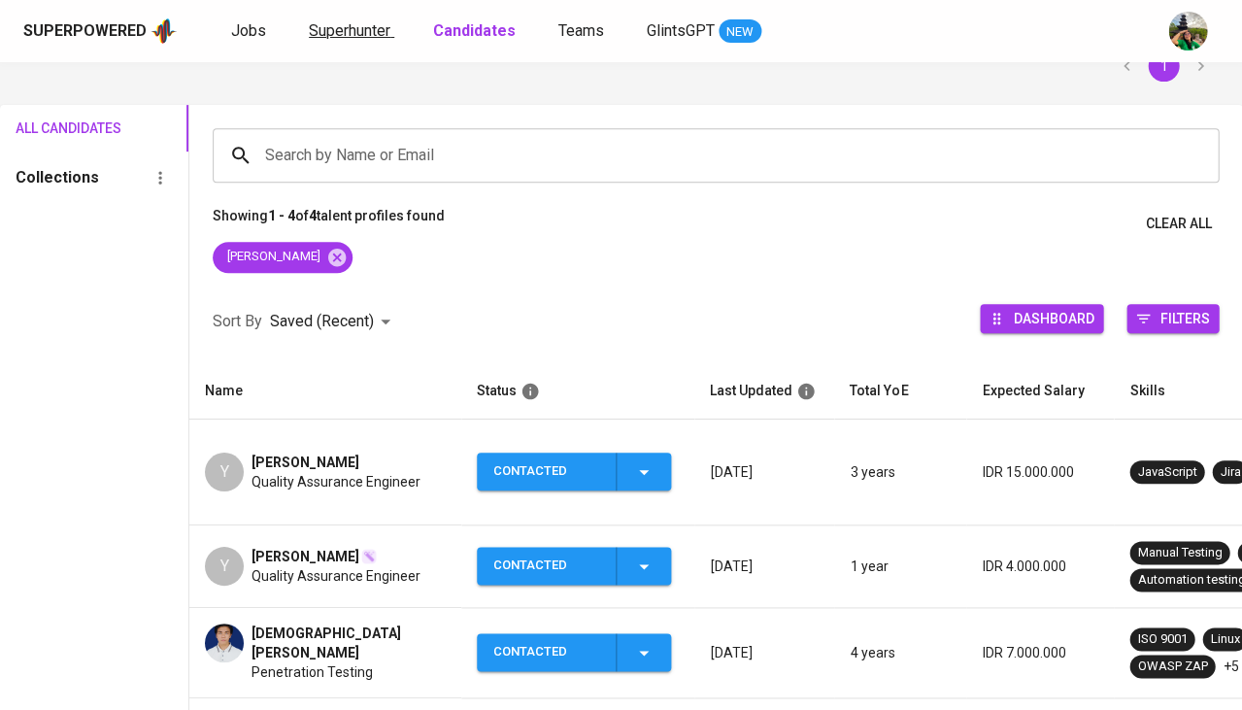
click at [350, 21] on span "Superhunter" at bounding box center [350, 30] width 82 height 18
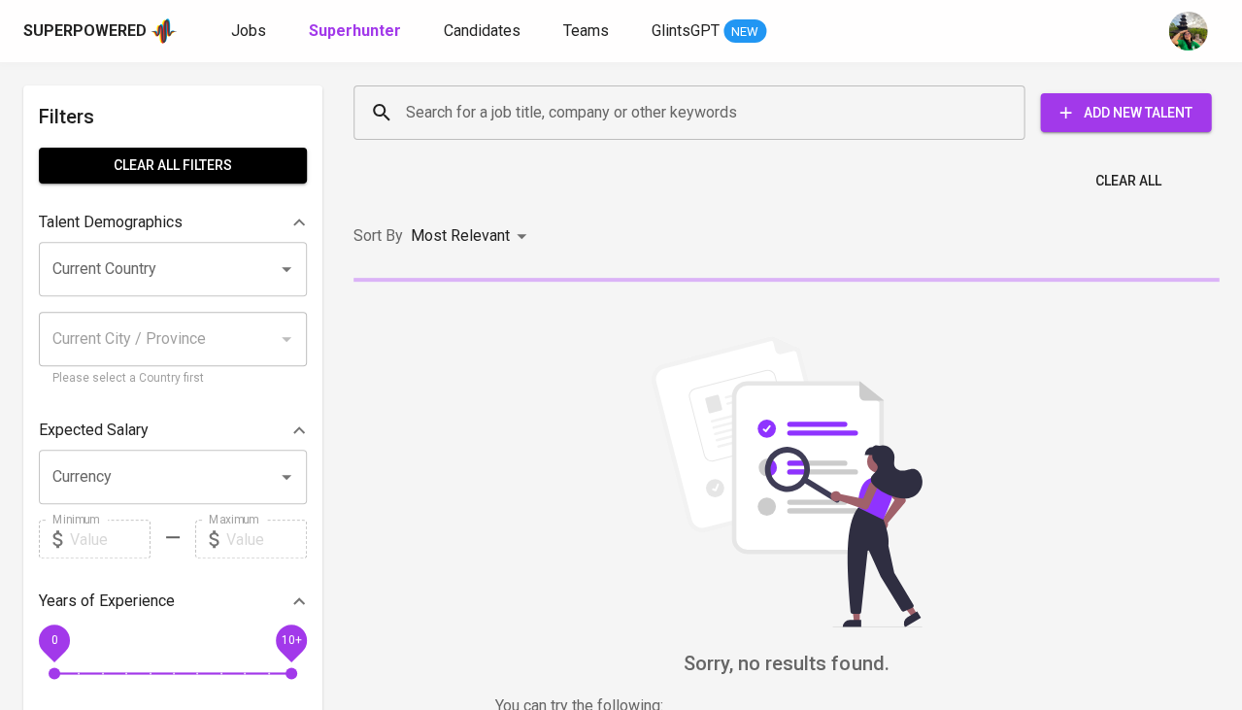
click at [387, 114] on icon at bounding box center [381, 112] width 23 height 23
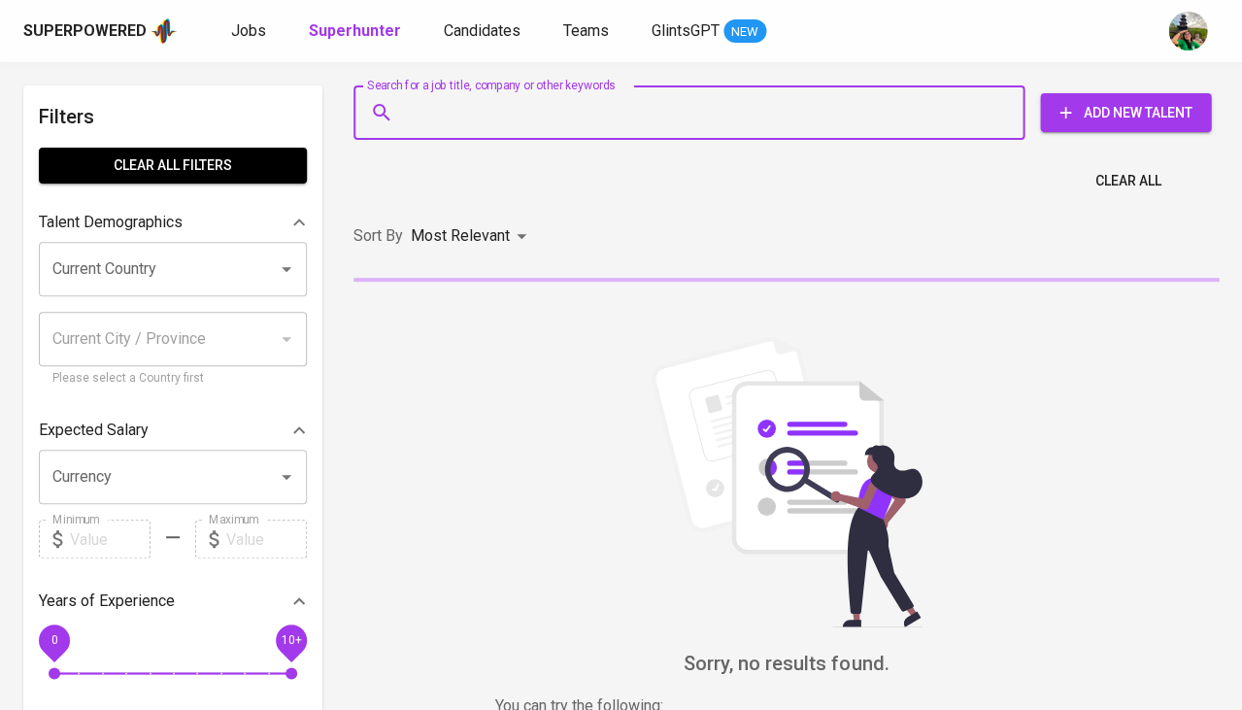
paste input "fikarts@gmail.com"
type input "fikarts@gmail.com"
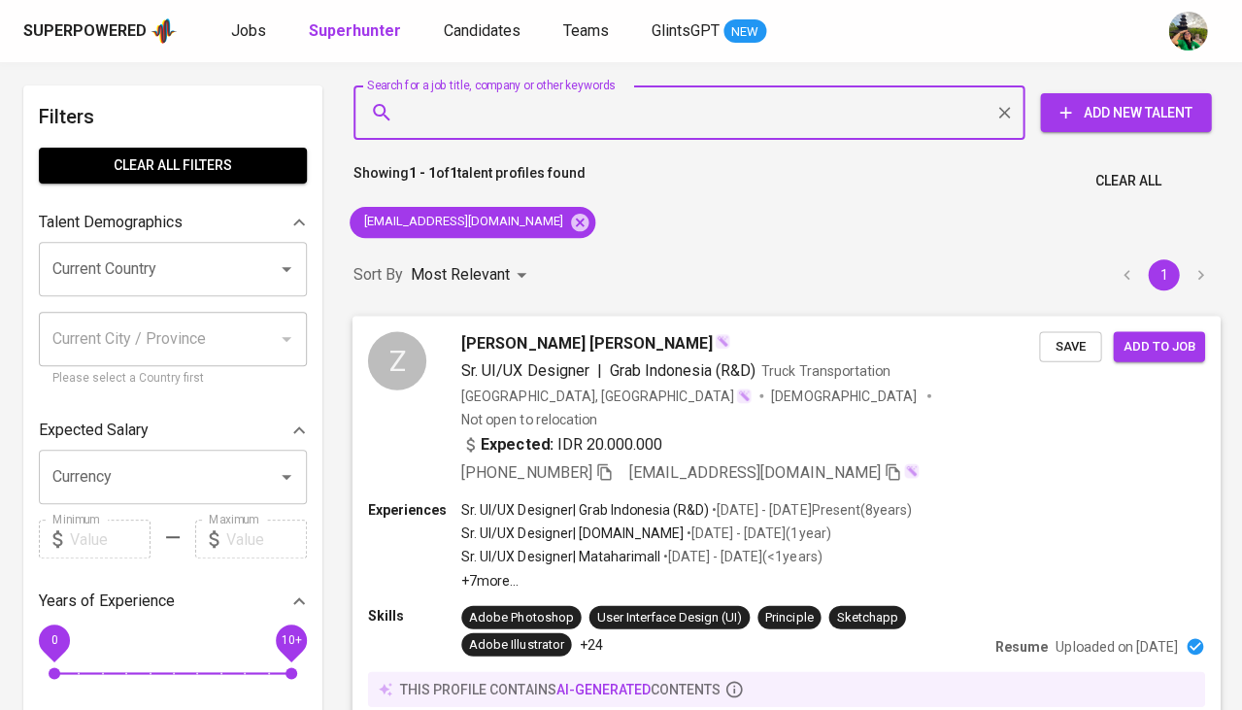
click at [1064, 331] on button "Save" at bounding box center [1070, 346] width 62 height 30
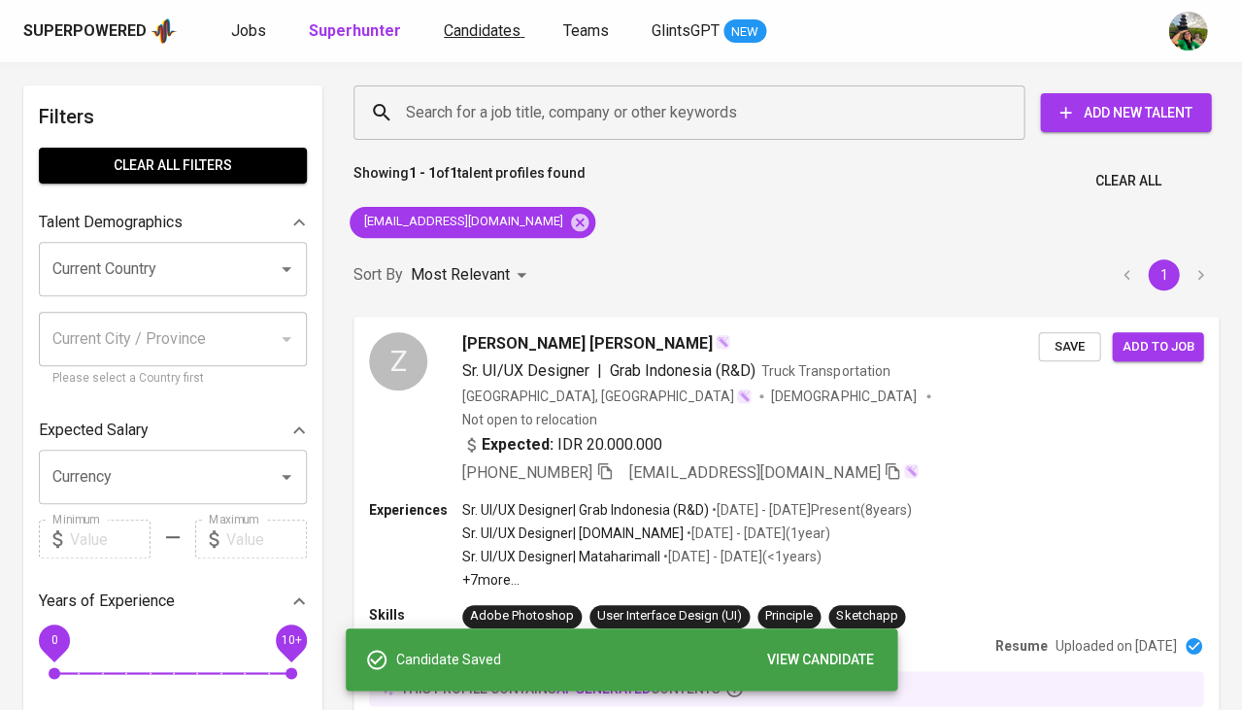
click at [468, 25] on span "Candidates" at bounding box center [482, 30] width 77 height 18
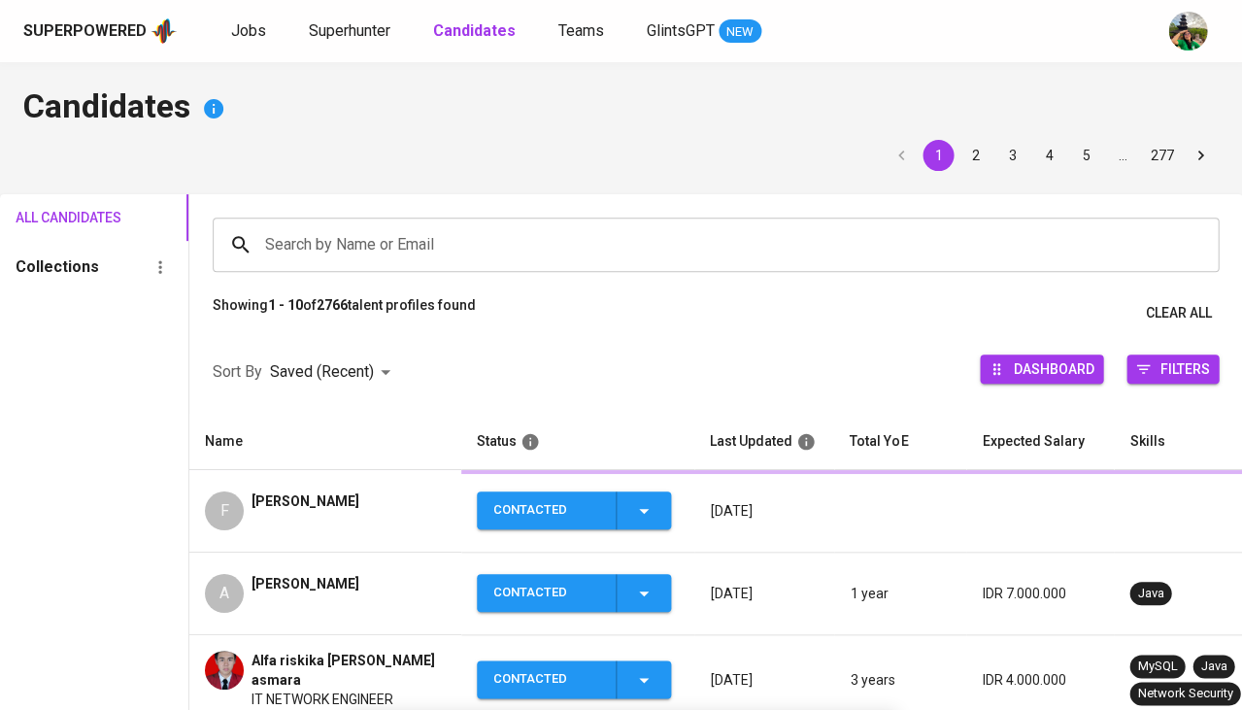
click at [468, 25] on b "Candidates" at bounding box center [474, 30] width 83 height 18
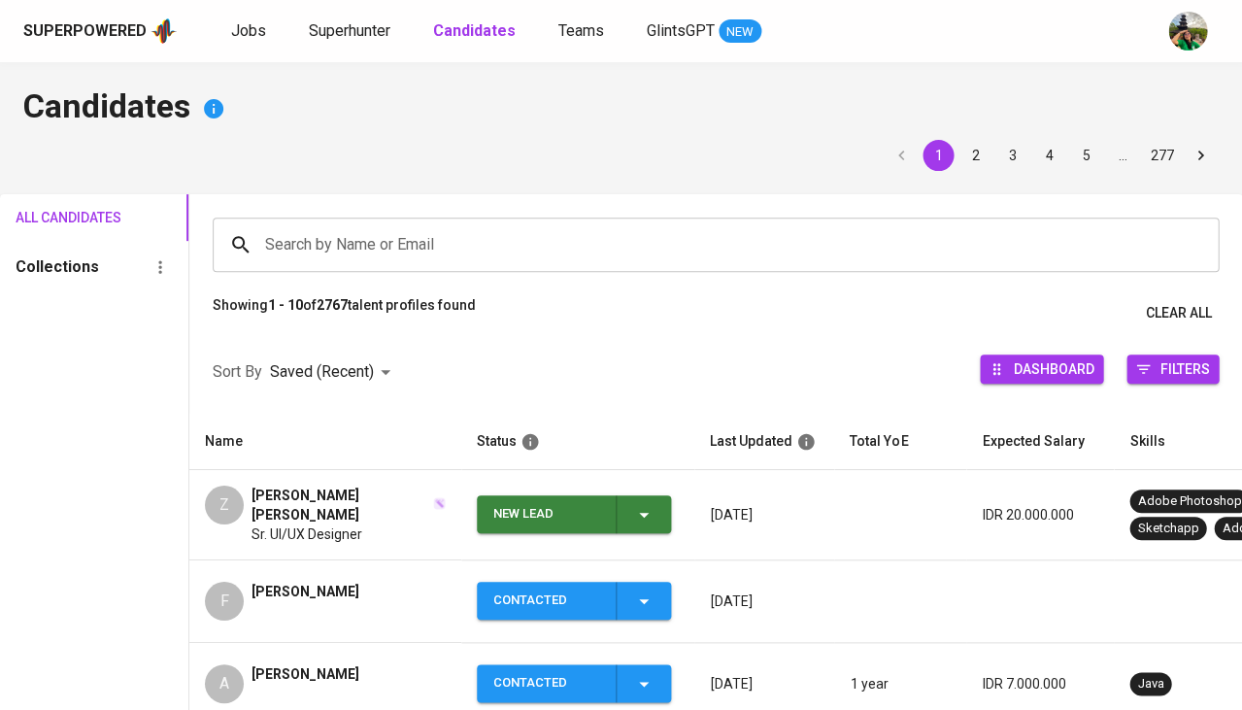
click at [641, 514] on icon "button" at bounding box center [643, 514] width 23 height 23
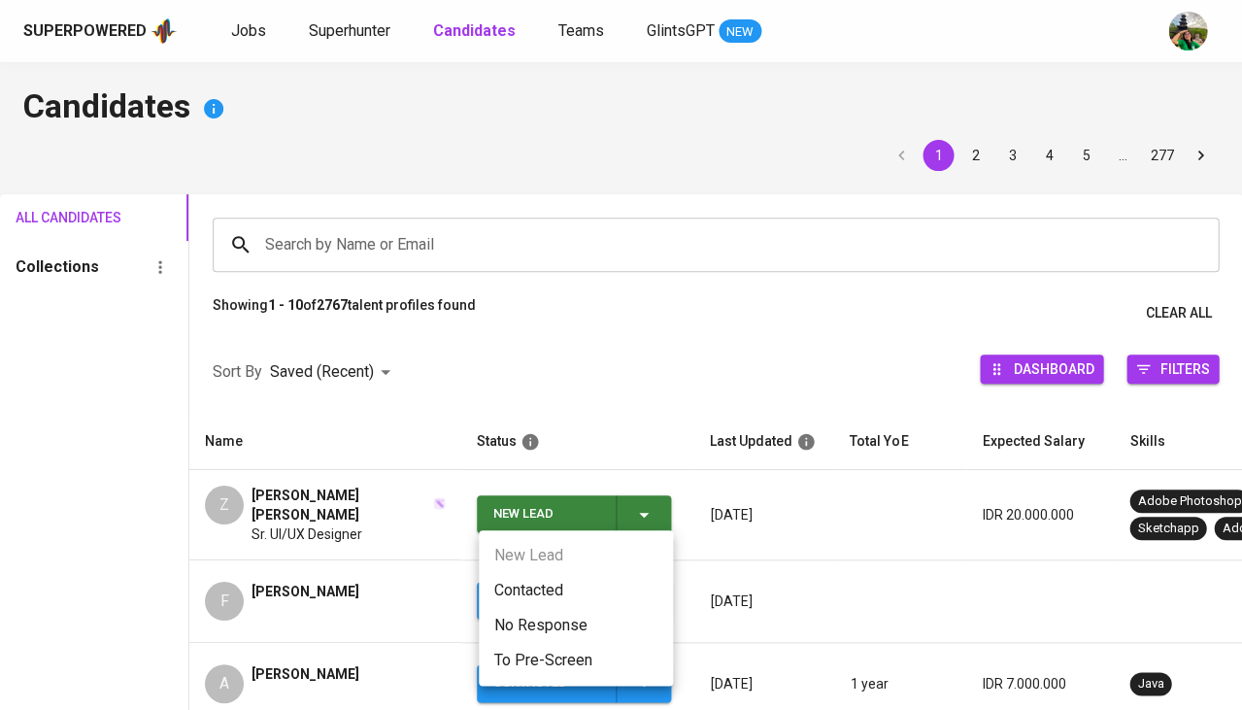
click at [534, 583] on li "Contacted" at bounding box center [576, 590] width 194 height 35
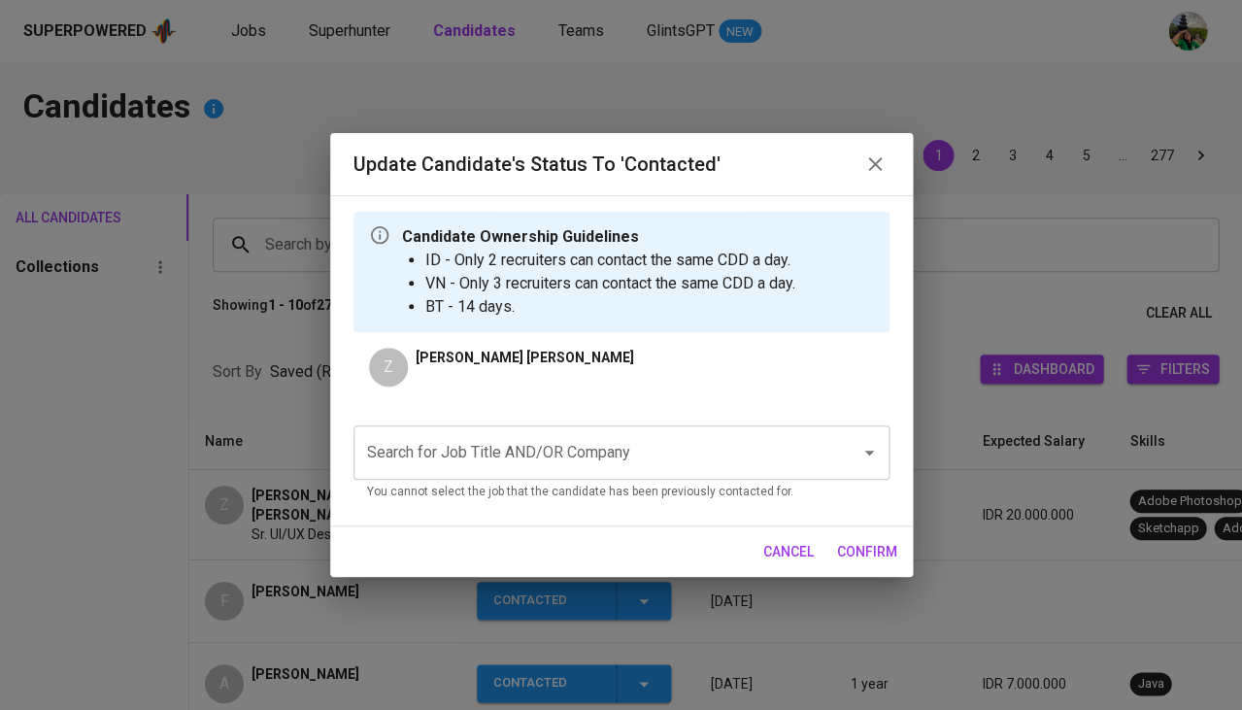
click at [513, 439] on input "Search for Job Title AND/OR Company" at bounding box center [594, 452] width 464 height 37
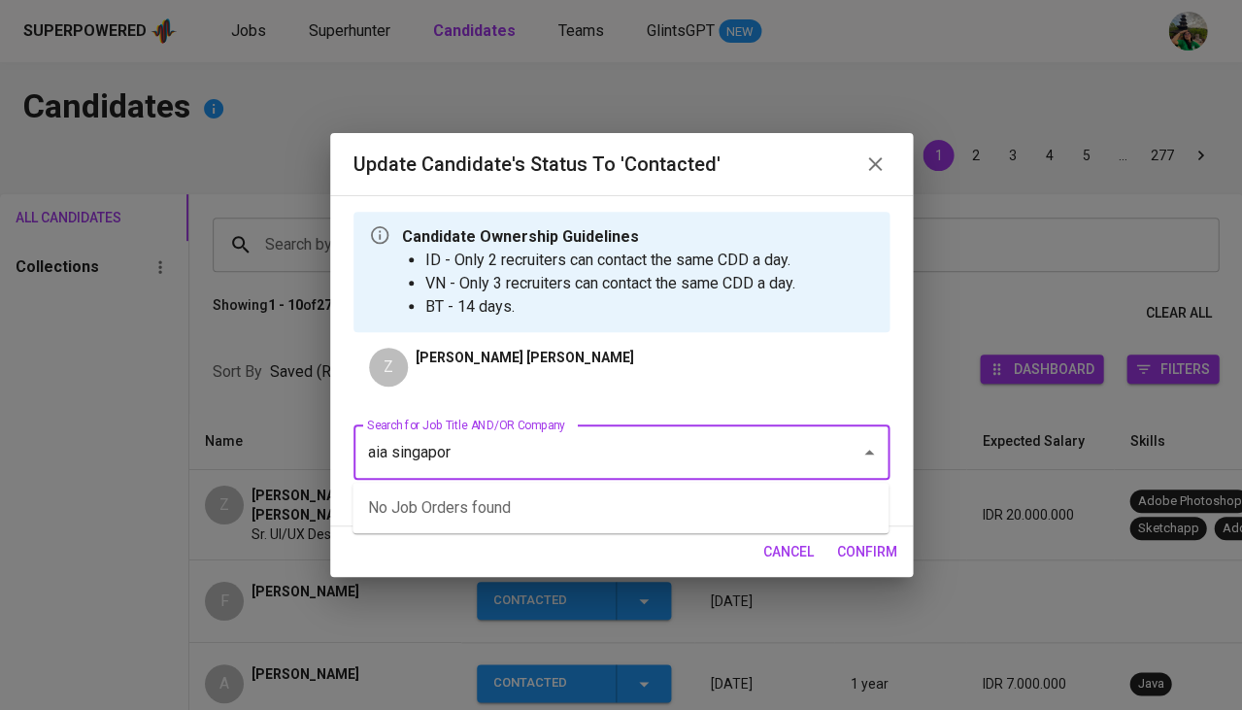
type input "aia singapore"
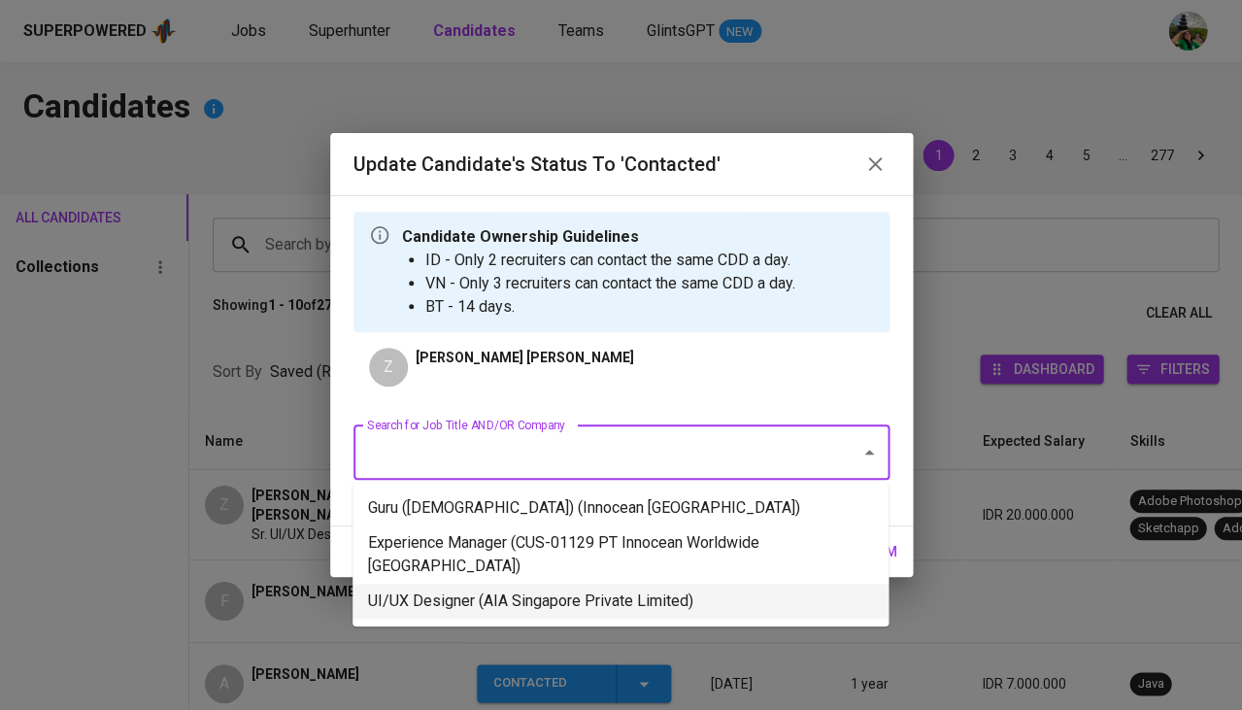
click at [521, 584] on li "UI/UX Designer (AIA Singapore Private Limited)" at bounding box center [621, 601] width 536 height 35
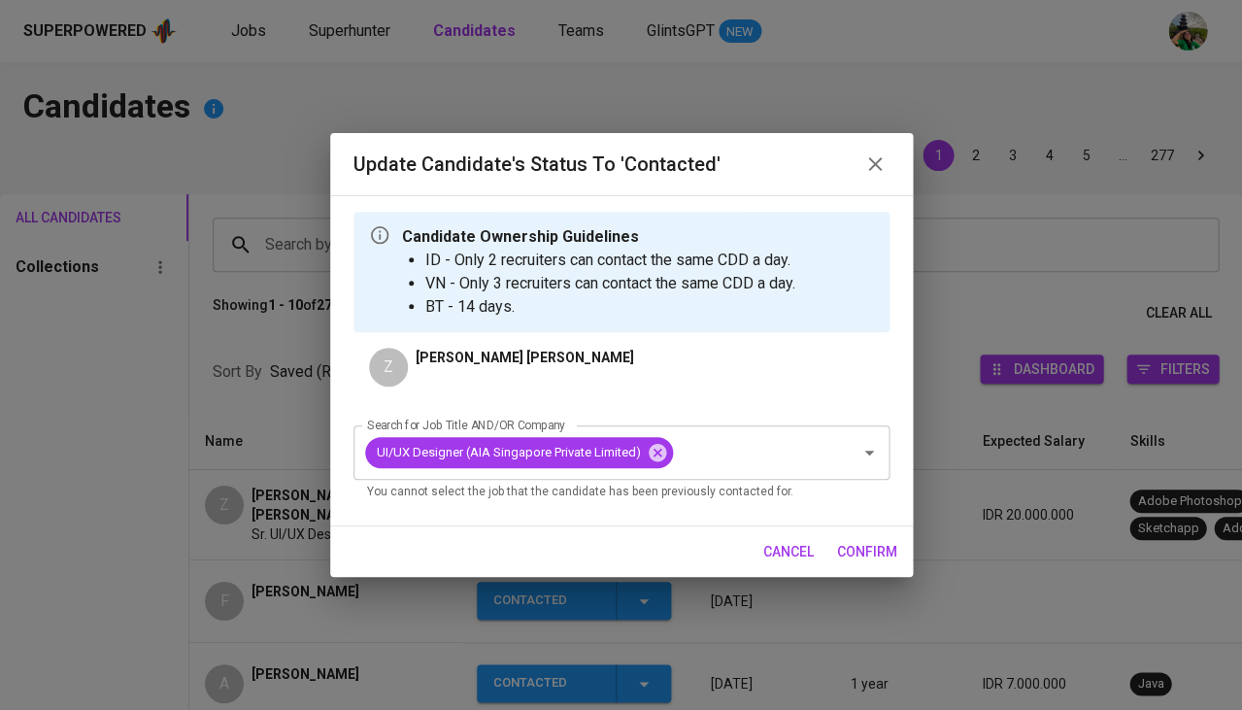
click at [848, 556] on span "confirm" at bounding box center [867, 552] width 60 height 24
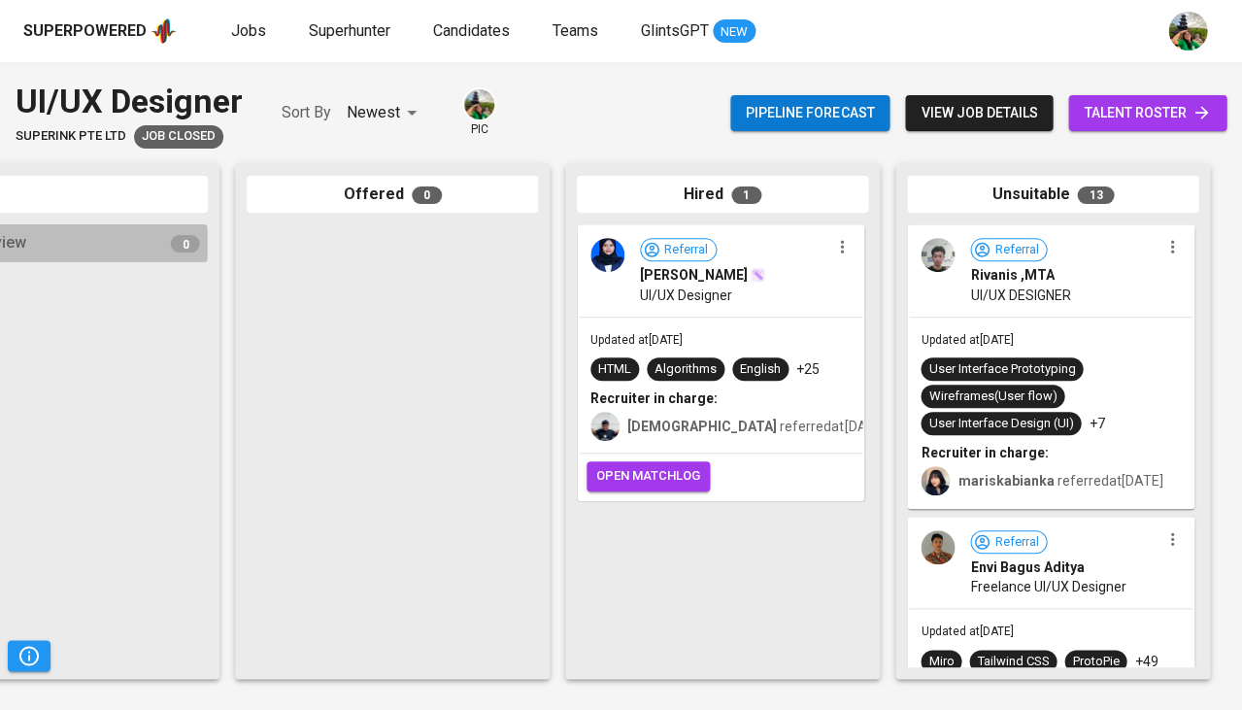
scroll to position [0, 1071]
click at [685, 288] on span "UI/UX Designer" at bounding box center [686, 295] width 92 height 19
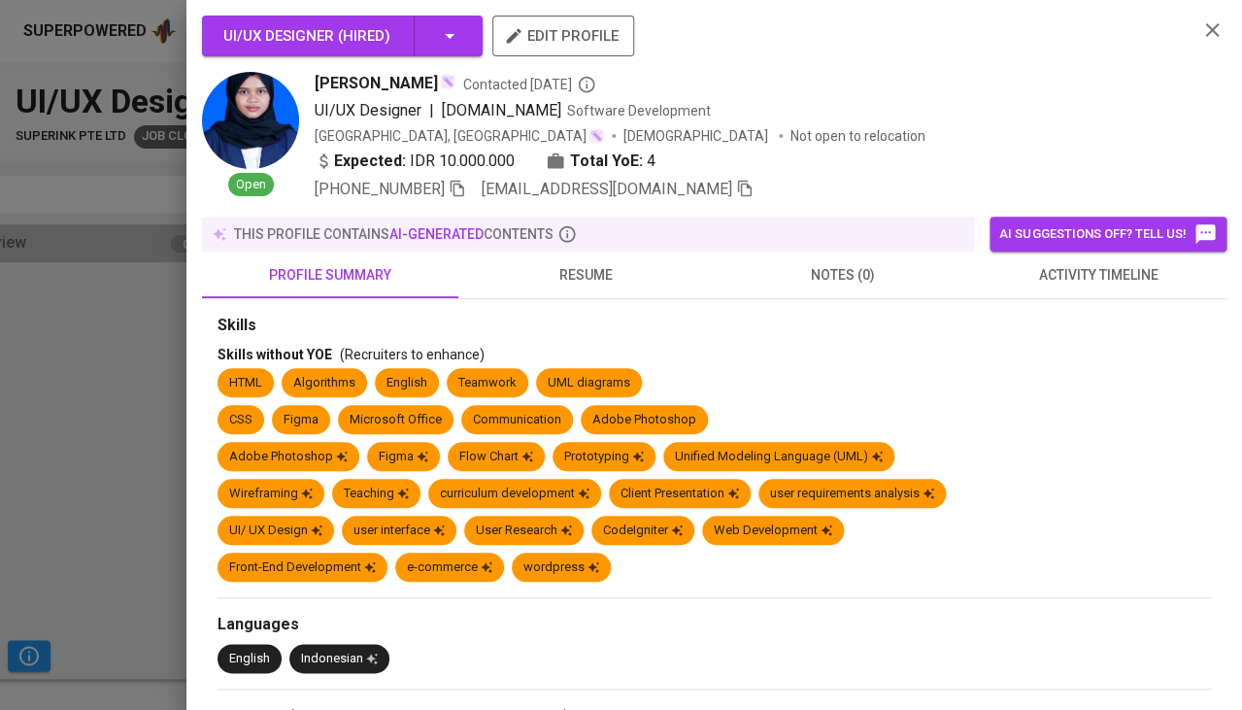
click at [388, 80] on span "[PERSON_NAME]" at bounding box center [376, 83] width 123 height 23
click at [384, 72] on span "[PERSON_NAME]" at bounding box center [376, 83] width 123 height 23
click at [378, 82] on span "Noni Wulandari" at bounding box center [376, 83] width 123 height 23
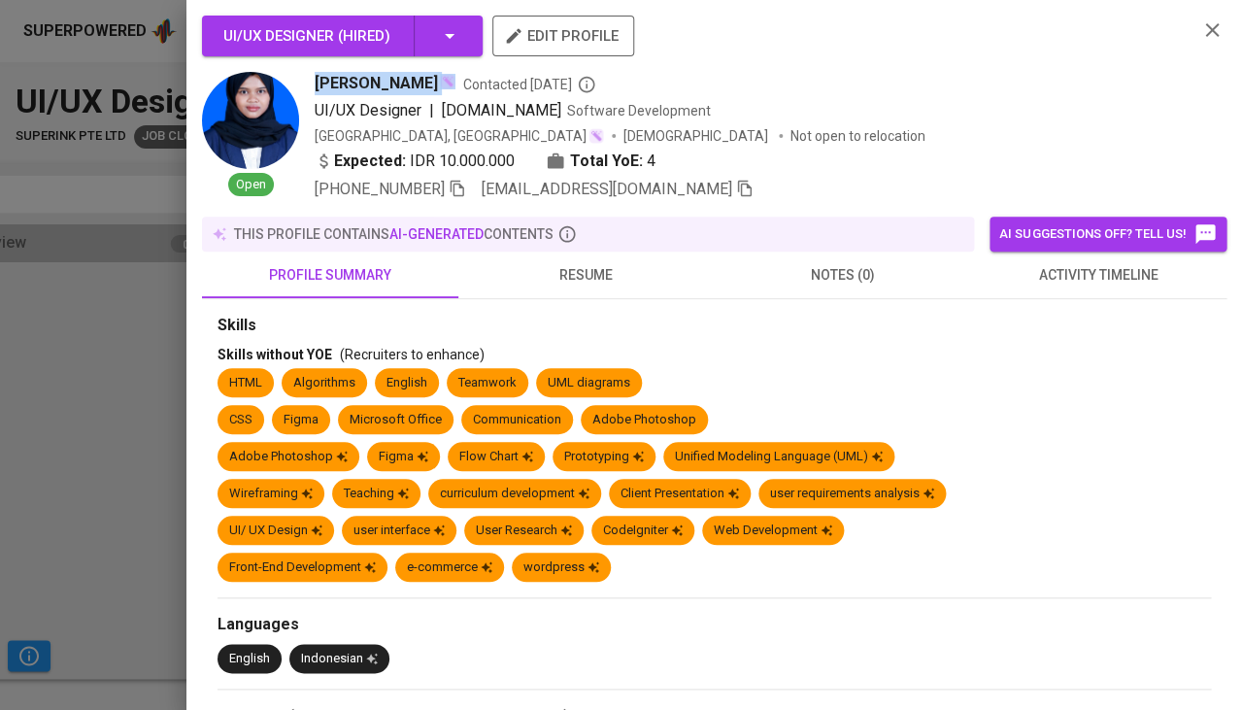
copy span "Noni Wulandari"
click at [466, 186] on icon "button" at bounding box center [457, 188] width 17 height 17
click at [738, 183] on icon "button" at bounding box center [745, 189] width 14 height 17
click at [87, 404] on div at bounding box center [621, 355] width 1242 height 710
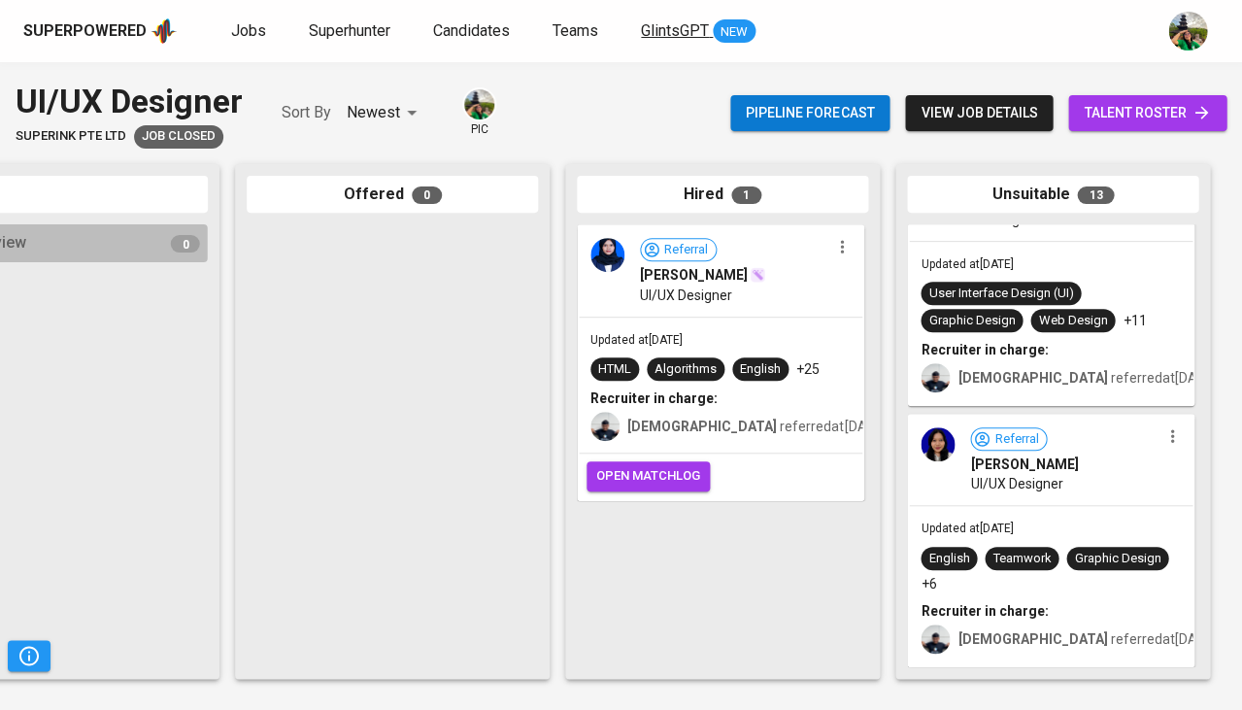
scroll to position [2731, 0]
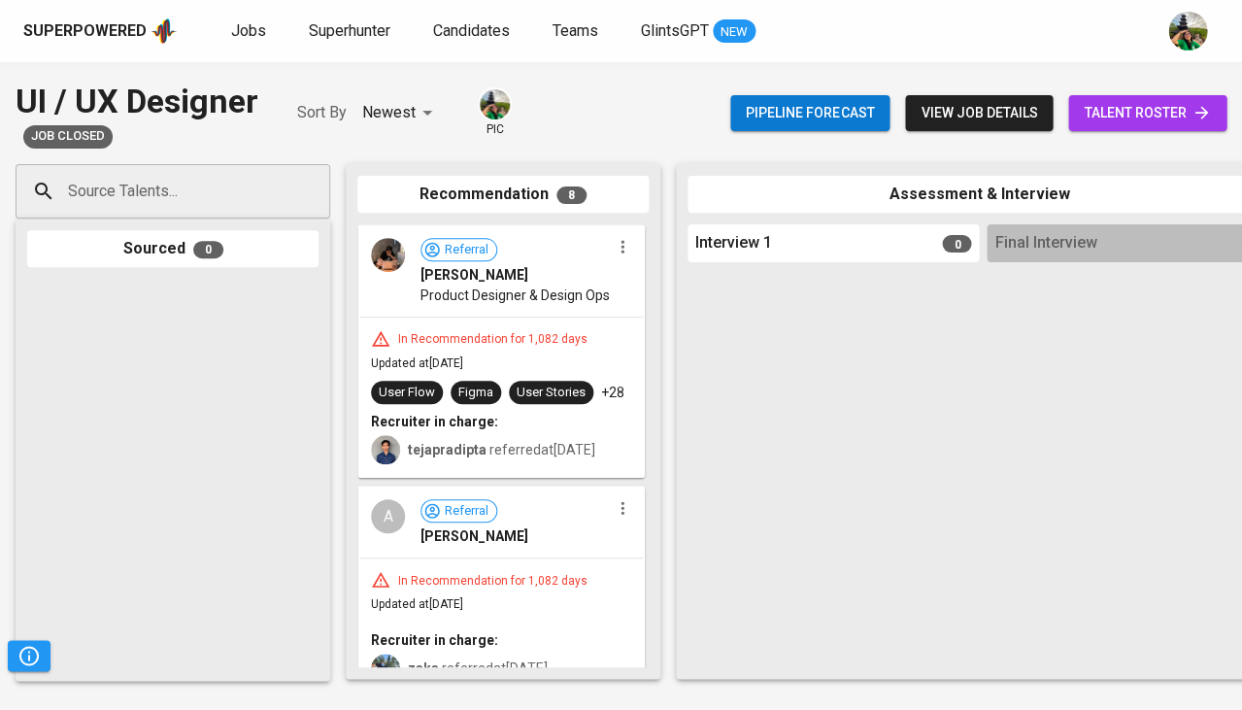
scroll to position [0, -6]
click at [563, 402] on div "User Stories" at bounding box center [551, 393] width 69 height 18
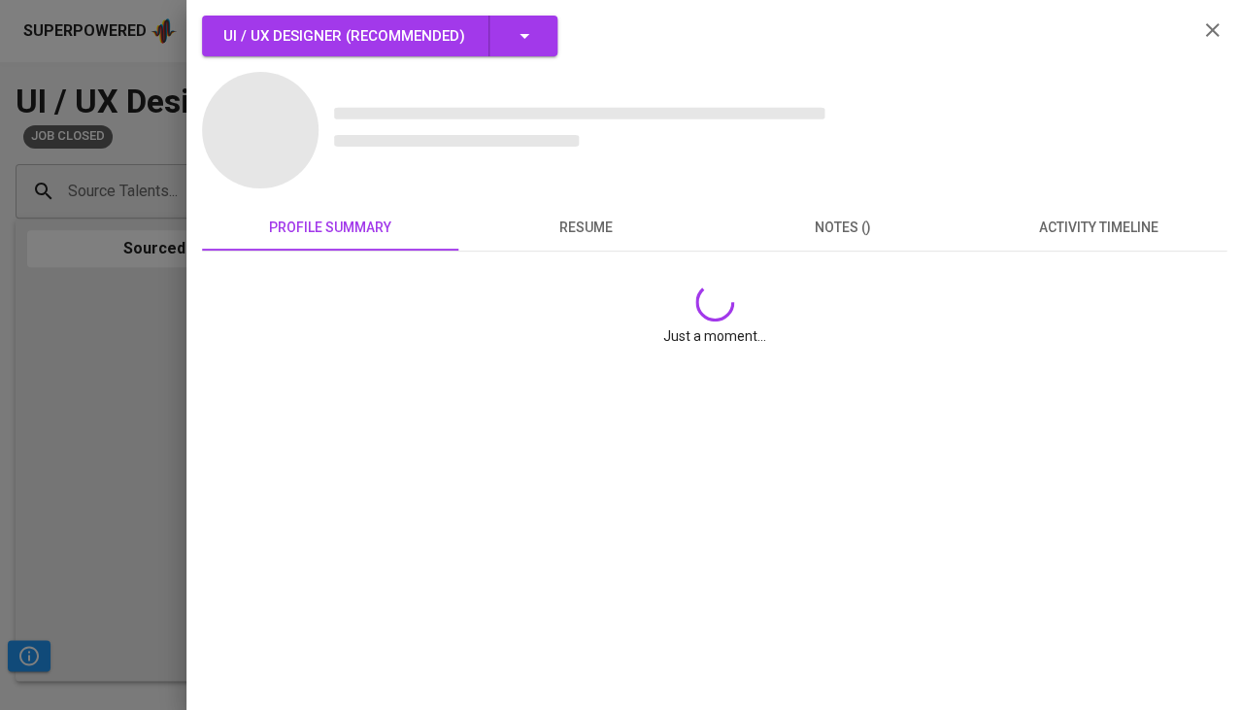
scroll to position [0, 0]
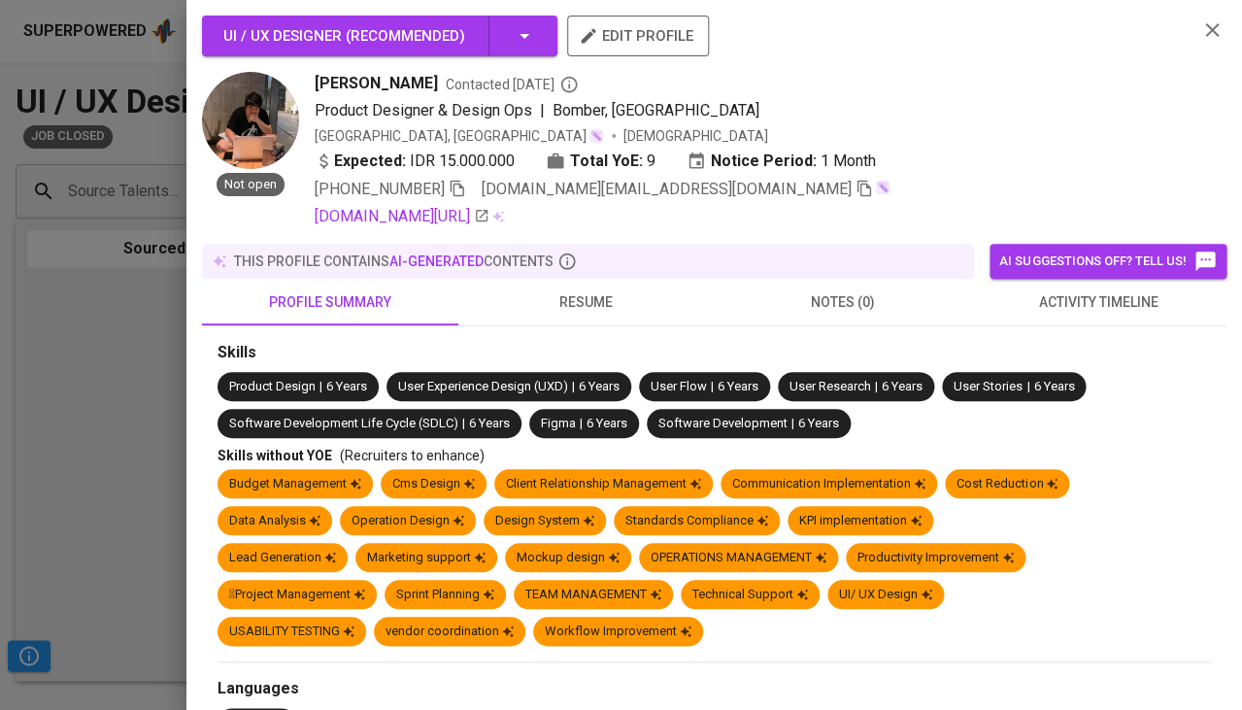
click at [593, 262] on div "this profile contains AI-generated contents" at bounding box center [588, 261] width 757 height 19
click at [593, 291] on span "resume" at bounding box center [586, 302] width 233 height 24
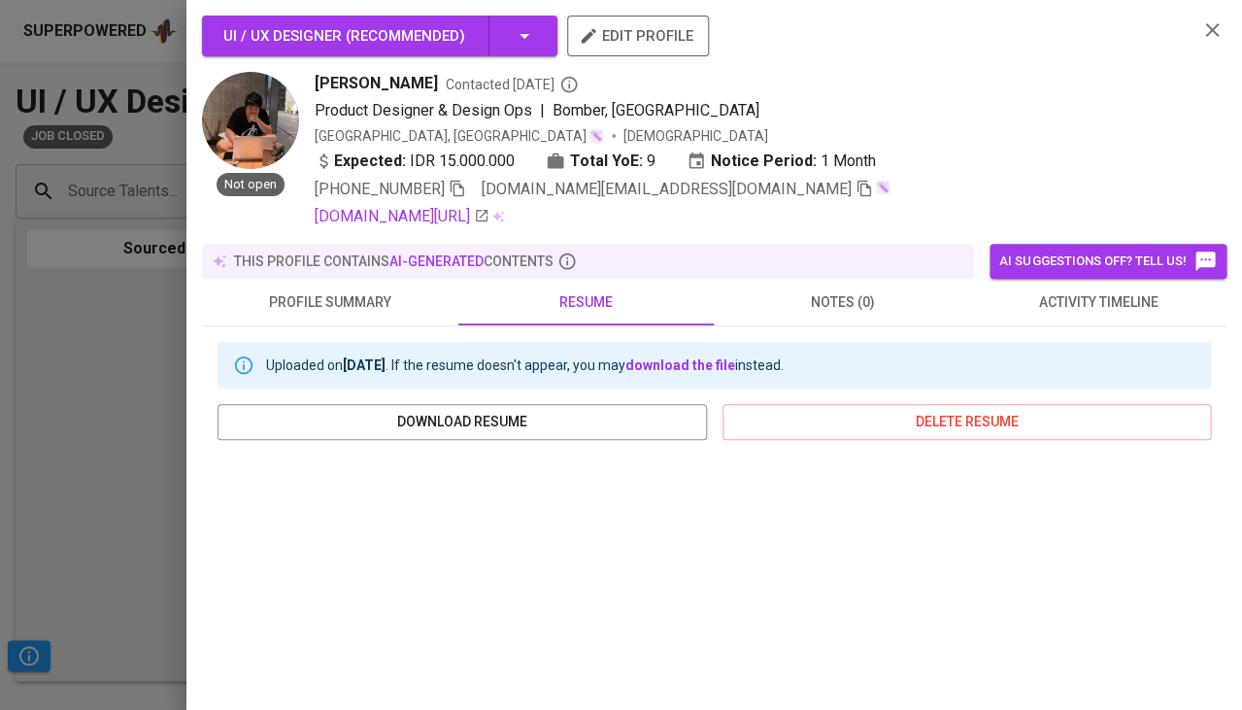
click at [1078, 297] on span "activity timeline" at bounding box center [1098, 302] width 233 height 24
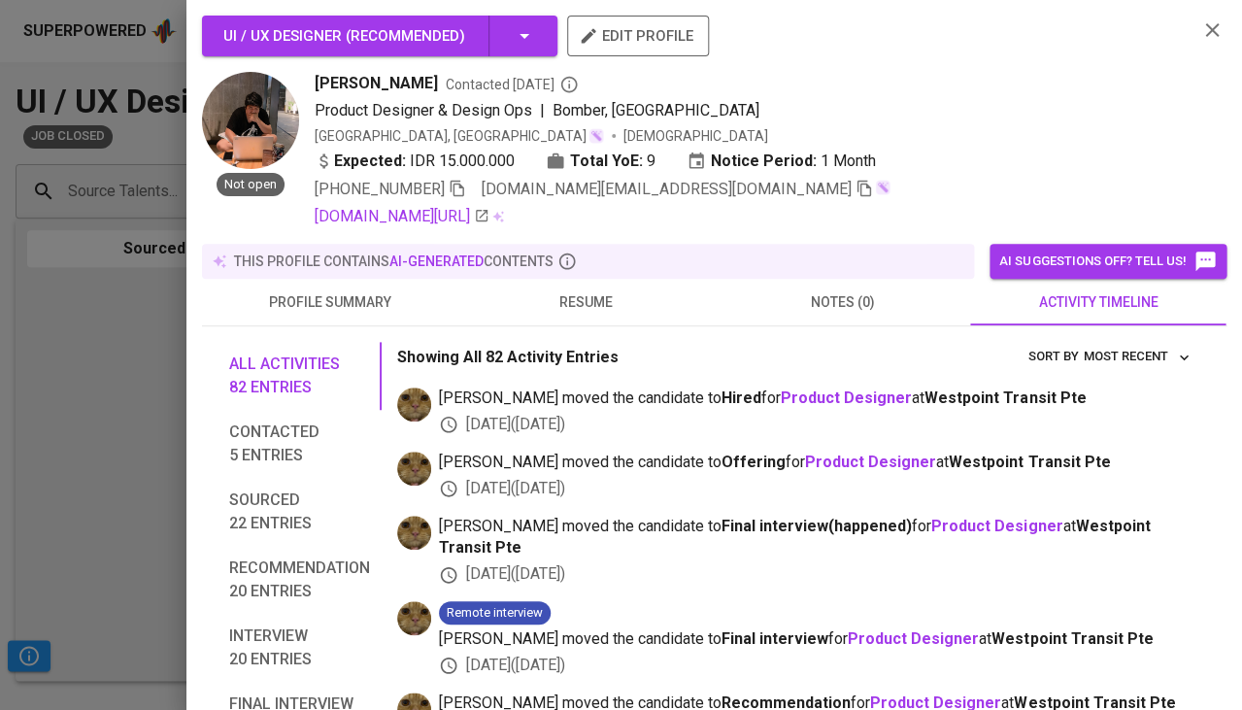
click at [60, 431] on div at bounding box center [621, 355] width 1242 height 710
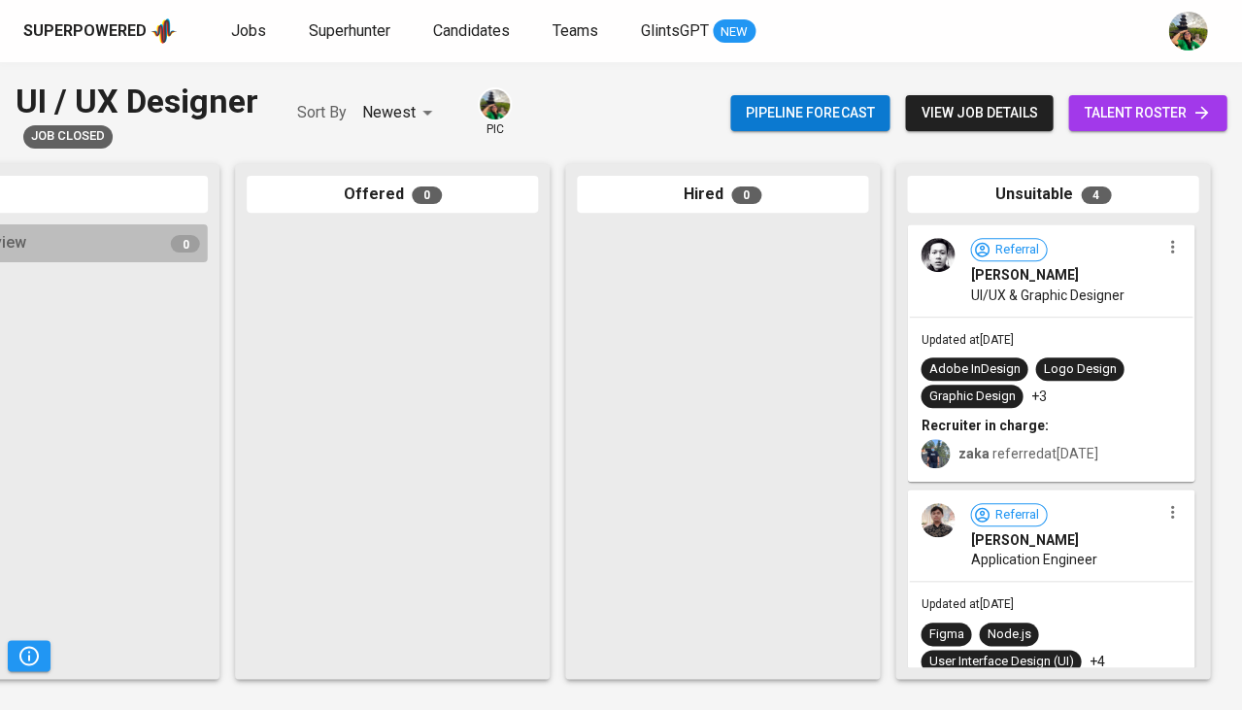
scroll to position [0, 1071]
